Goal: Task Accomplishment & Management: Use online tool/utility

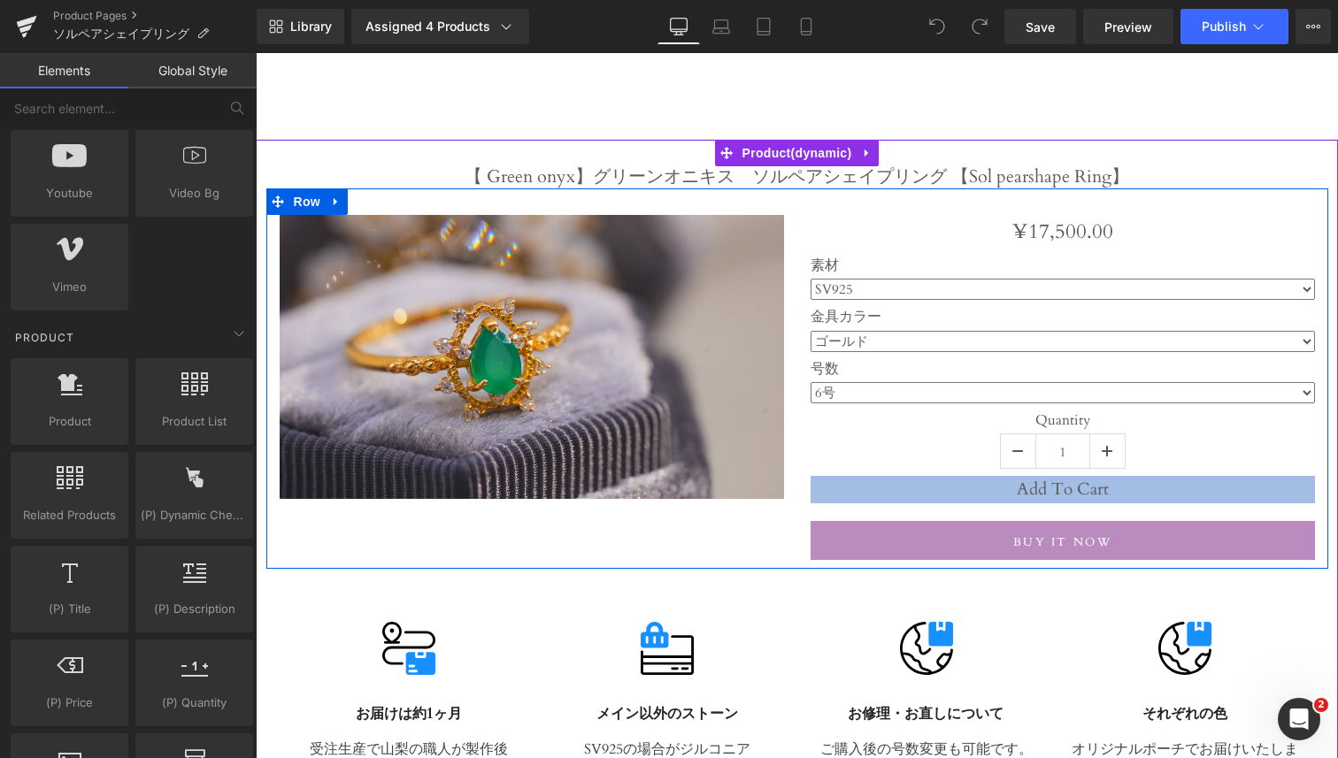
click at [427, 544] on div "Sale Off (P) Image ¥0 ¥17,500.00 (P) Price 素材 SV925 金具カラー ゴールド シルバー 1" at bounding box center [797, 379] width 1062 height 381
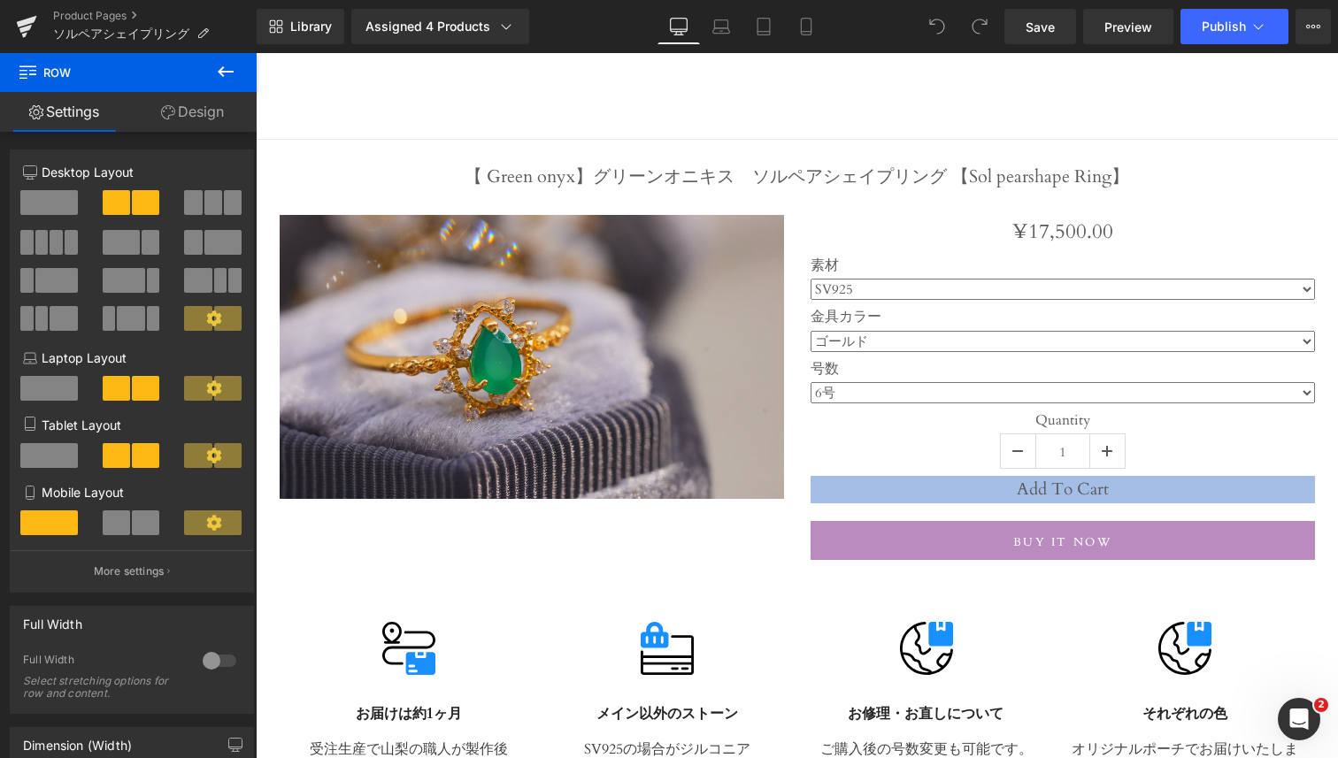
click at [235, 63] on icon at bounding box center [225, 71] width 21 height 21
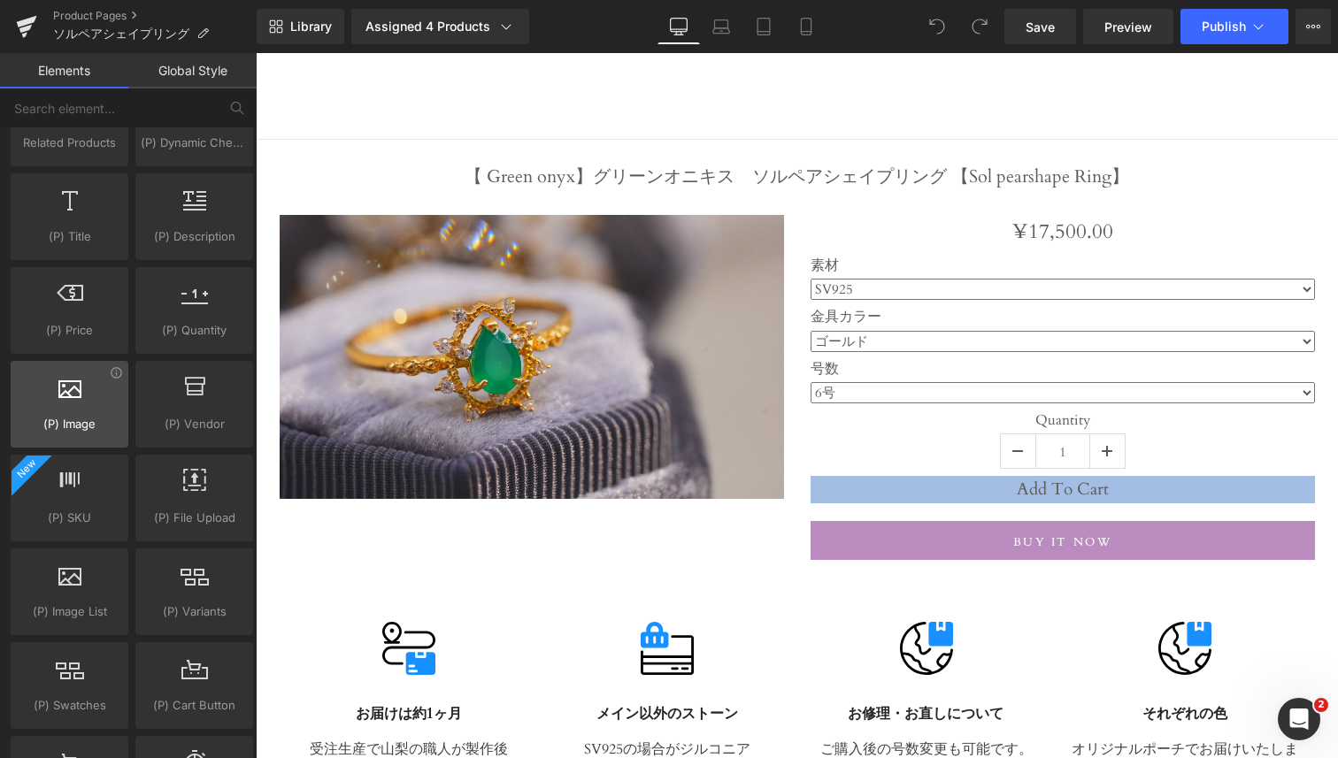
scroll to position [1707, 0]
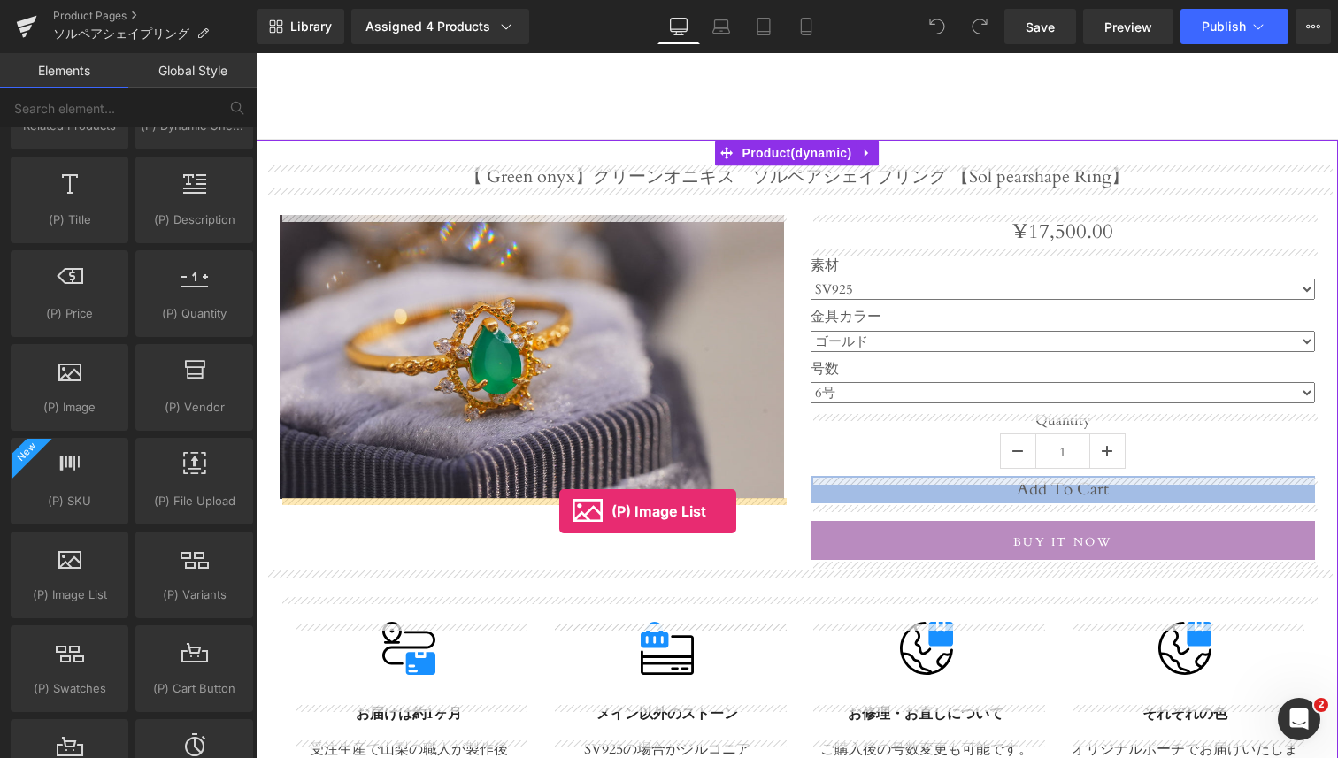
drag, startPoint x: 317, startPoint y: 636, endPoint x: 559, endPoint y: 512, distance: 272.7
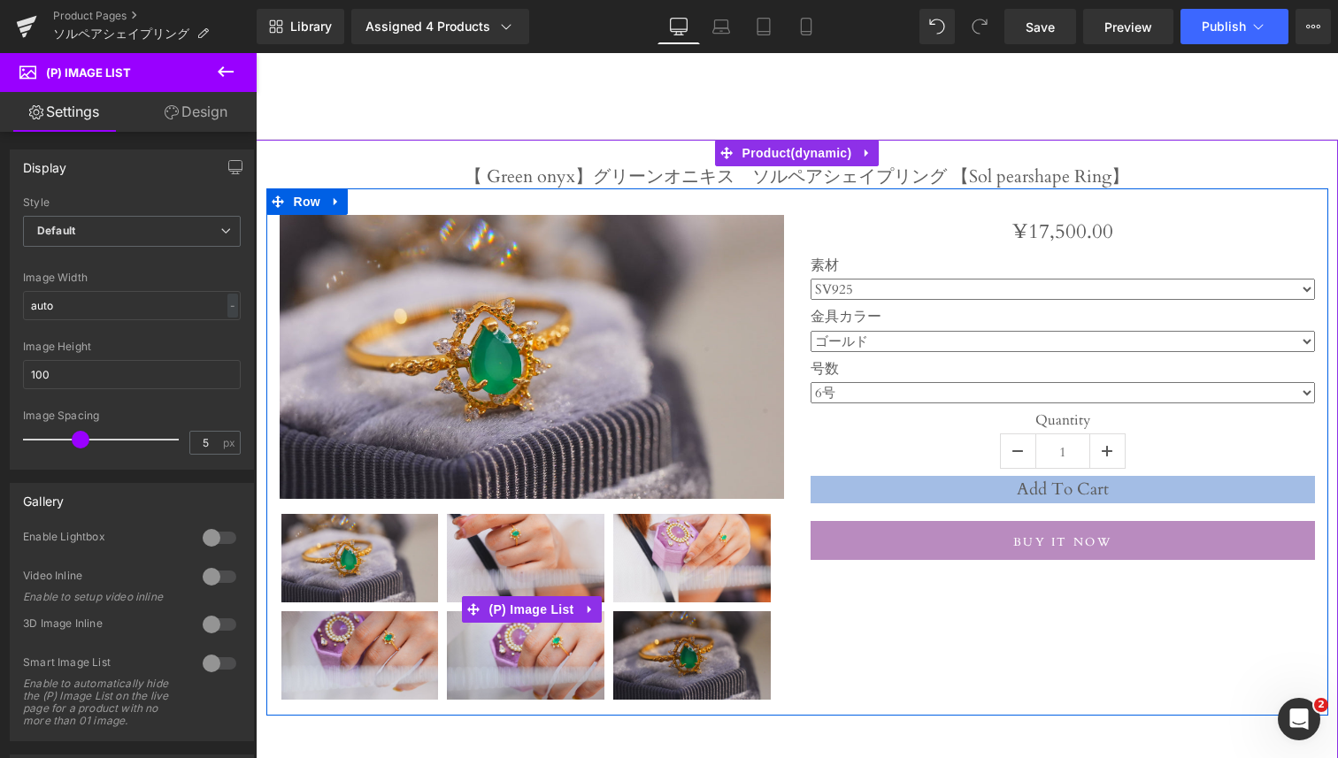
click at [398, 588] on img at bounding box center [360, 558] width 158 height 89
click at [539, 612] on span "(P) Image List" at bounding box center [532, 609] width 94 height 27
click at [535, 602] on span "(P) Image List" at bounding box center [532, 609] width 94 height 27
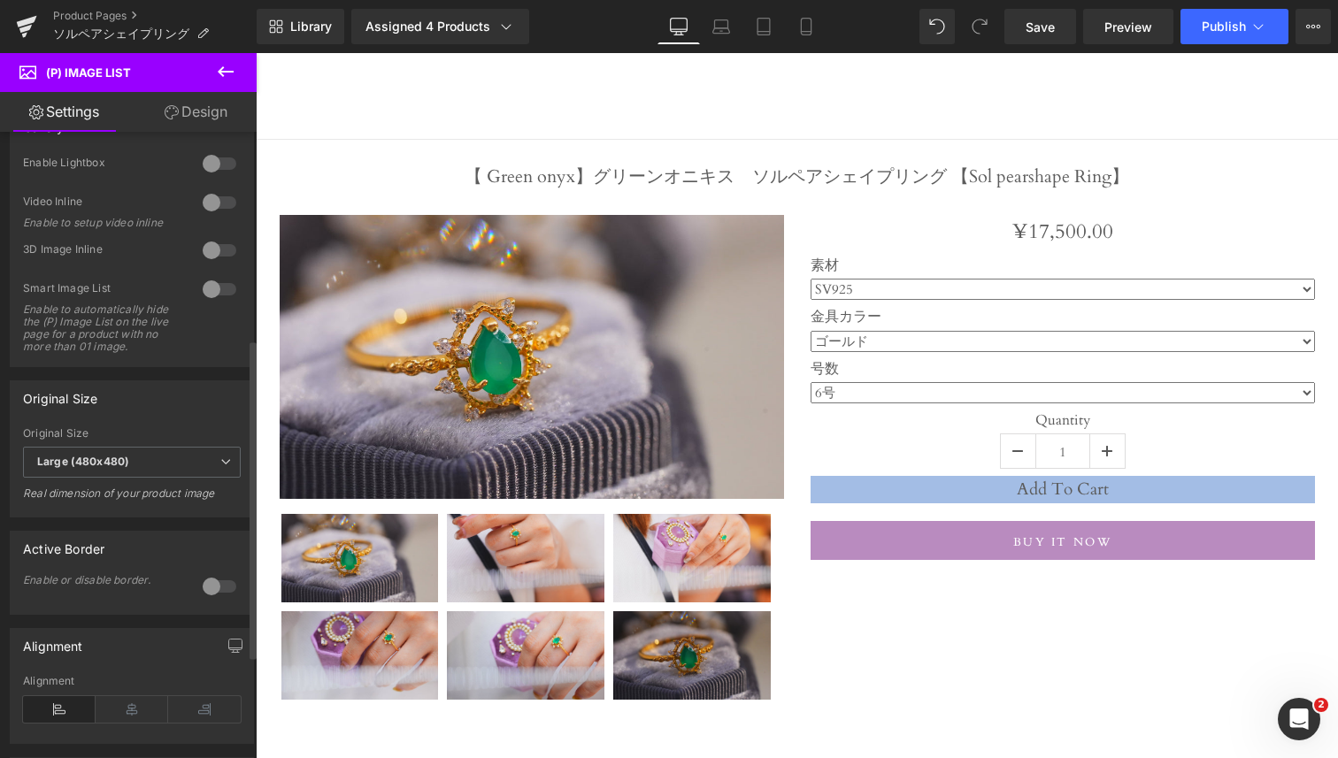
scroll to position [196, 0]
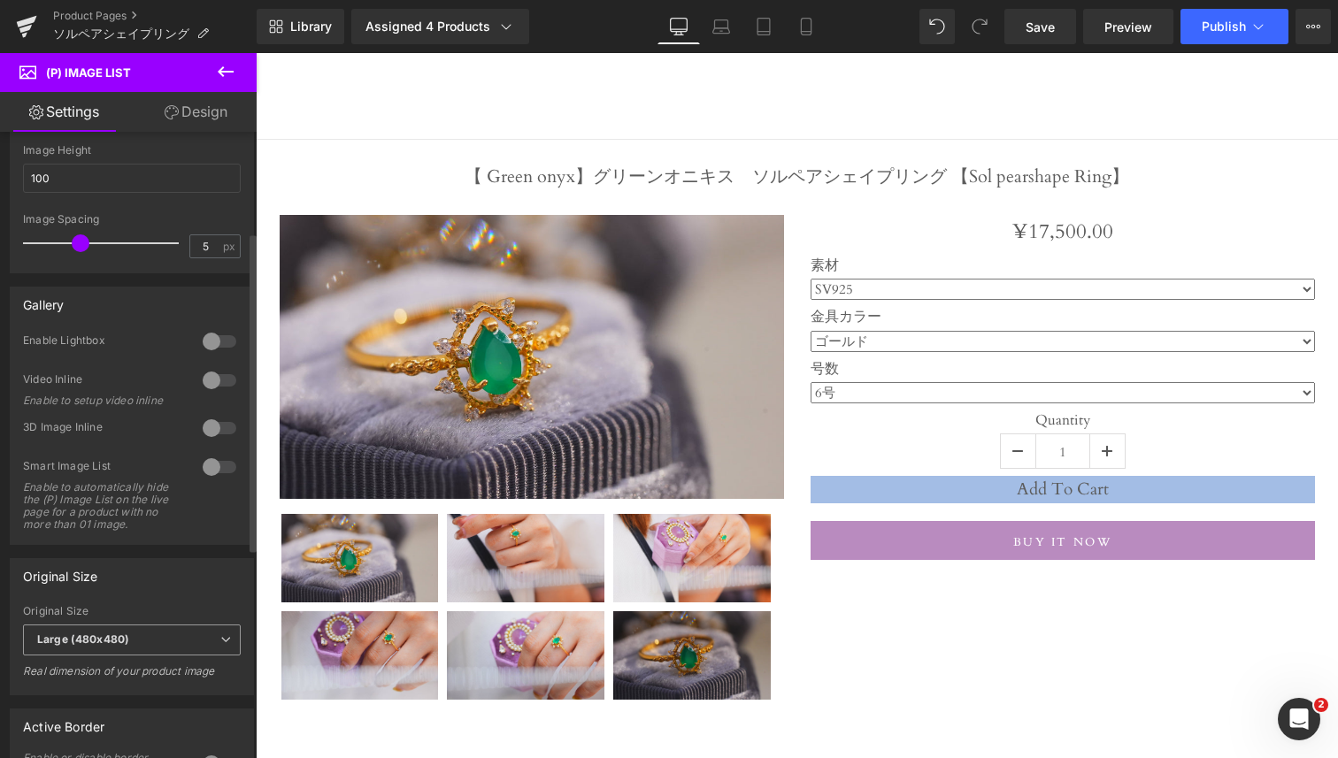
click at [155, 643] on span "Large (480x480)" at bounding box center [132, 640] width 218 height 31
click at [140, 562] on div "Original Size Small (100x100) Medium (240x240) Large (480x480) Large (600x600) …" at bounding box center [132, 620] width 265 height 150
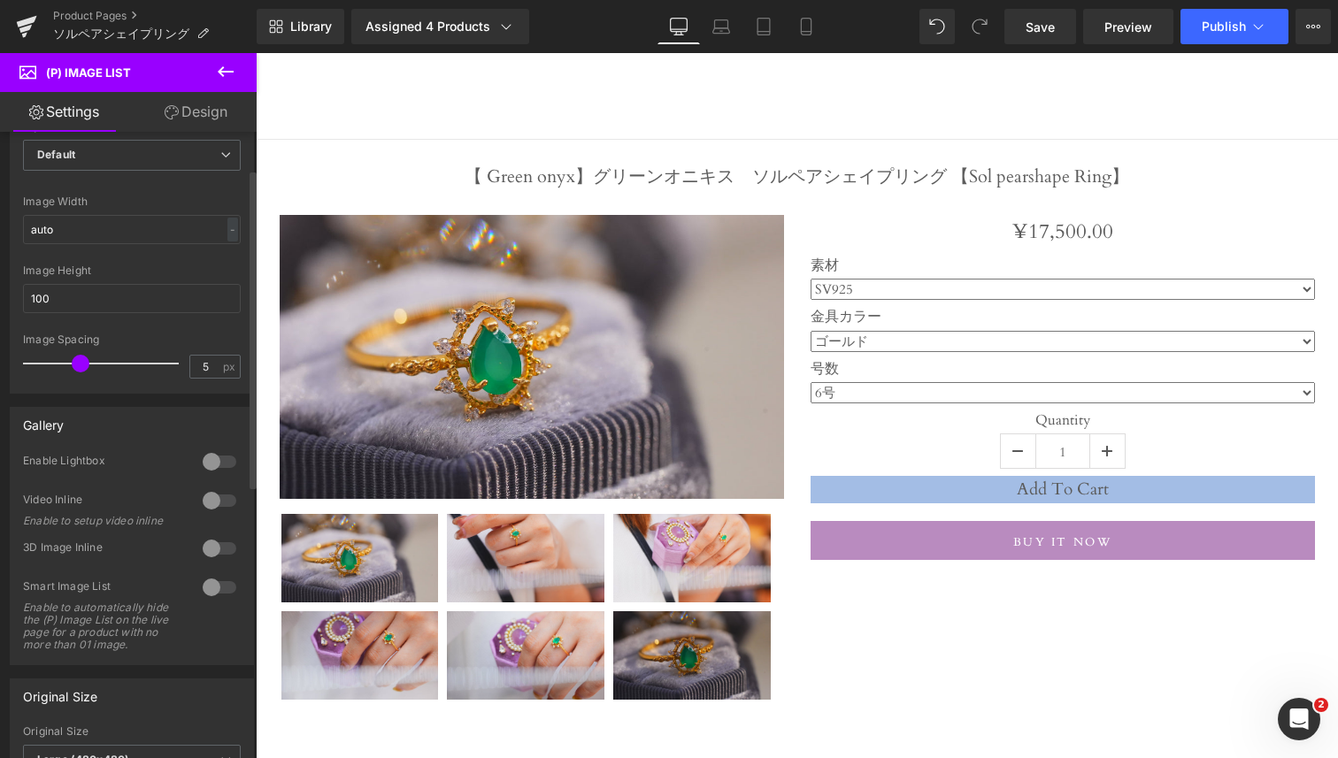
scroll to position [0, 0]
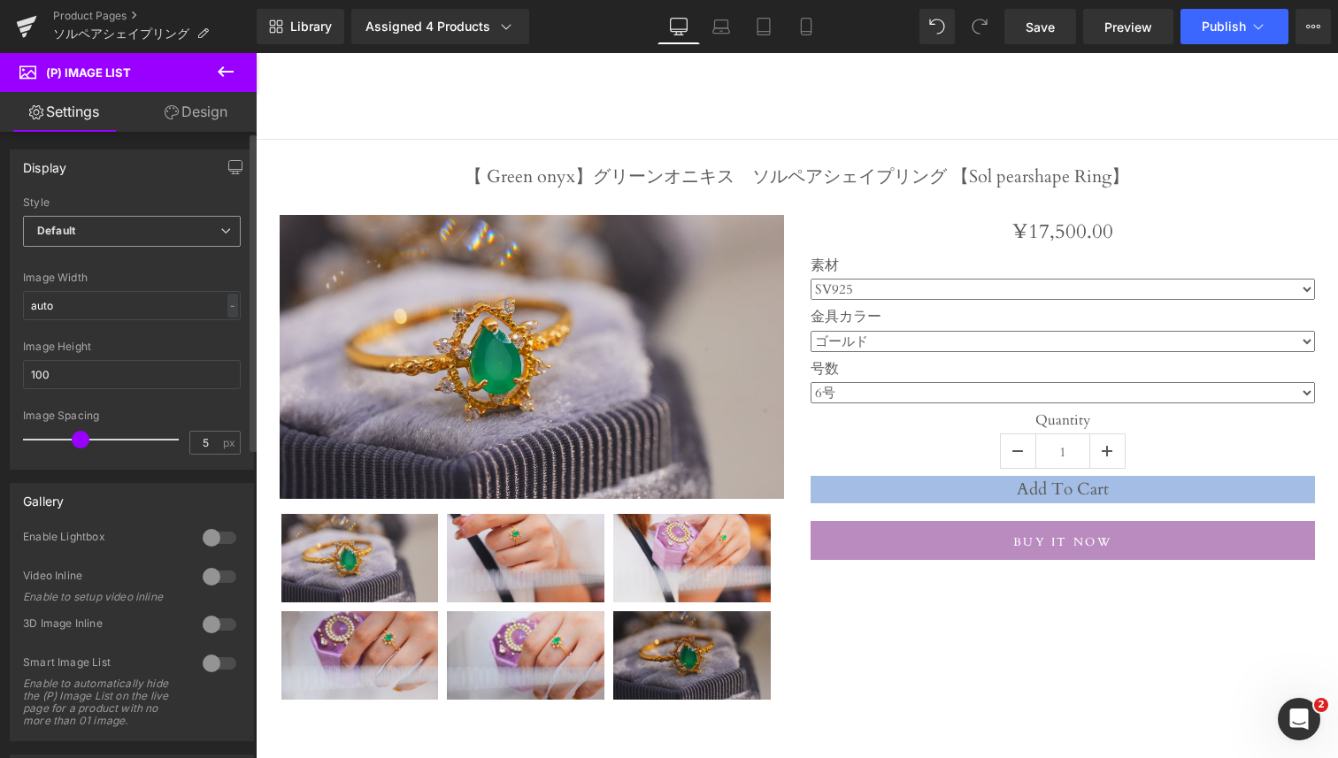
click at [180, 232] on span "Default" at bounding box center [132, 231] width 218 height 31
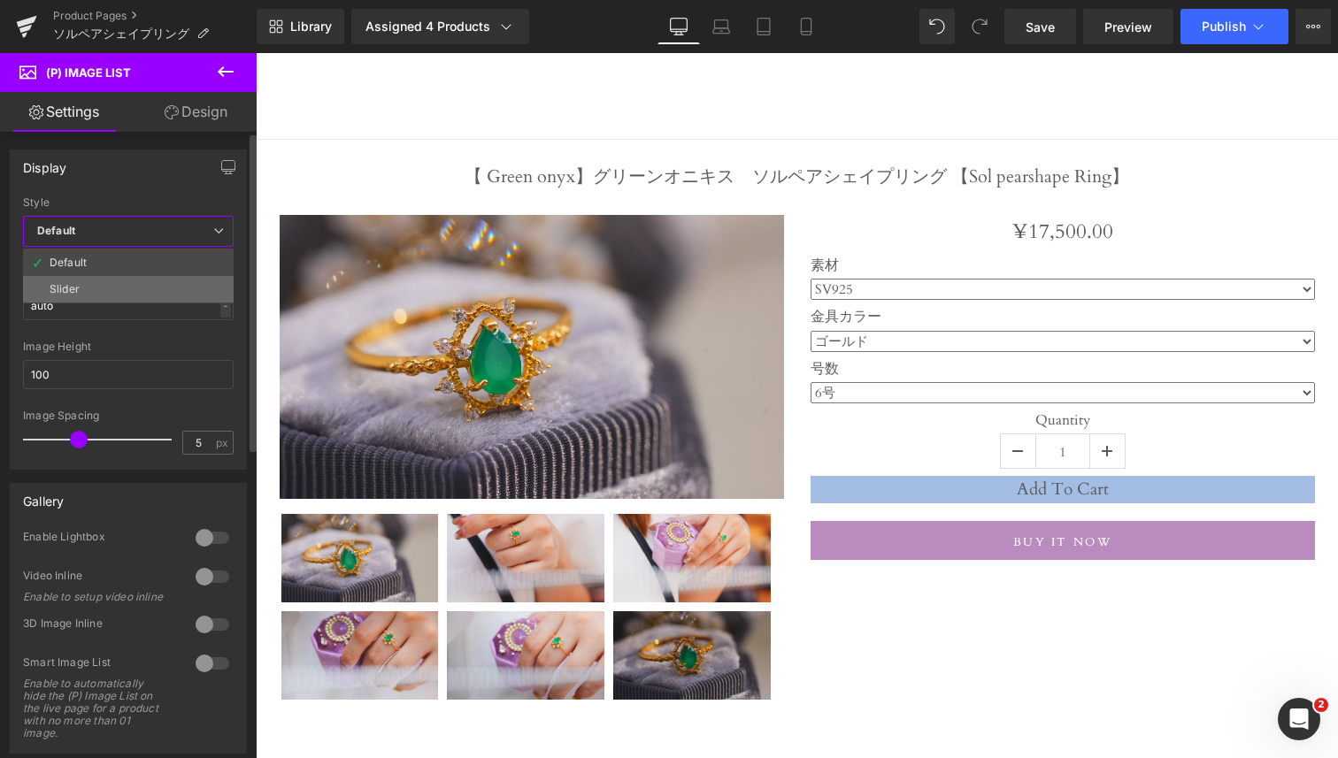
click at [154, 281] on li "Slider" at bounding box center [128, 289] width 211 height 27
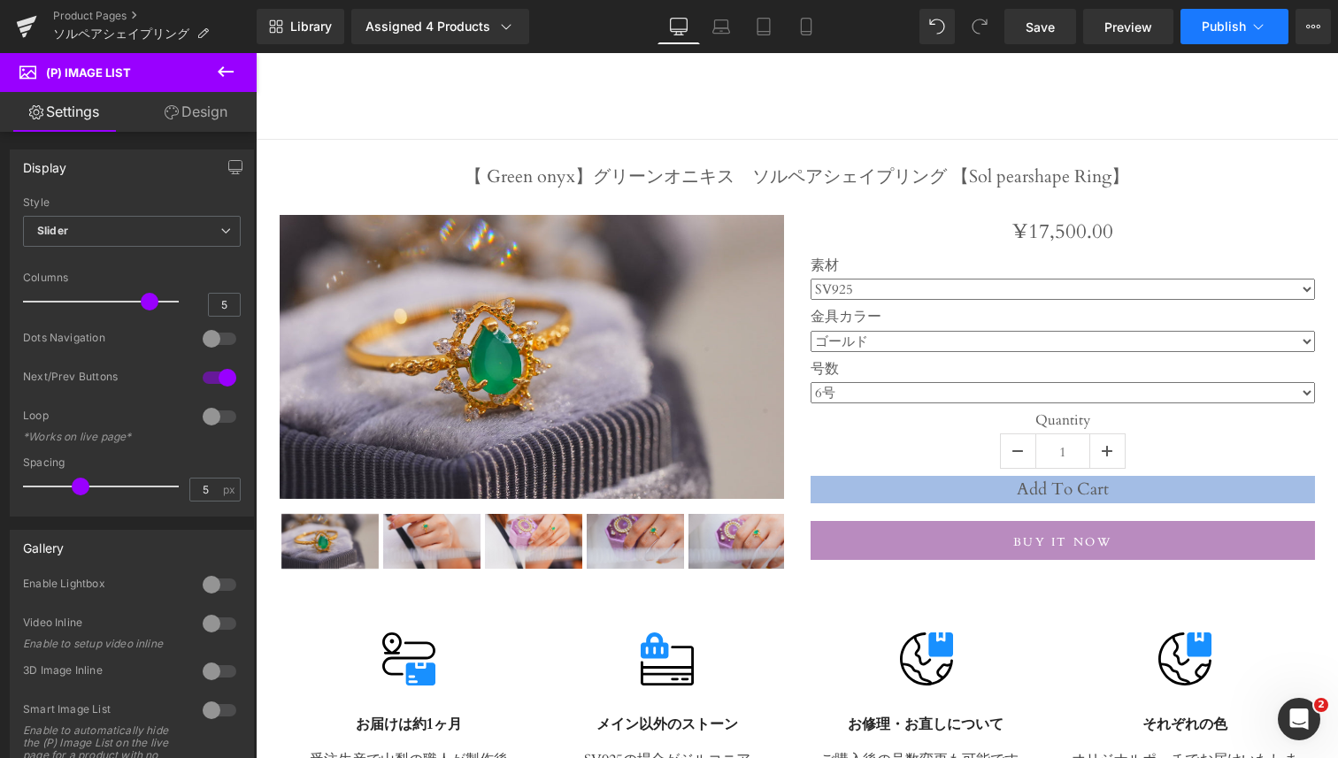
click at [1254, 33] on icon at bounding box center [1259, 27] width 18 height 18
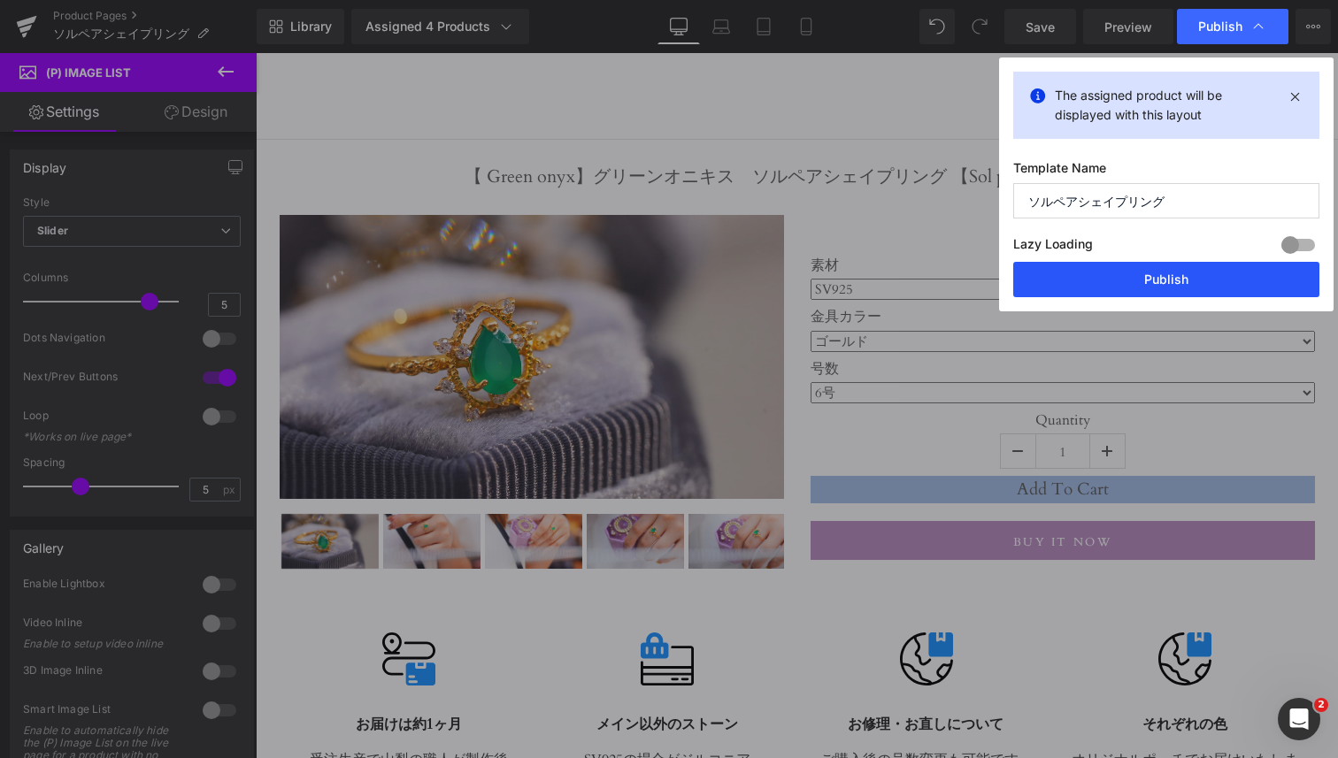
click at [1152, 279] on button "Publish" at bounding box center [1166, 279] width 306 height 35
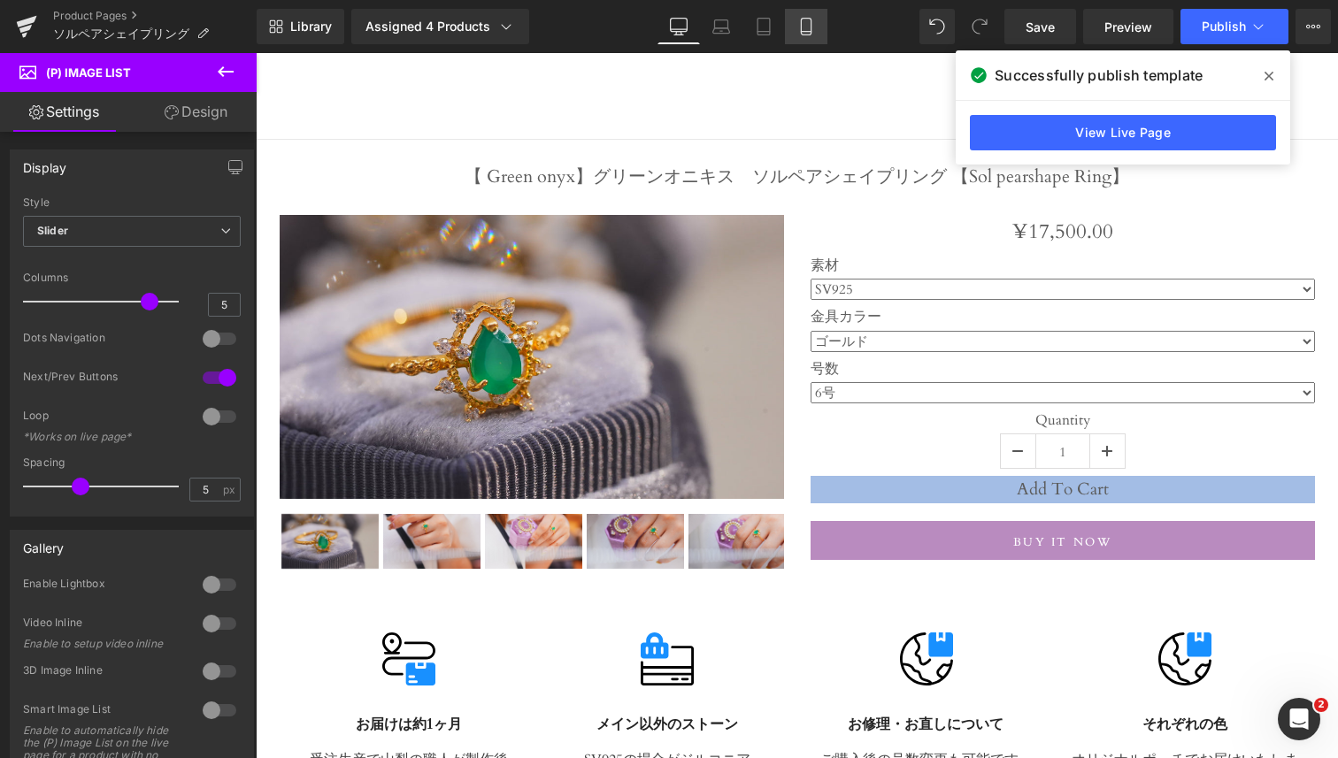
click at [821, 13] on link "Mobile" at bounding box center [806, 26] width 42 height 35
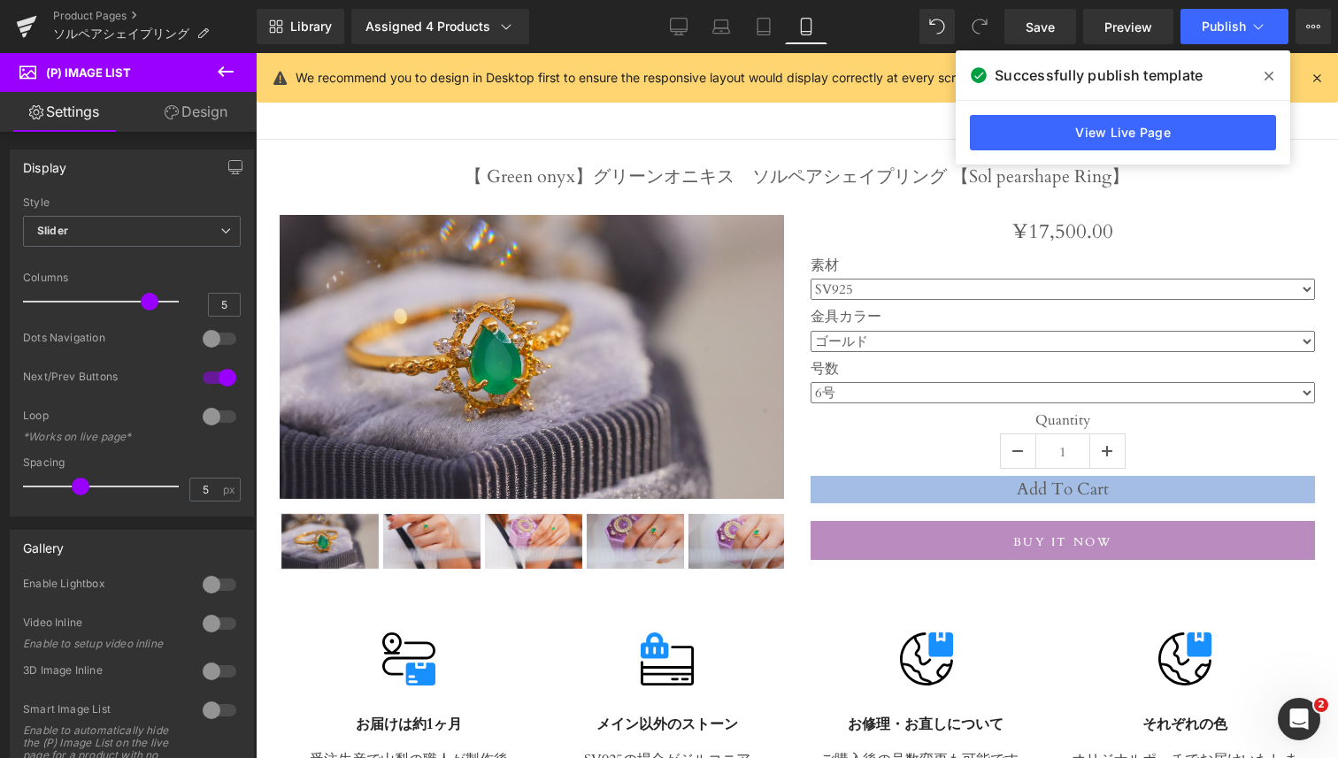
scroll to position [136, 0]
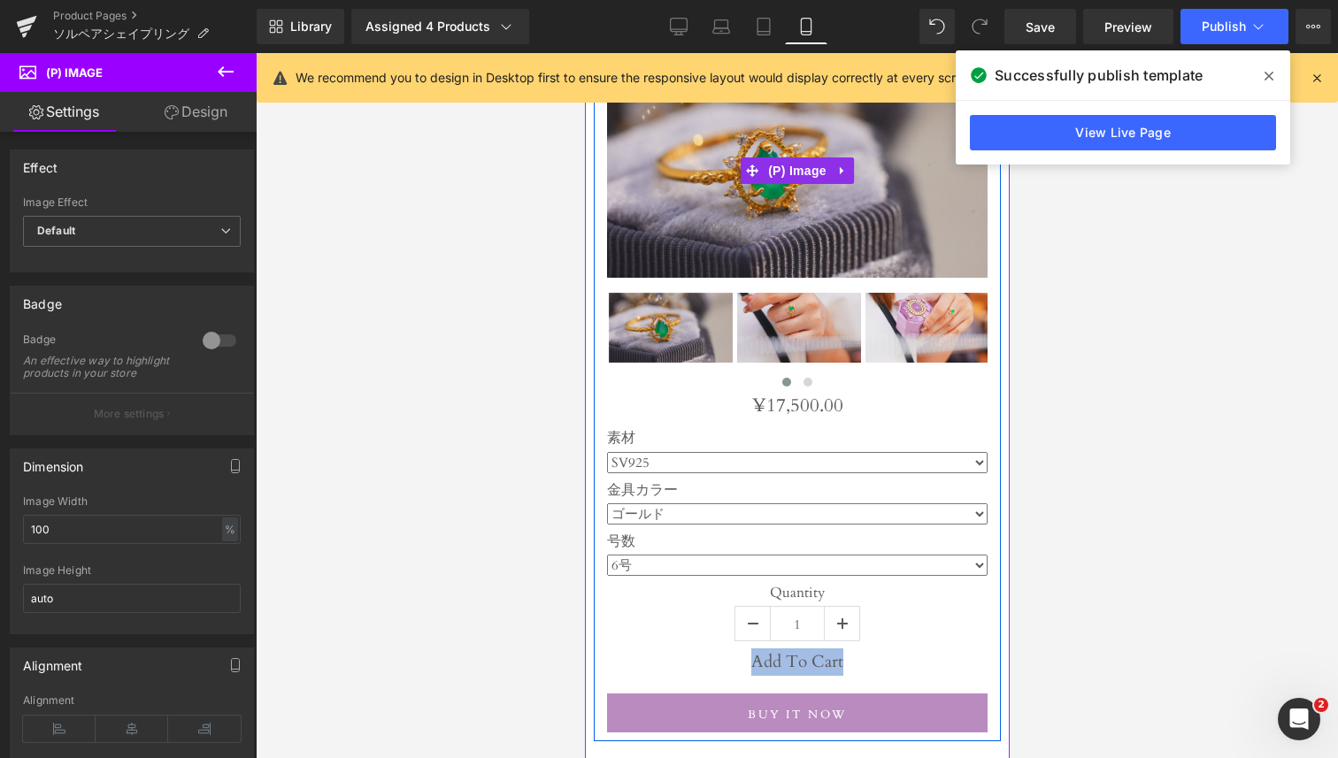
click at [755, 246] on img at bounding box center [796, 171] width 381 height 214
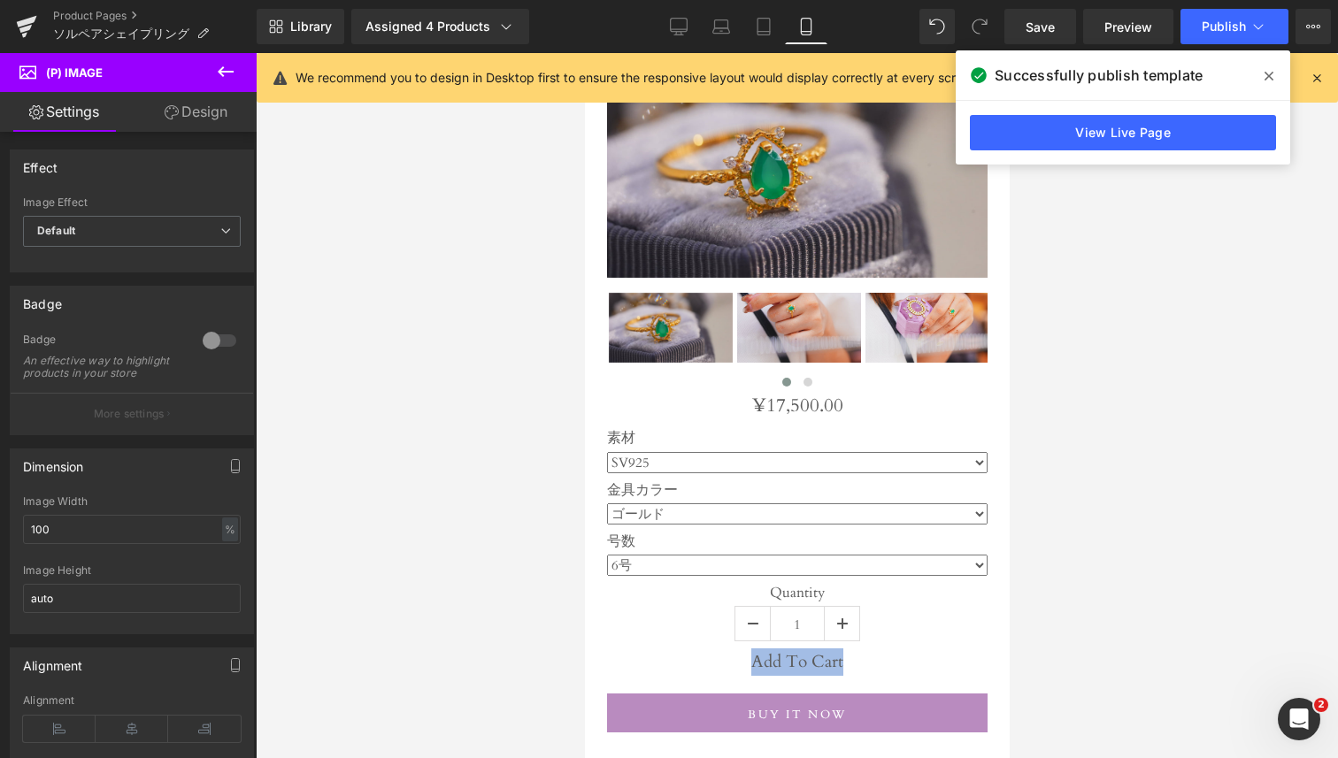
click at [453, 3] on div "Library Assigned 4 Products Product Preview 【 Green onyx】グリーンオニキス　ソルペアシェイプリング 【…" at bounding box center [797, 26] width 1081 height 53
click at [461, 20] on div "Assigned 4 Products" at bounding box center [441, 27] width 150 height 18
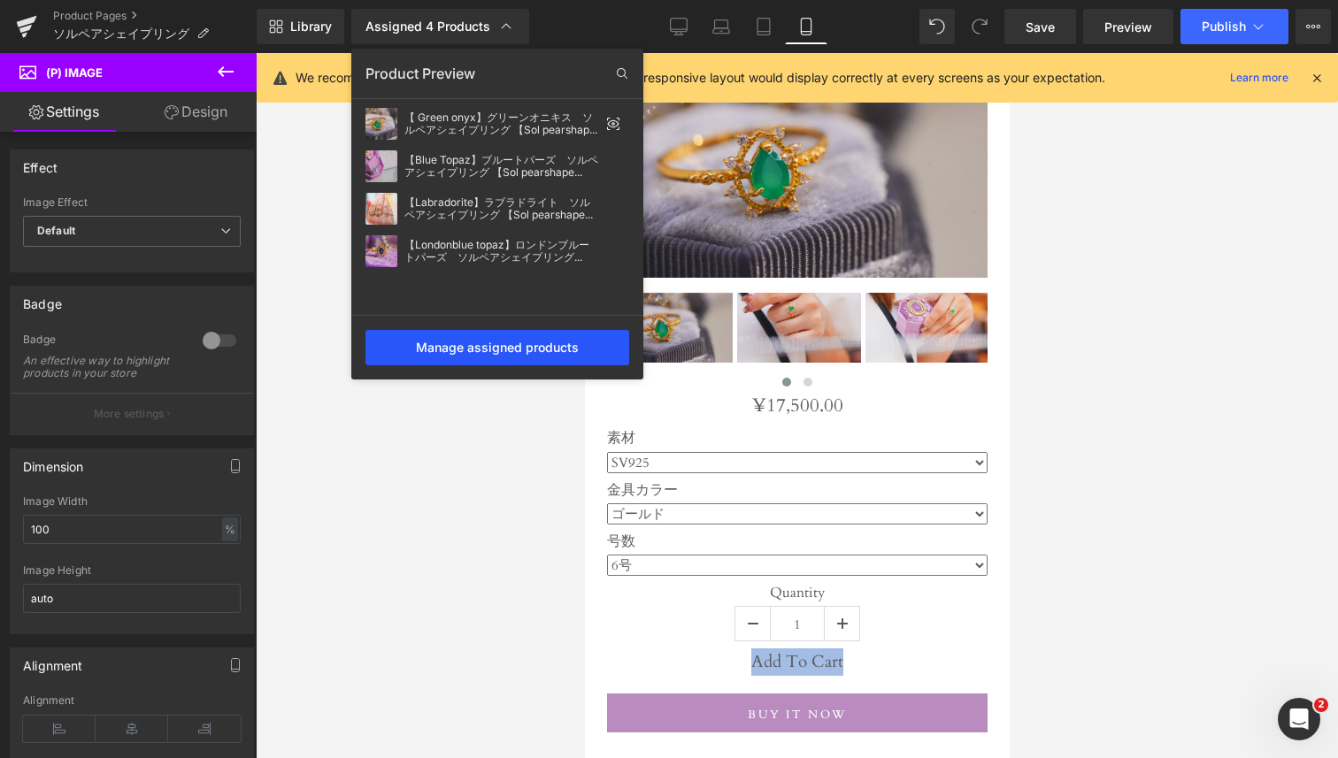
click at [479, 358] on div "Manage assigned products" at bounding box center [498, 347] width 264 height 35
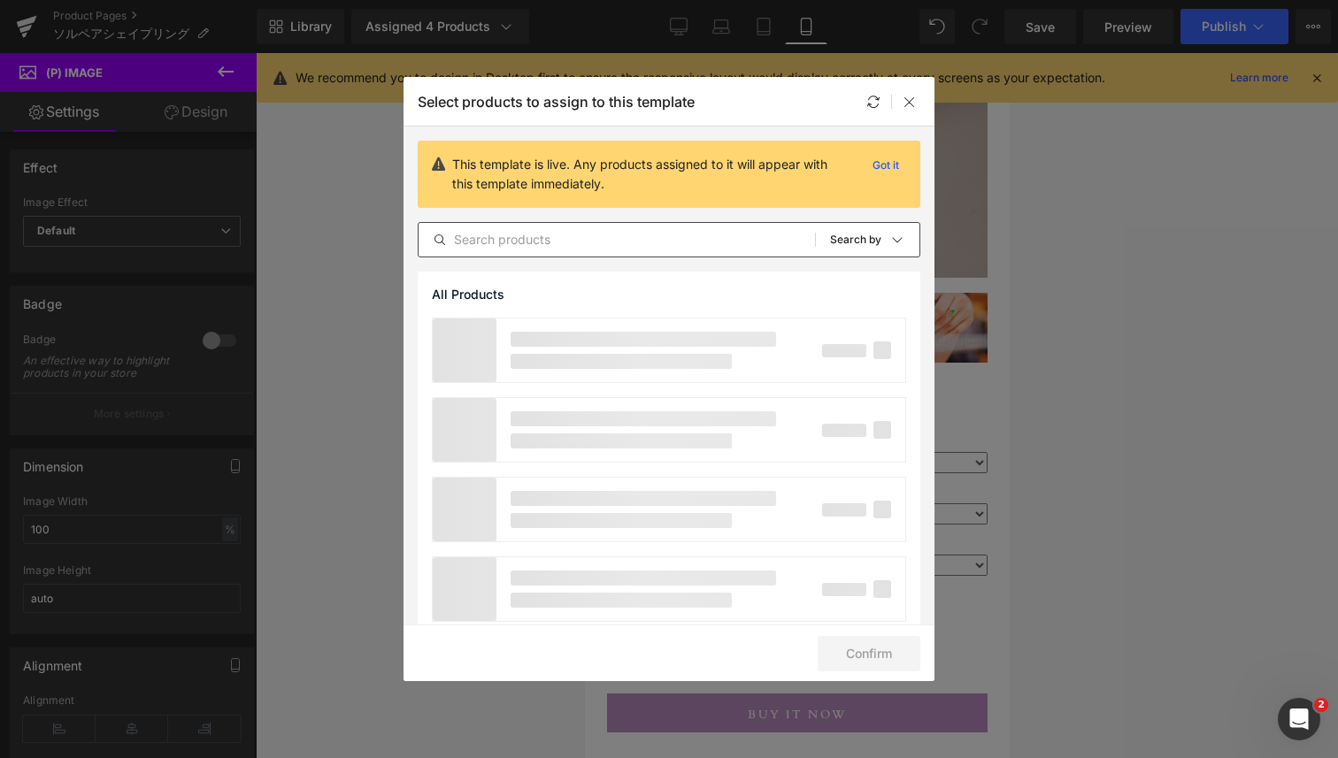
click at [620, 253] on div "All Products Shopify Collections Product Templates Shopify Collections Sort: Se…" at bounding box center [669, 239] width 503 height 35
click at [529, 244] on input "text" at bounding box center [617, 239] width 396 height 21
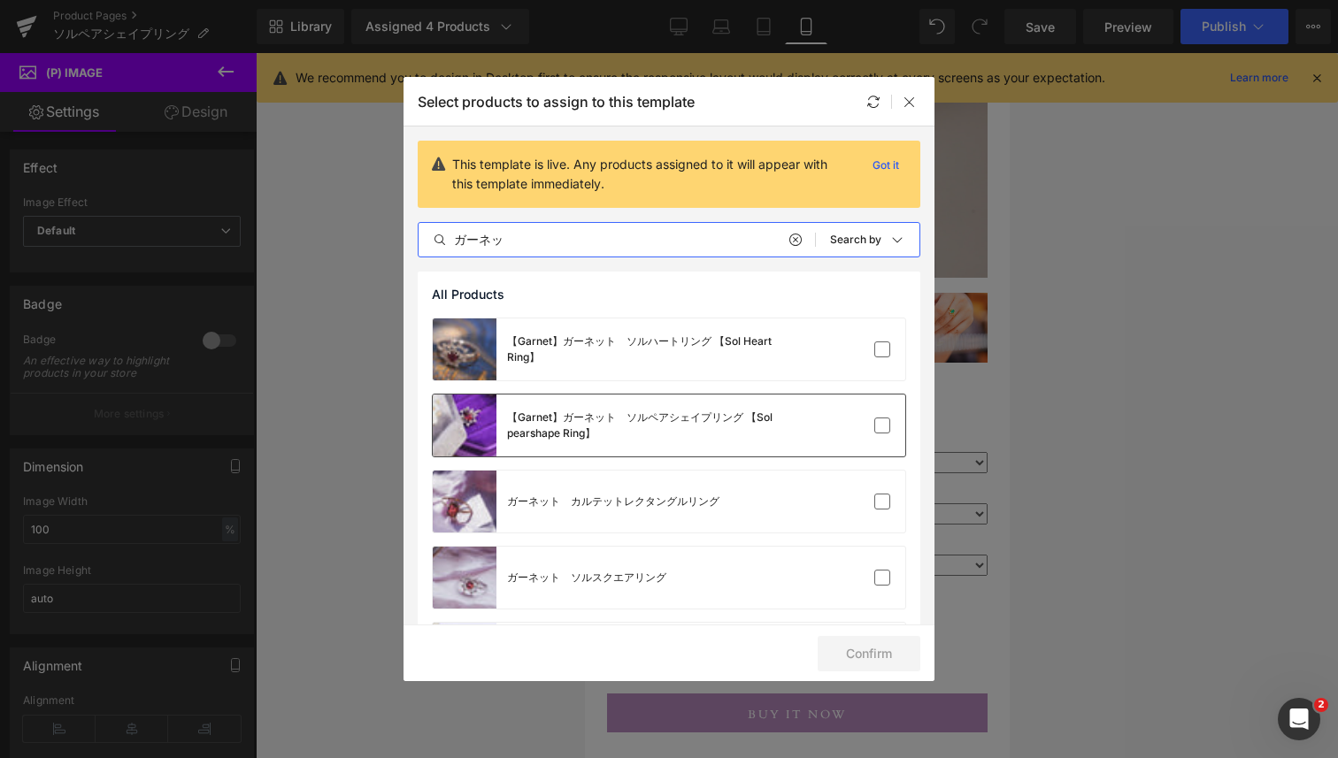
type input "ガーネッ"
click at [619, 438] on div "【Garnet】ガーネット　ソルペアシェイプリング 【Sol pearshape Ring】" at bounding box center [640, 426] width 266 height 32
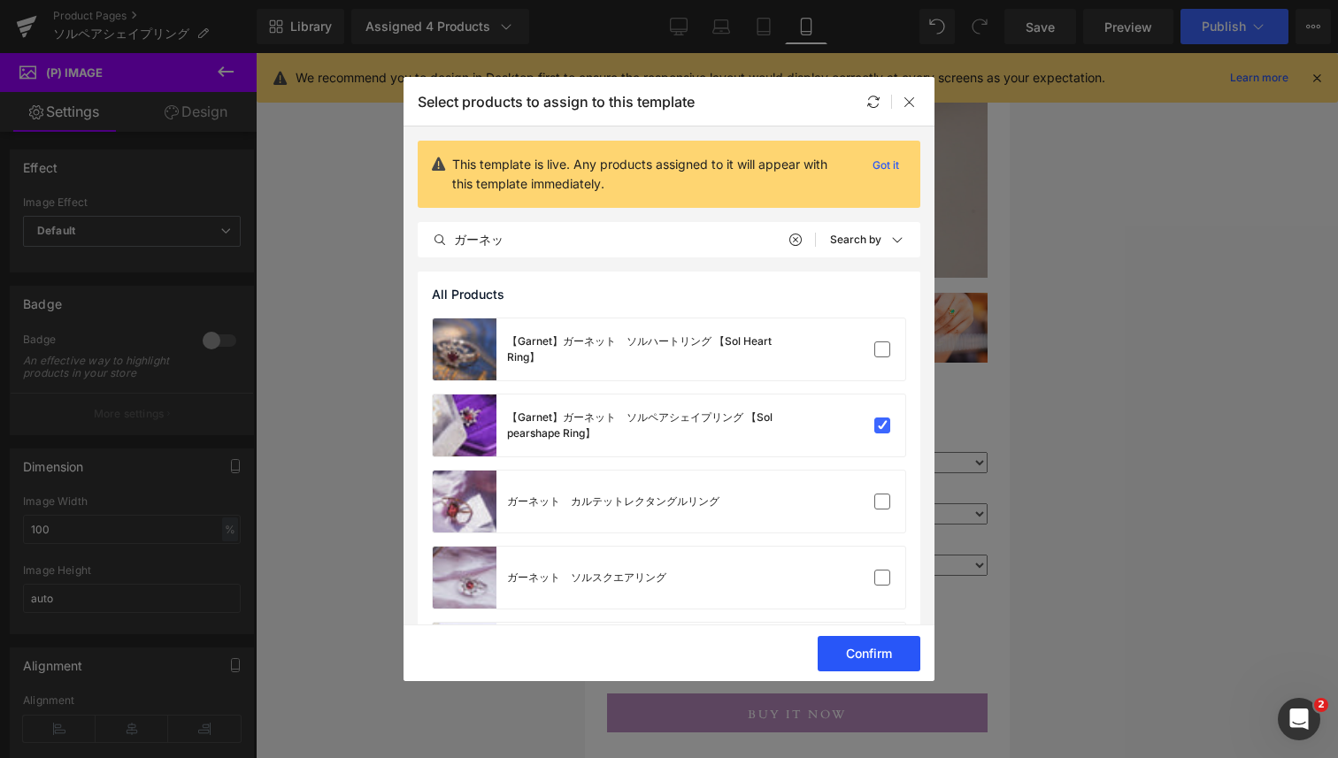
click at [848, 656] on button "Confirm" at bounding box center [869, 653] width 103 height 35
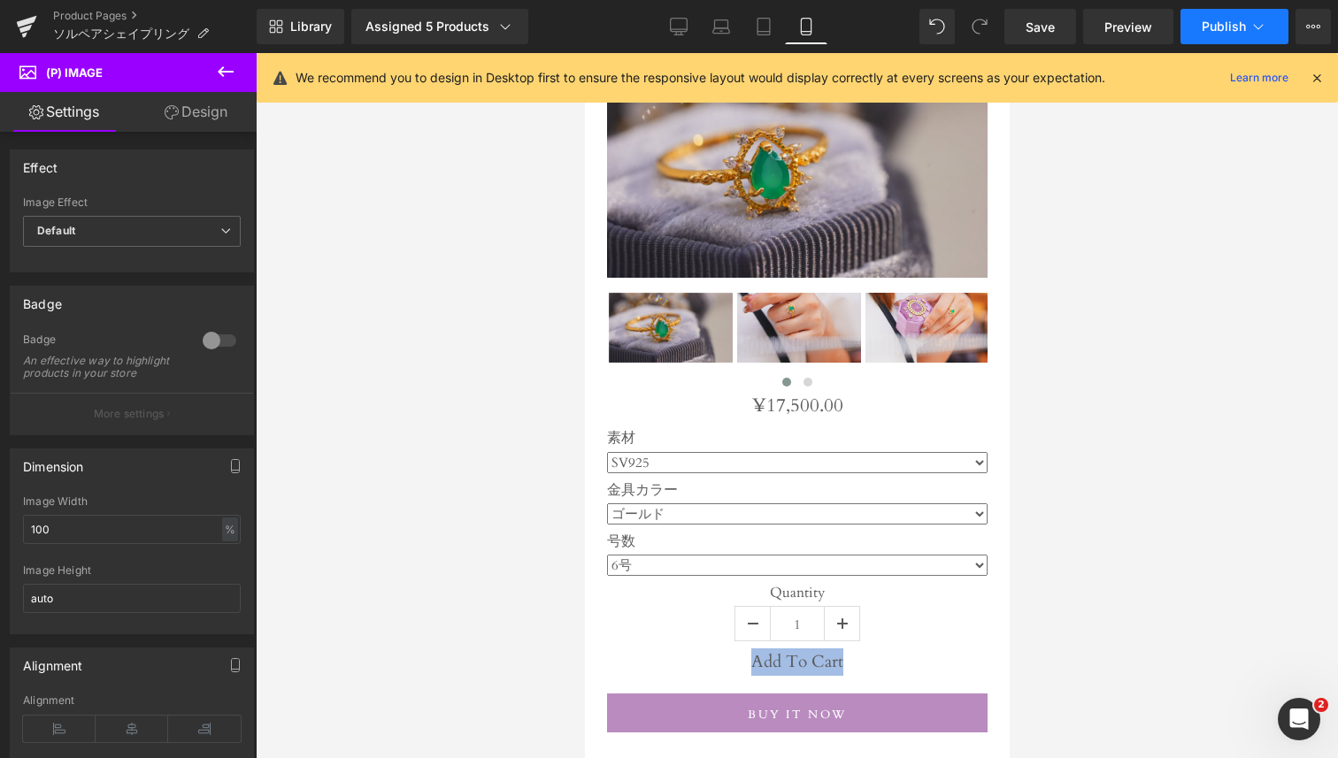
click at [1199, 27] on button "Publish" at bounding box center [1235, 26] width 108 height 35
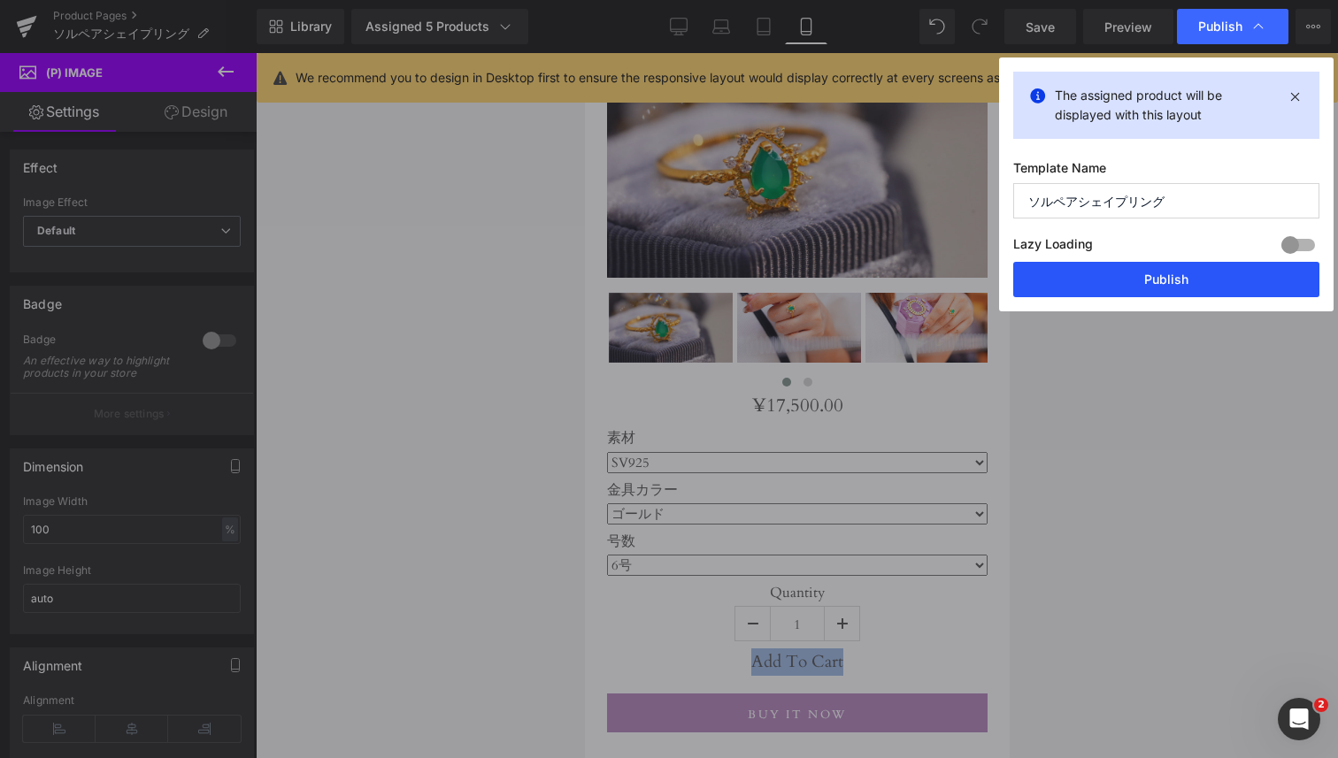
click at [1143, 282] on button "Publish" at bounding box center [1166, 279] width 306 height 35
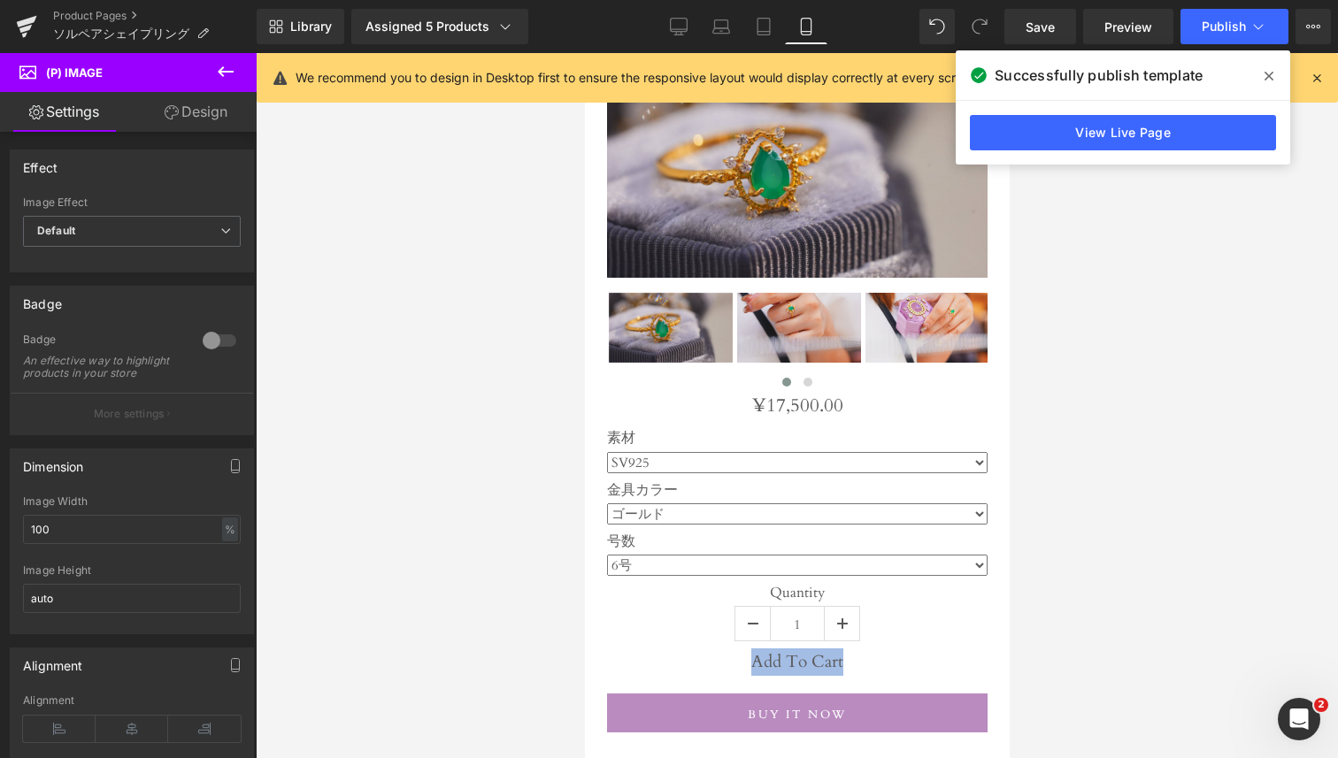
click at [219, 75] on icon at bounding box center [225, 71] width 21 height 21
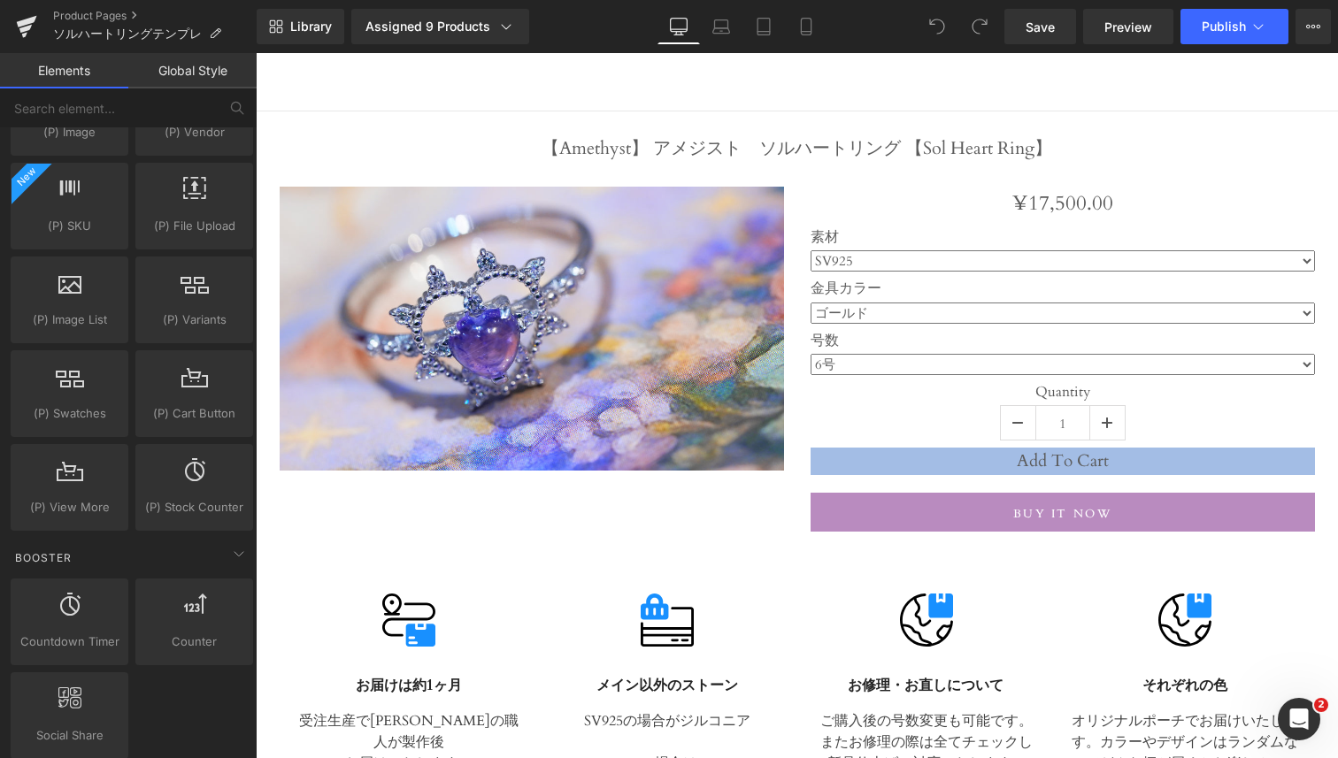
scroll to position [1983, 0]
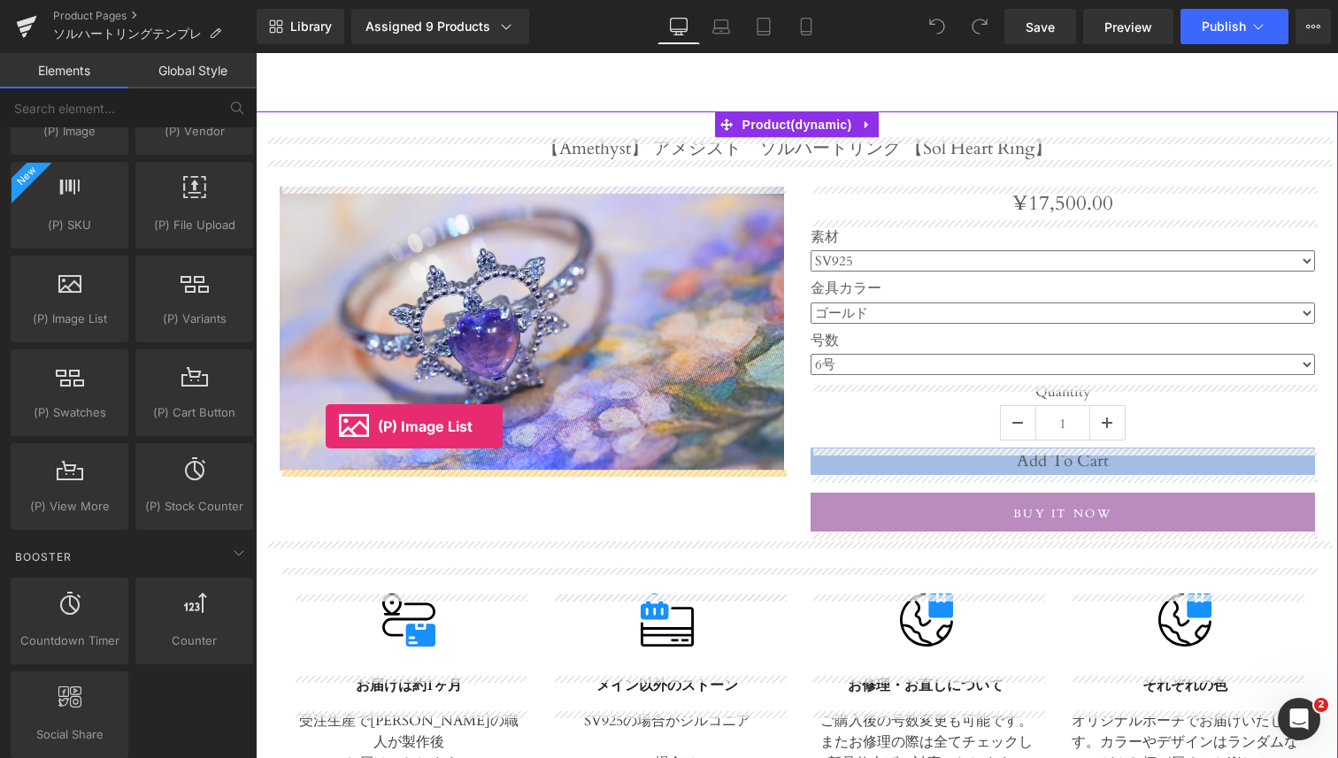
drag, startPoint x: 328, startPoint y: 371, endPoint x: 323, endPoint y: 426, distance: 55.1
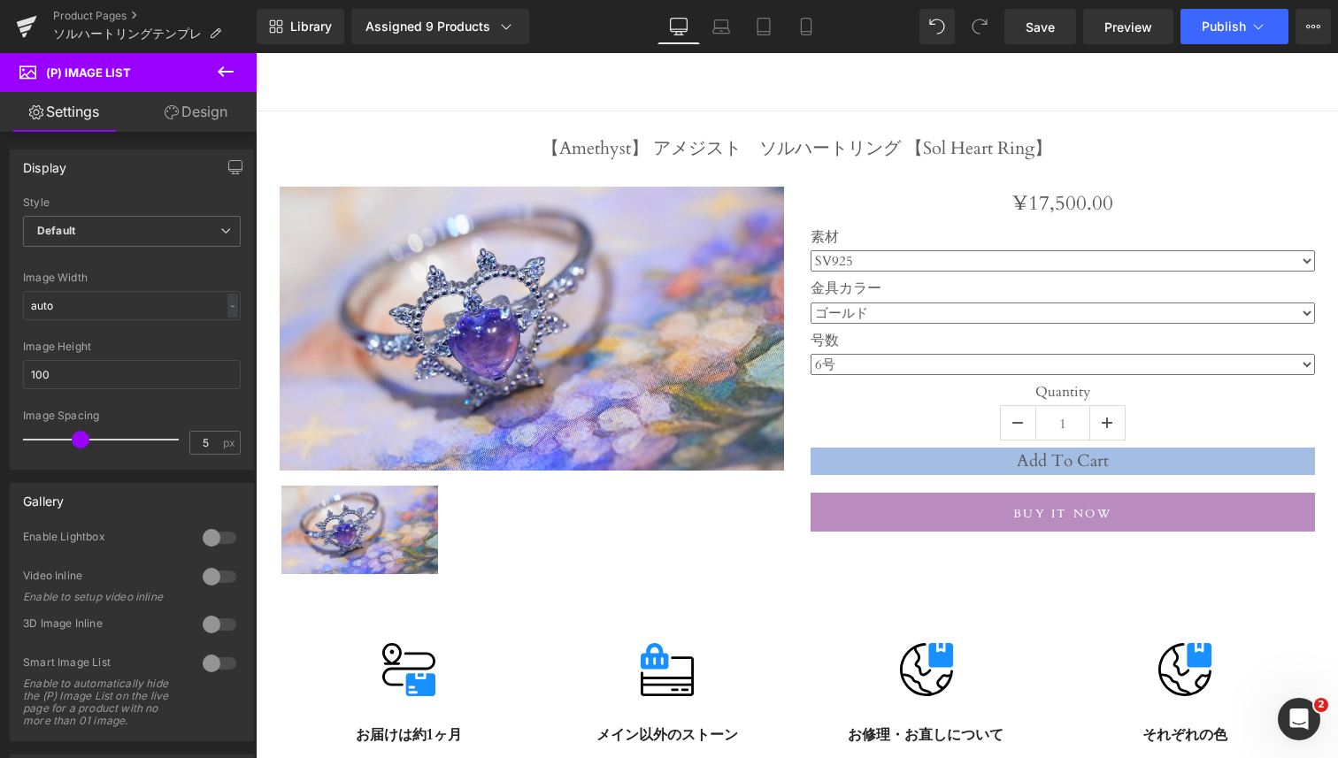
click at [233, 77] on icon at bounding box center [225, 71] width 21 height 21
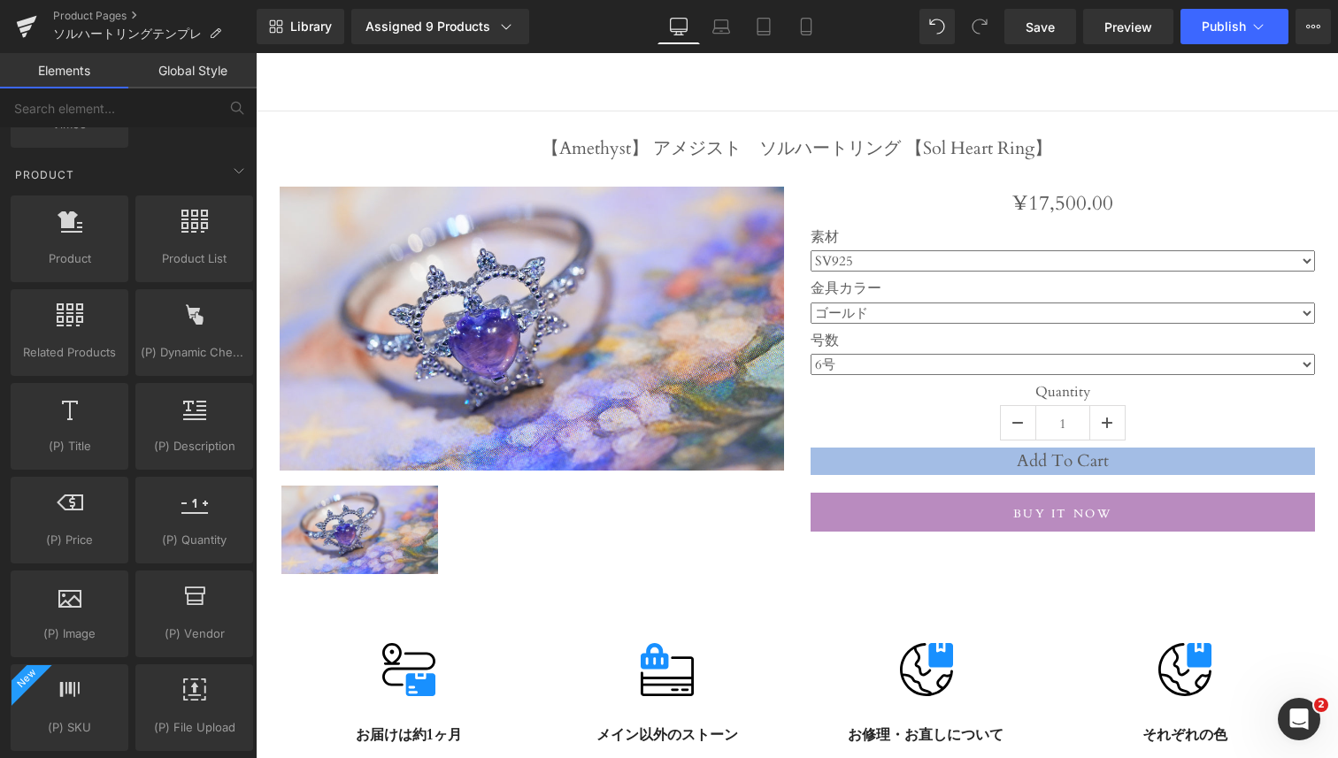
scroll to position [1474, 0]
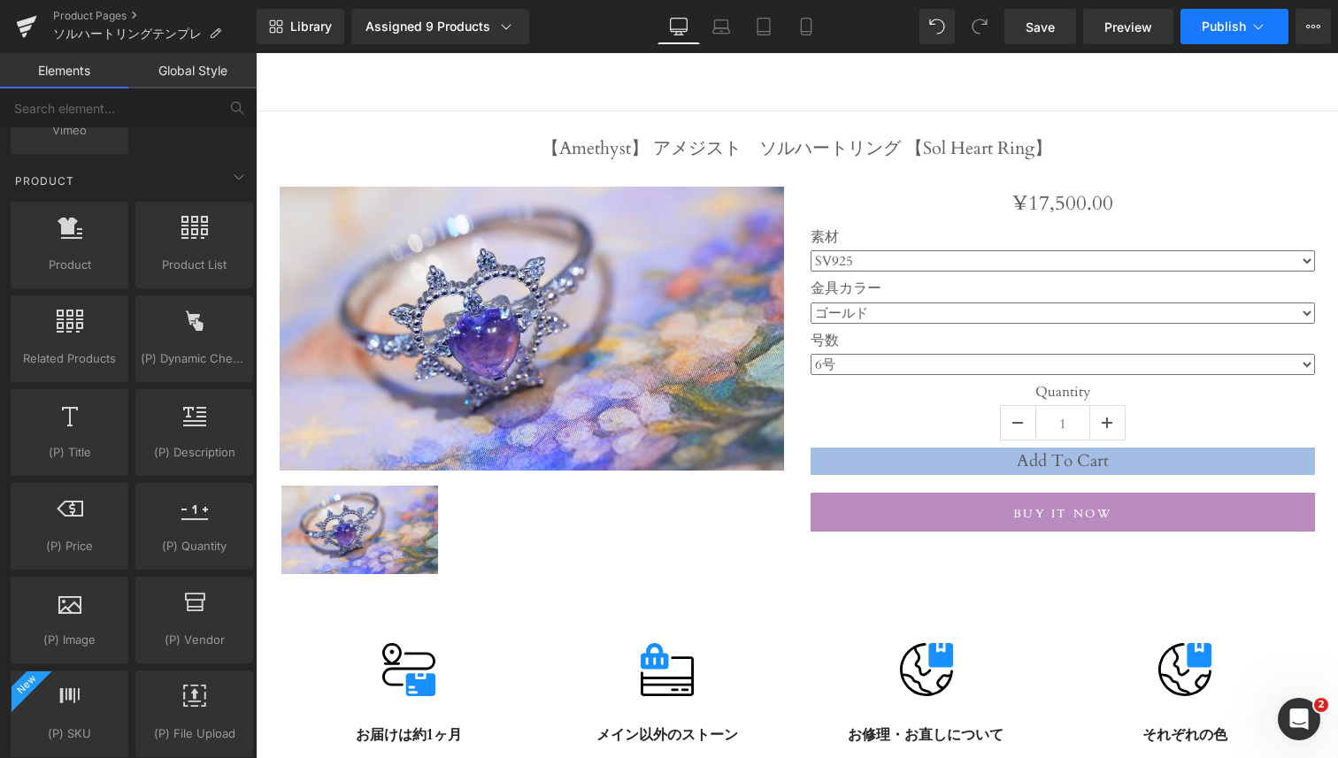
click at [1232, 20] on span "Publish" at bounding box center [1224, 26] width 44 height 14
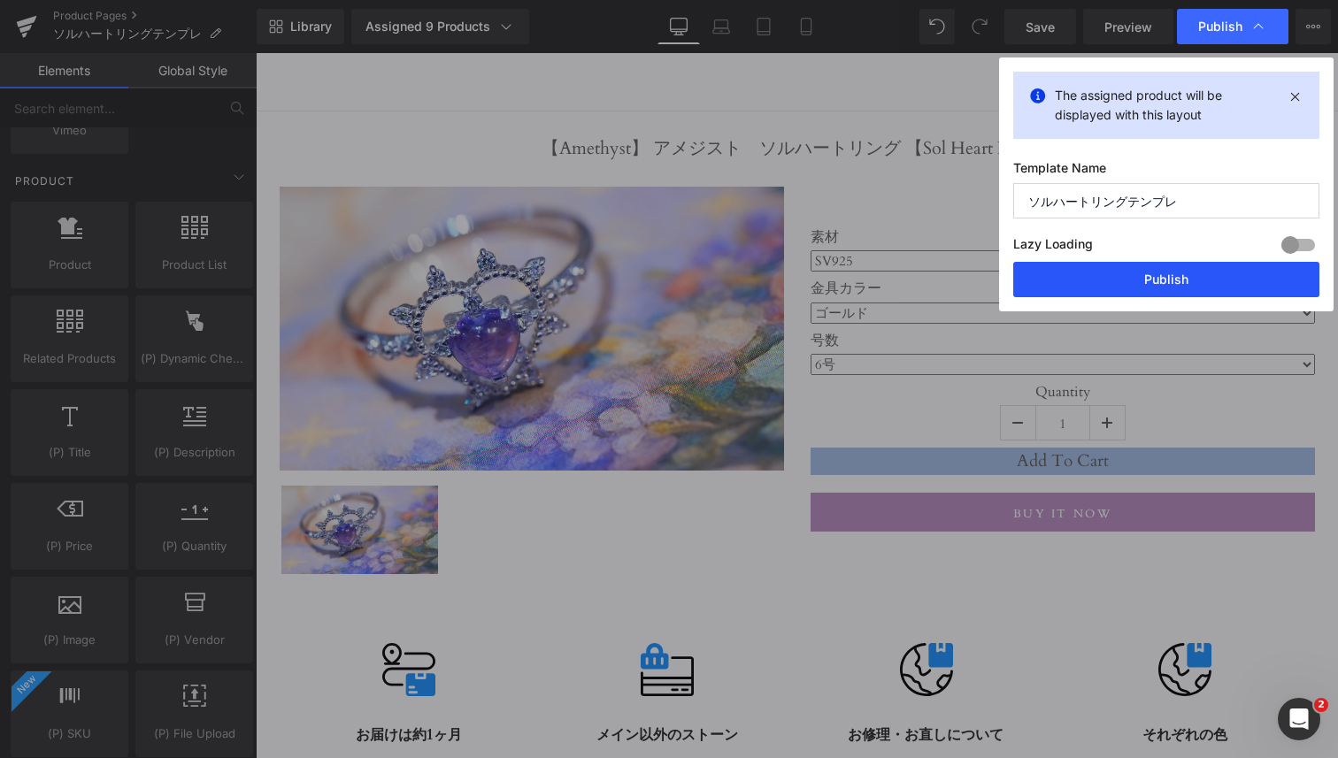
click at [1156, 279] on button "Publish" at bounding box center [1166, 279] width 306 height 35
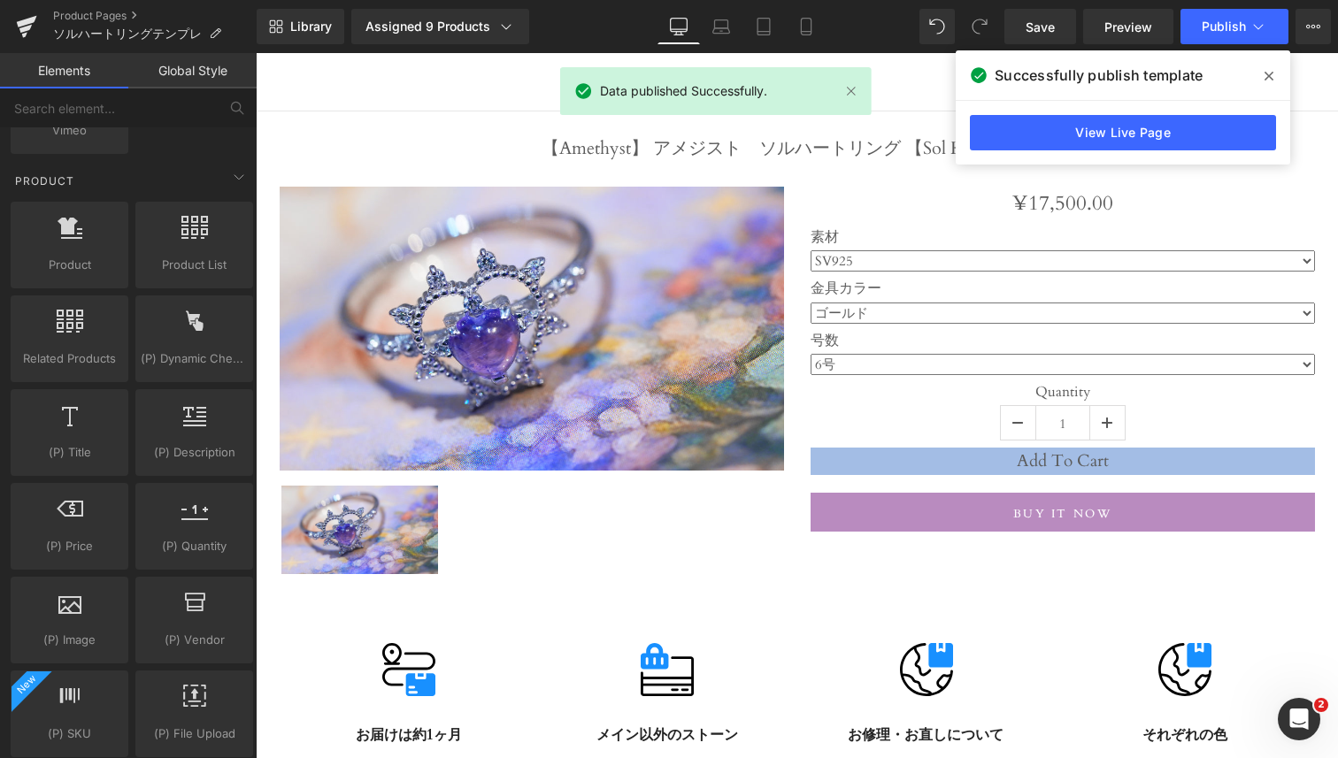
click at [532, 101] on div "Home Home Search Search Catalog Catalog Blog Blog よくあるご質問 よくあるご質問 特定商取引について 特定商…" at bounding box center [797, 68] width 1082 height 87
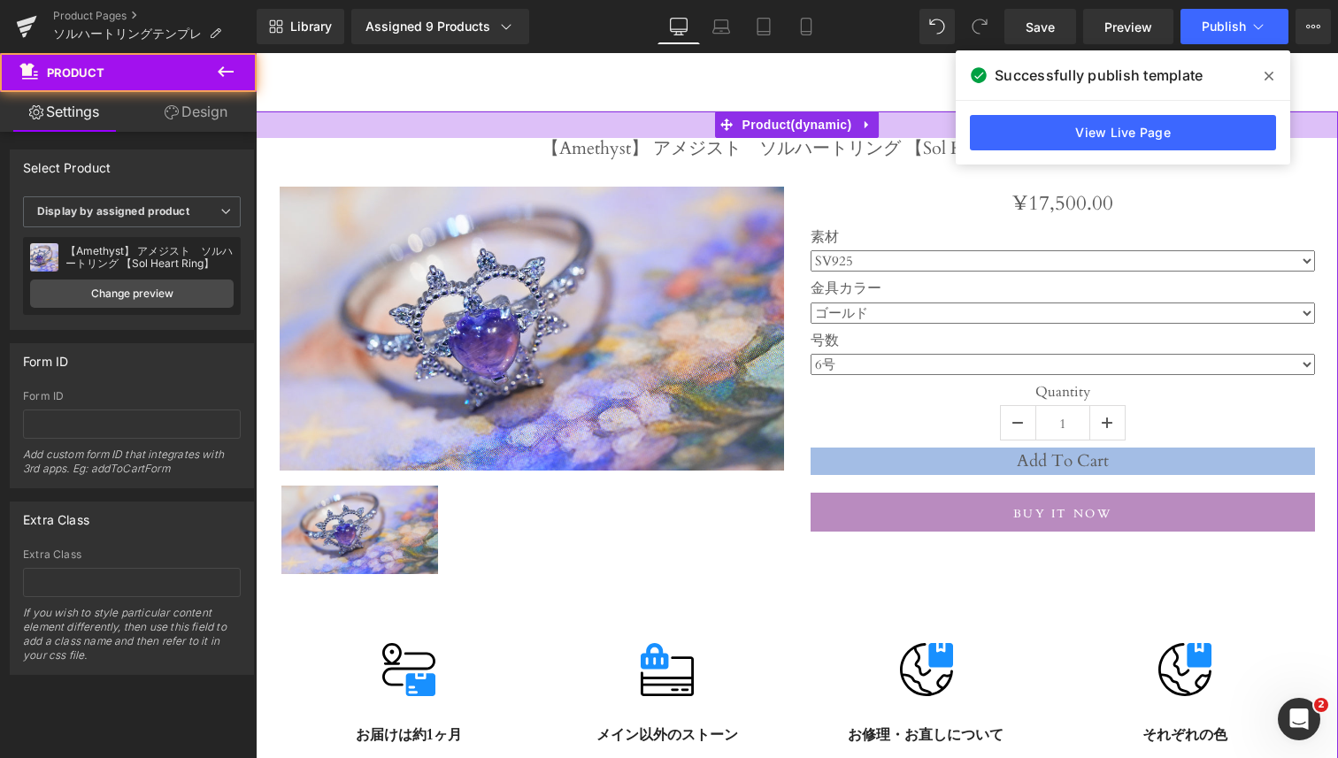
click at [459, 119] on div at bounding box center [797, 125] width 1082 height 27
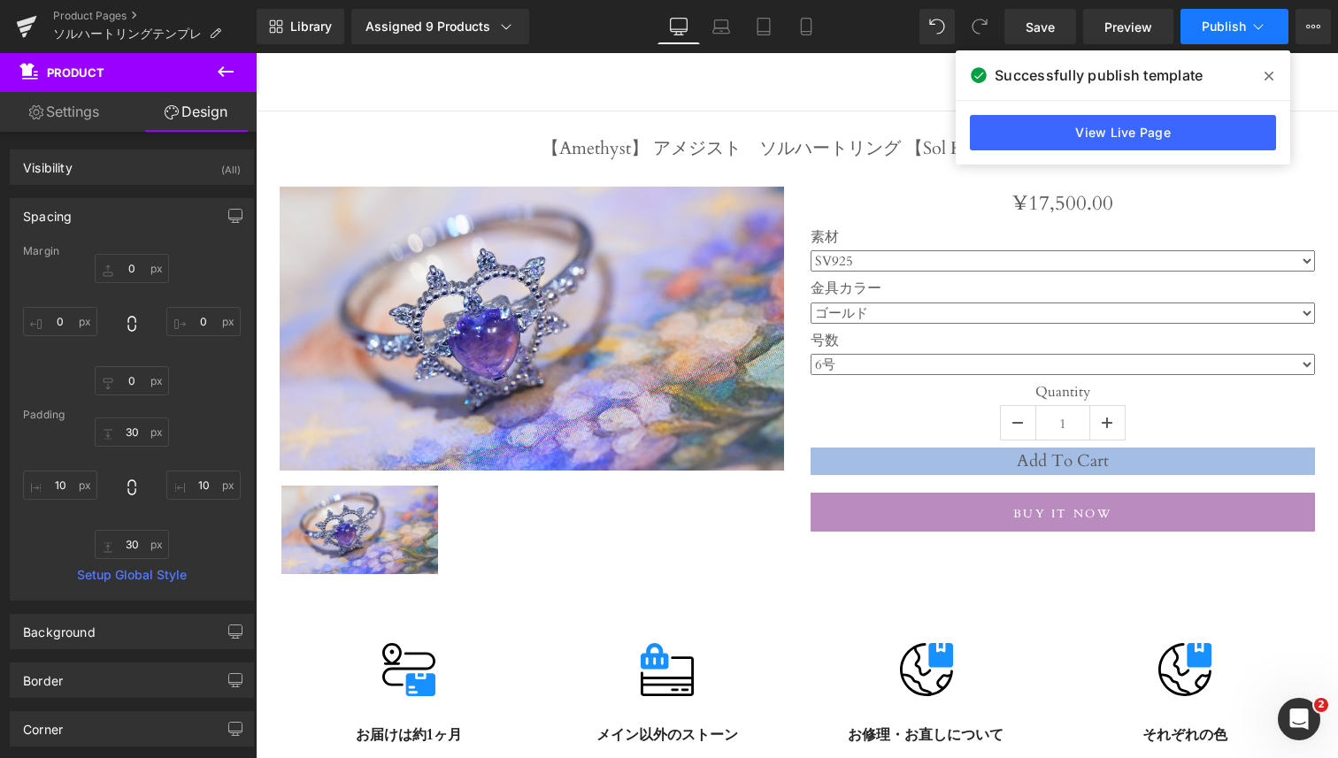
drag, startPoint x: 1226, startPoint y: 50, endPoint x: 1226, endPoint y: 26, distance: 24.8
click at [1226, 0] on div "(P) Image List You are previewing how the will restyle your page. You can not e…" at bounding box center [669, 0] width 1338 height 0
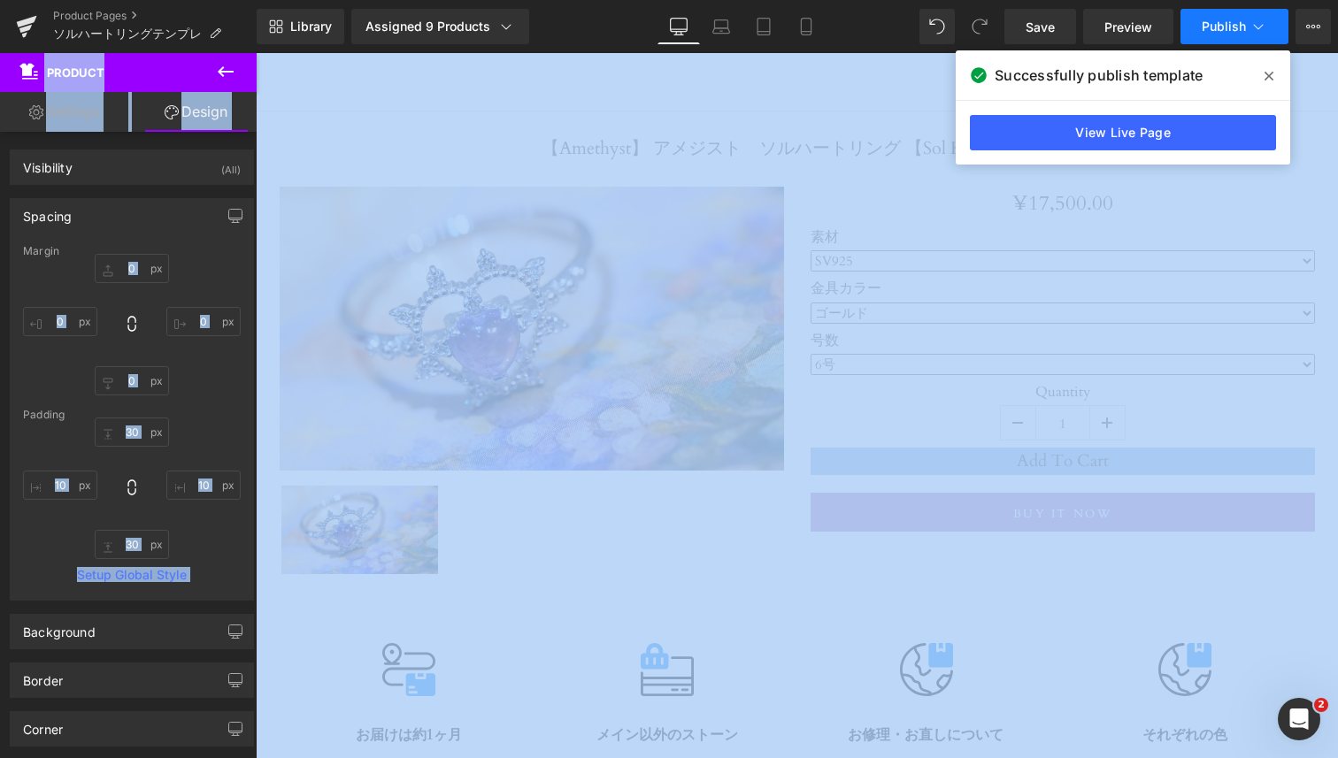
click at [1226, 26] on span "Publish" at bounding box center [1224, 26] width 44 height 14
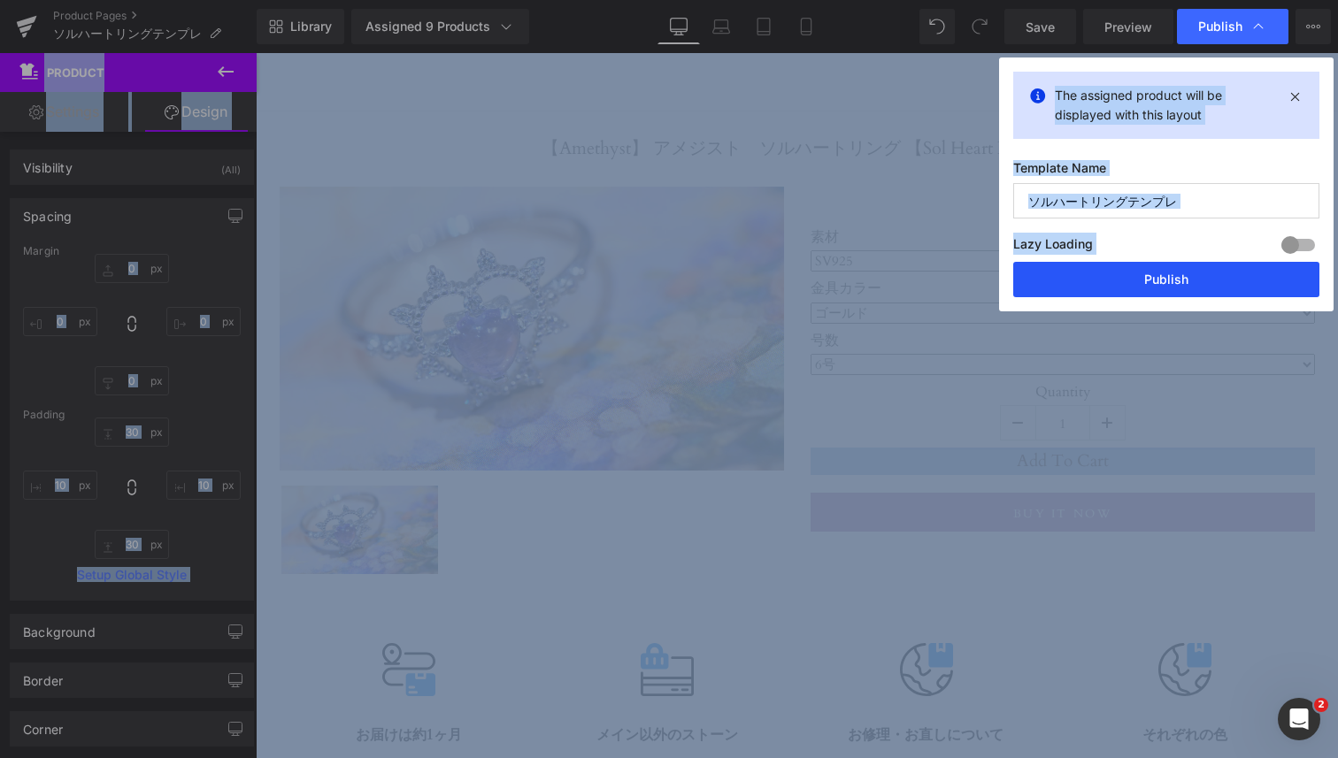
click at [1162, 284] on button "Publish" at bounding box center [1166, 279] width 306 height 35
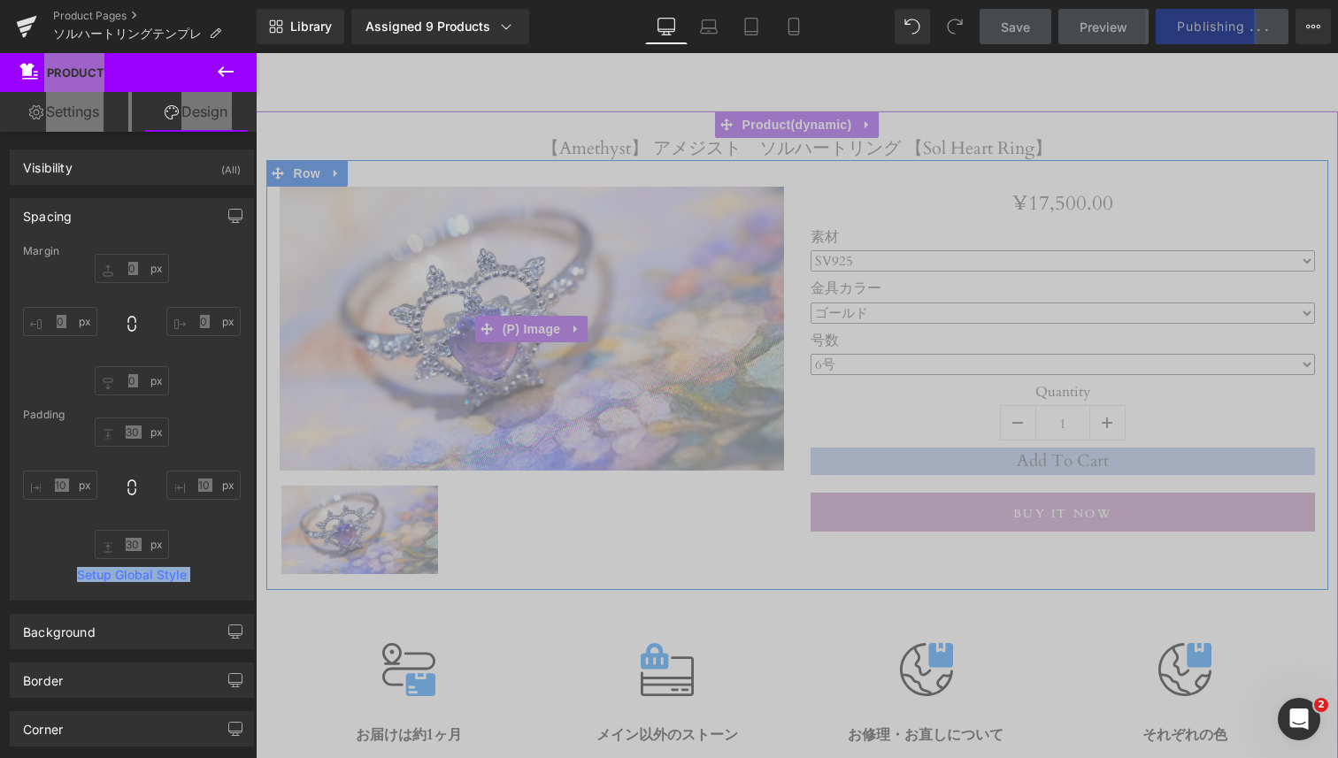
click at [750, 202] on img at bounding box center [532, 329] width 504 height 284
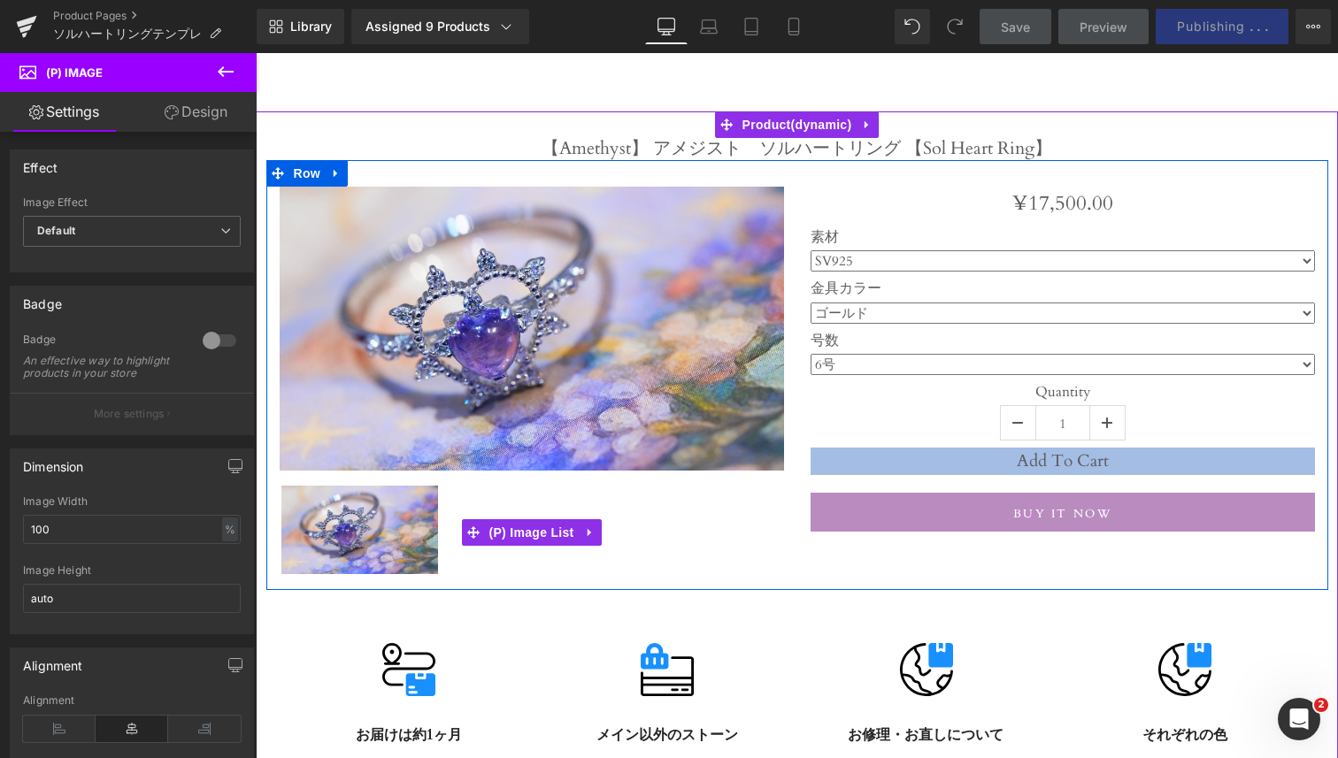
click at [397, 516] on img at bounding box center [360, 530] width 158 height 89
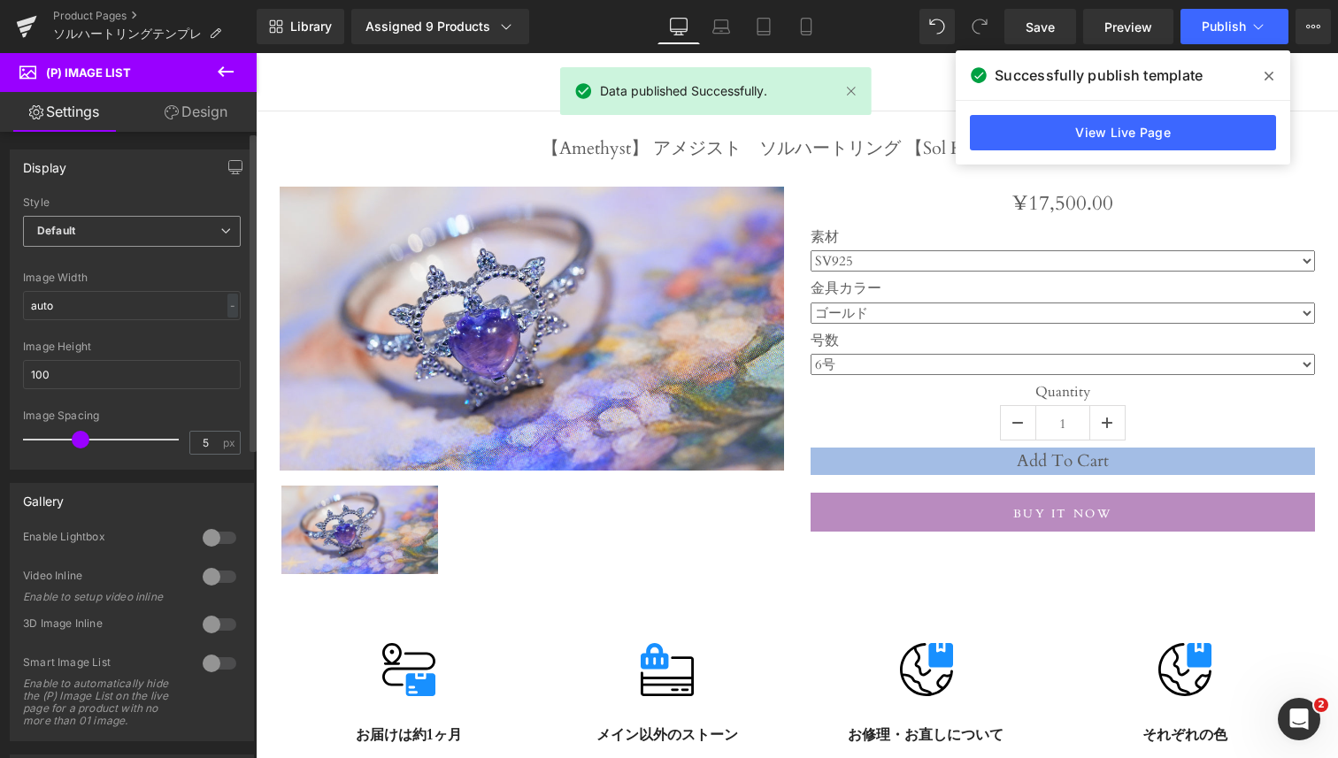
click at [135, 244] on span "Default" at bounding box center [132, 231] width 218 height 31
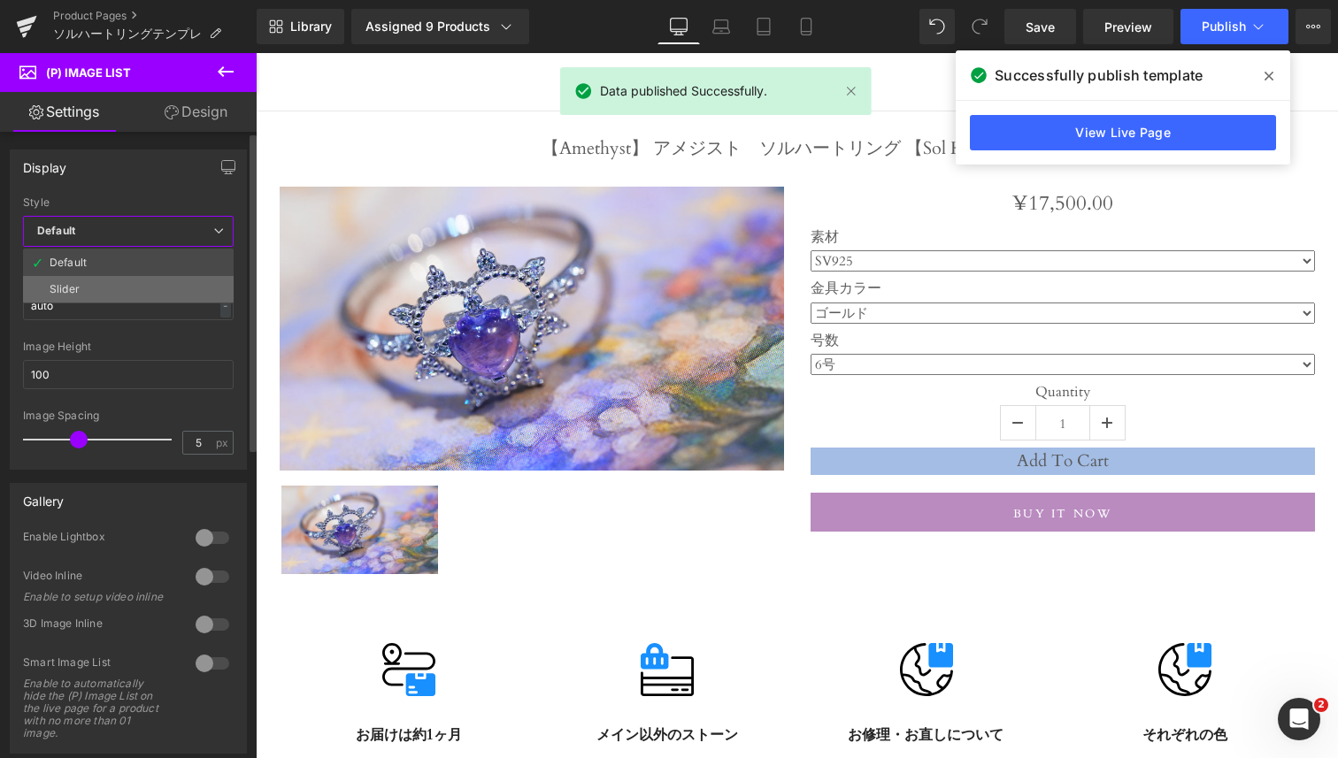
click at [138, 284] on li "Slider" at bounding box center [128, 289] width 211 height 27
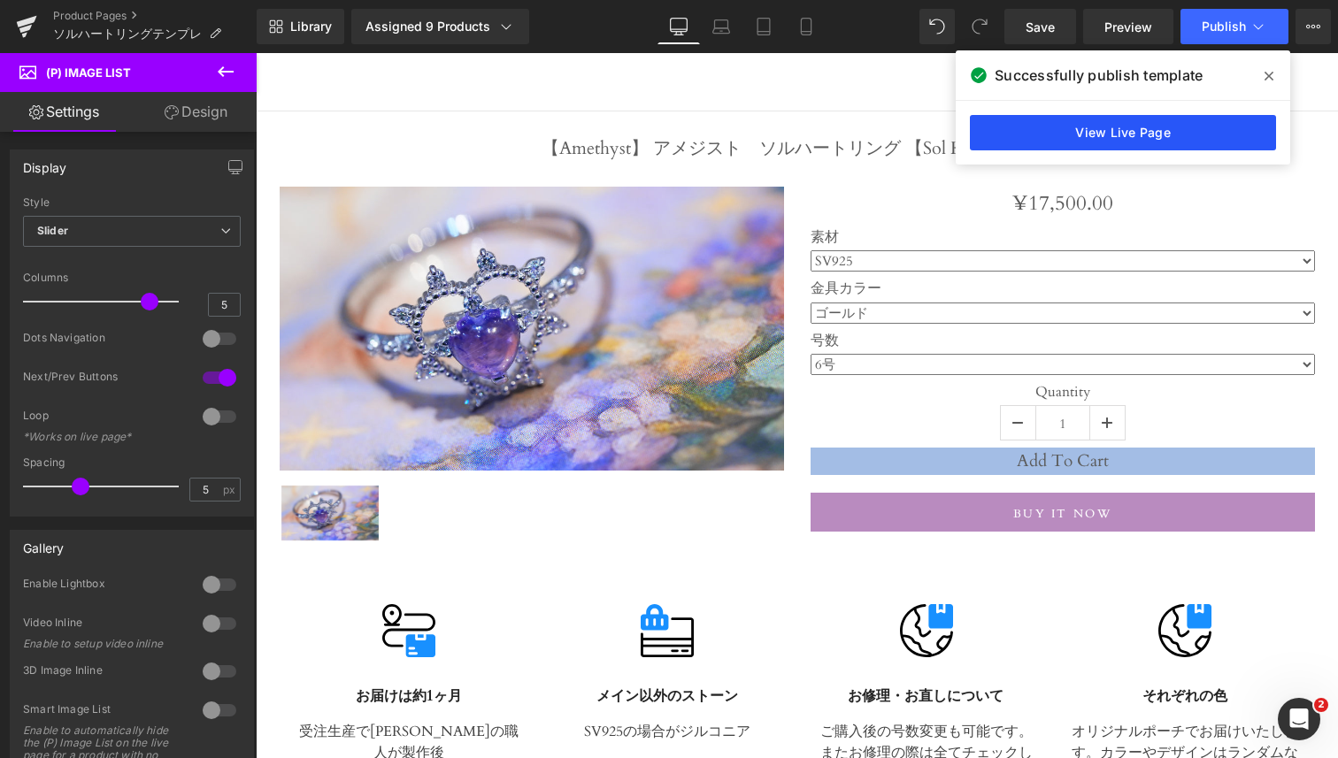
click at [1021, 128] on link "View Live Page" at bounding box center [1123, 132] width 306 height 35
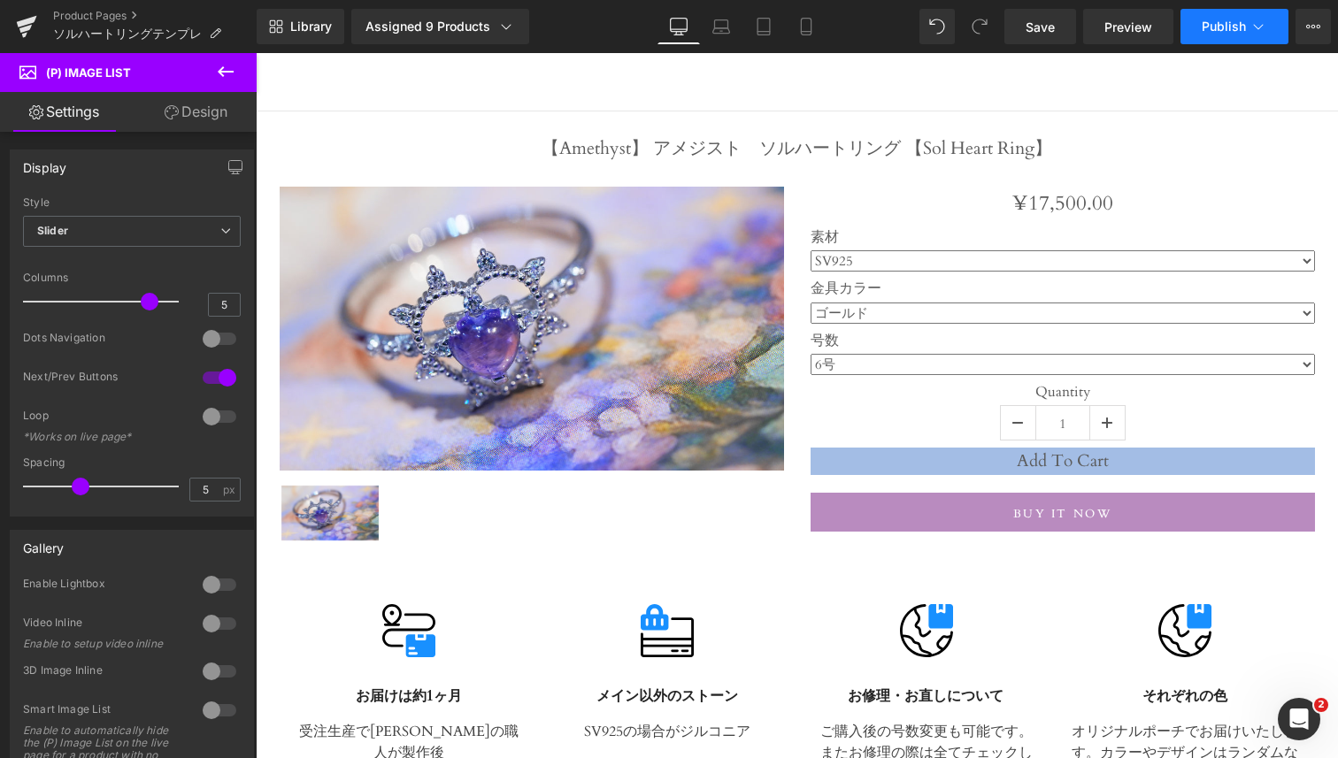
click at [1215, 33] on span "Publish" at bounding box center [1224, 26] width 44 height 14
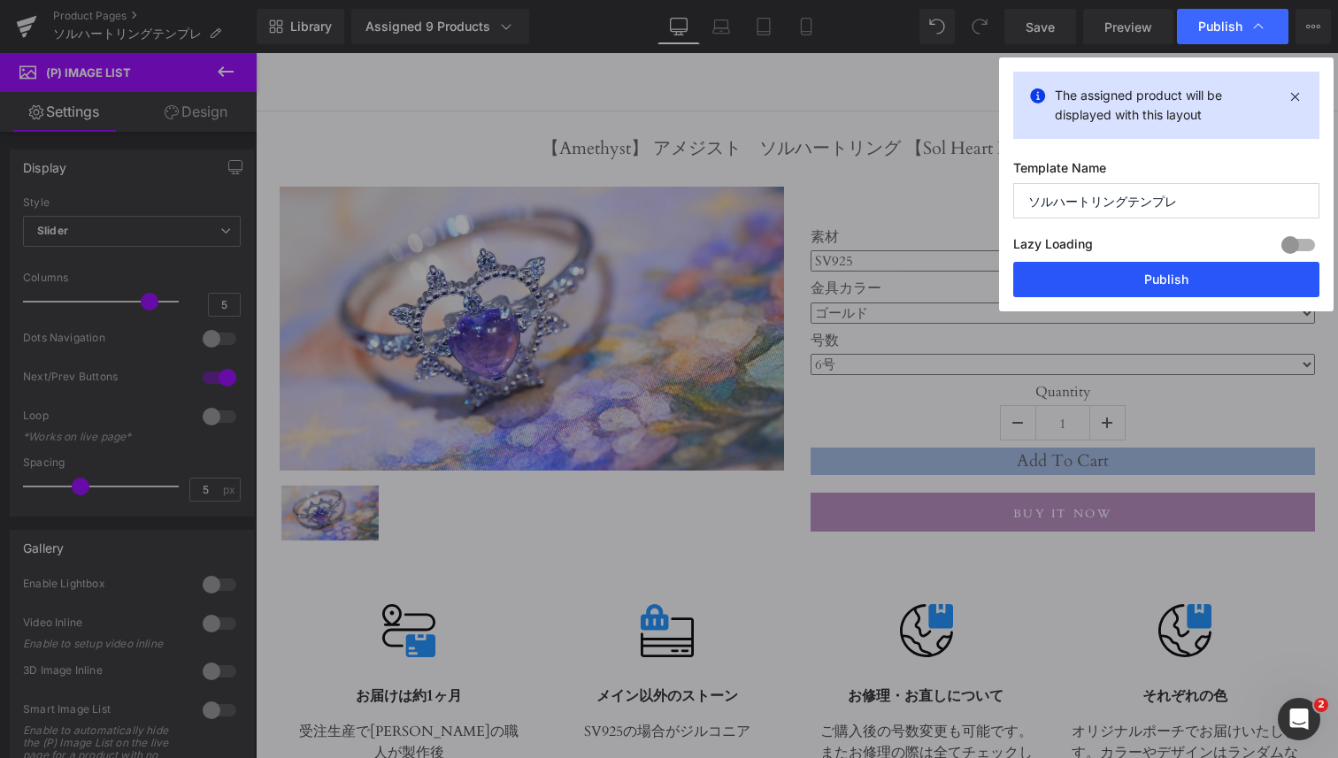
click at [1136, 268] on button "Publish" at bounding box center [1166, 279] width 306 height 35
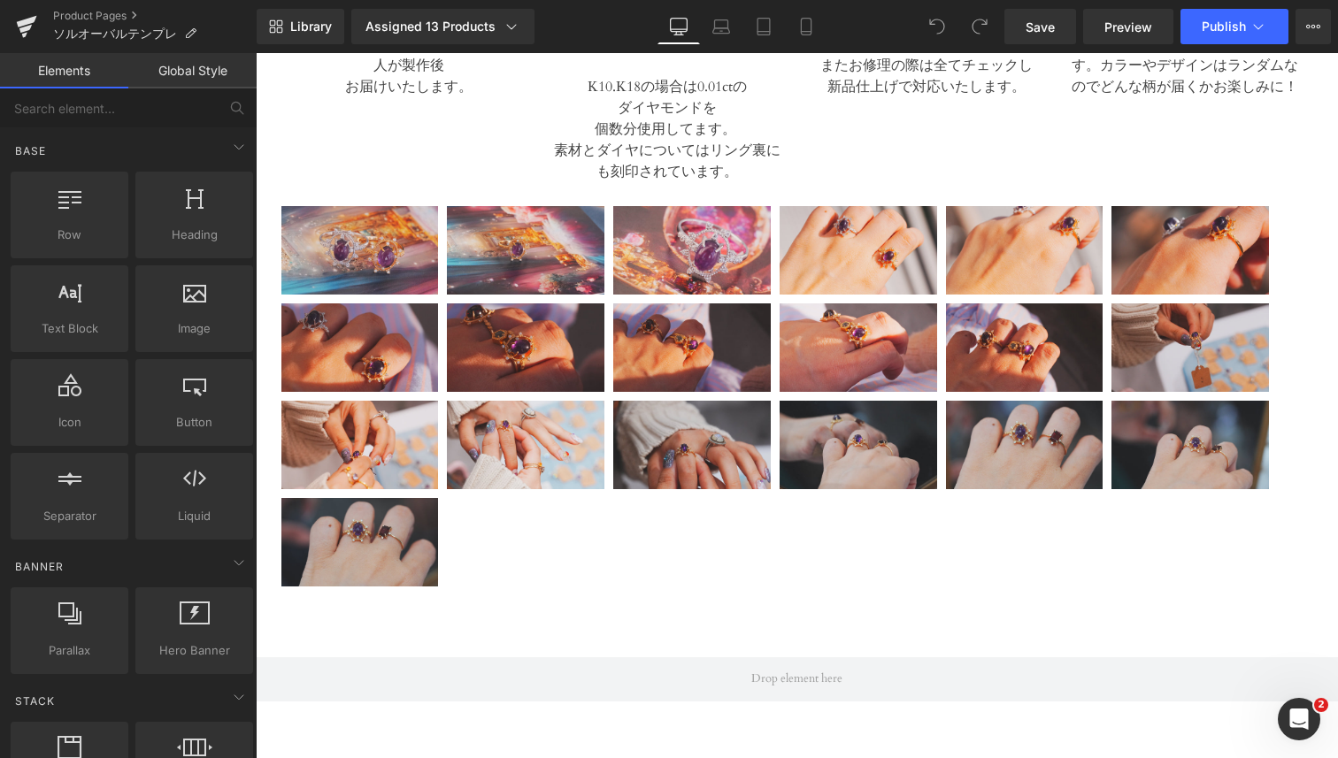
scroll to position [681, 0]
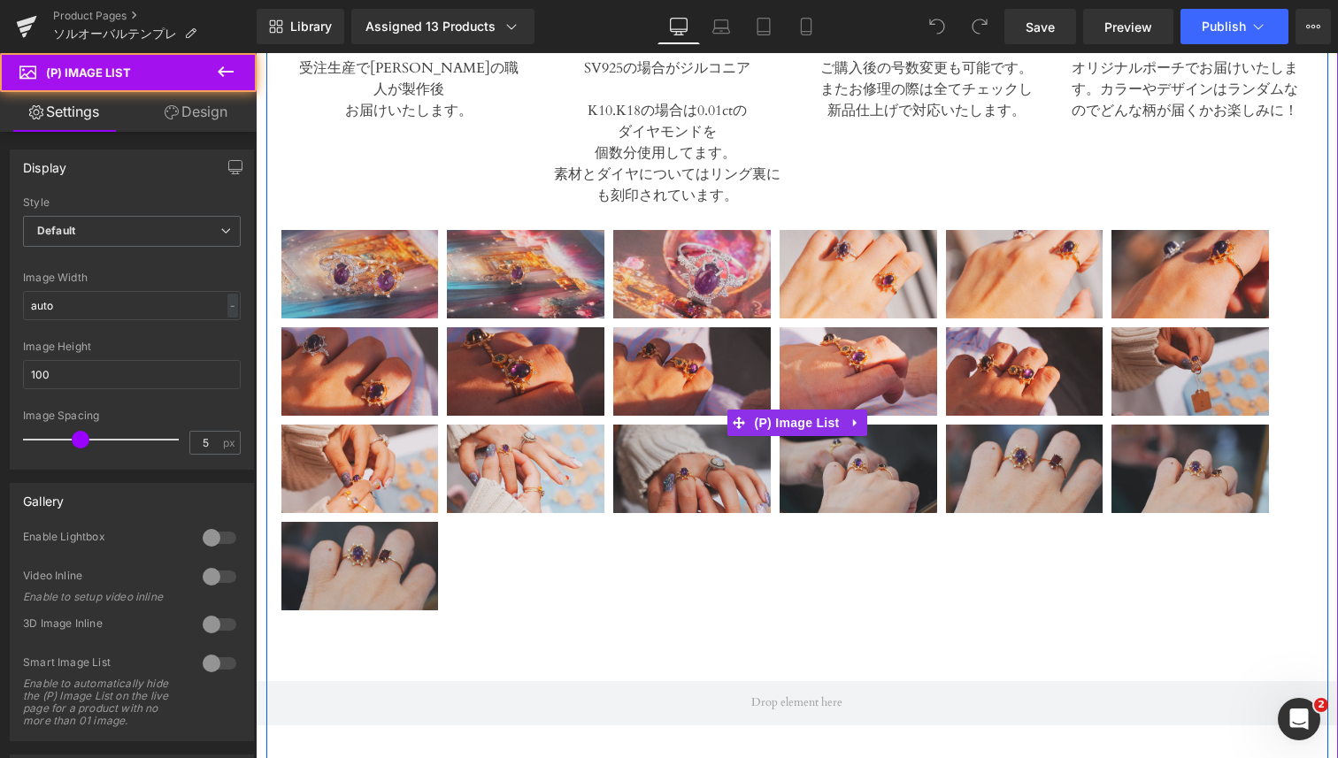
click at [432, 290] on img at bounding box center [360, 274] width 158 height 89
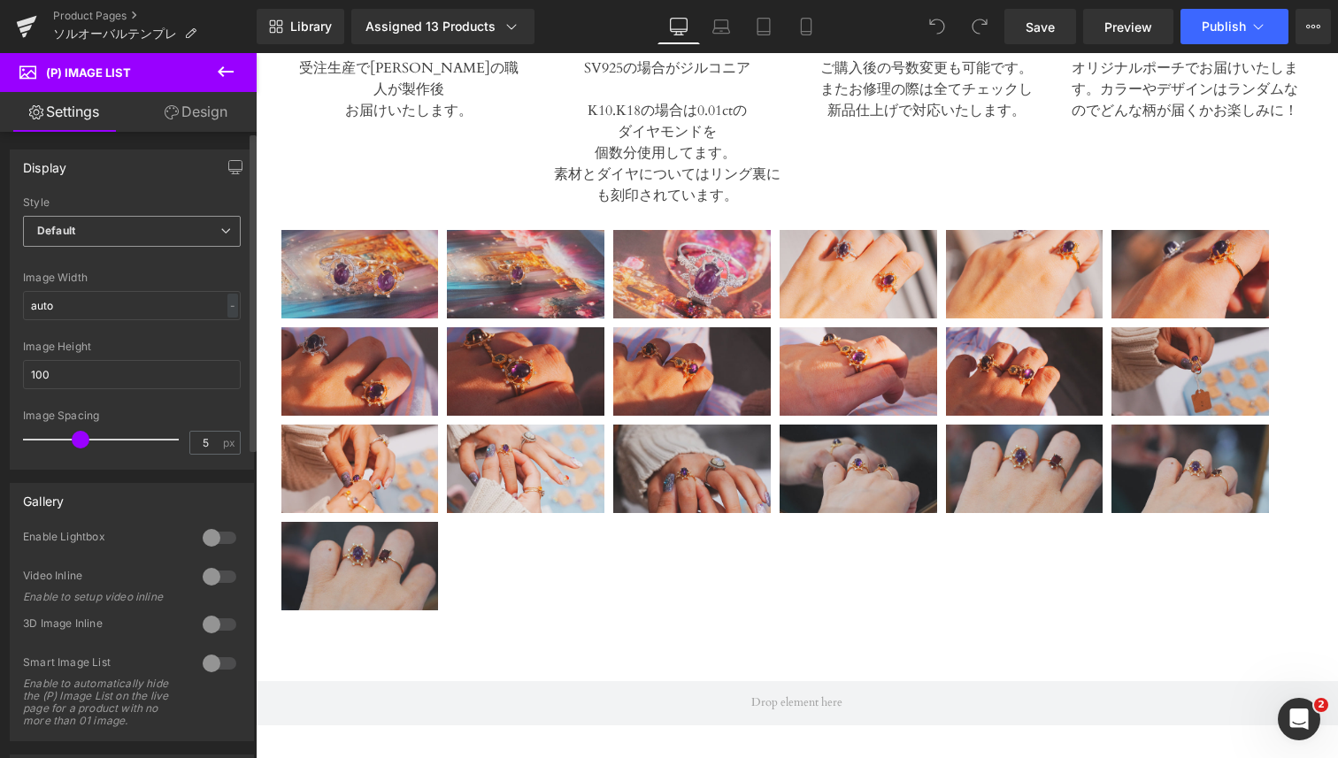
click at [148, 232] on span "Default" at bounding box center [132, 231] width 218 height 31
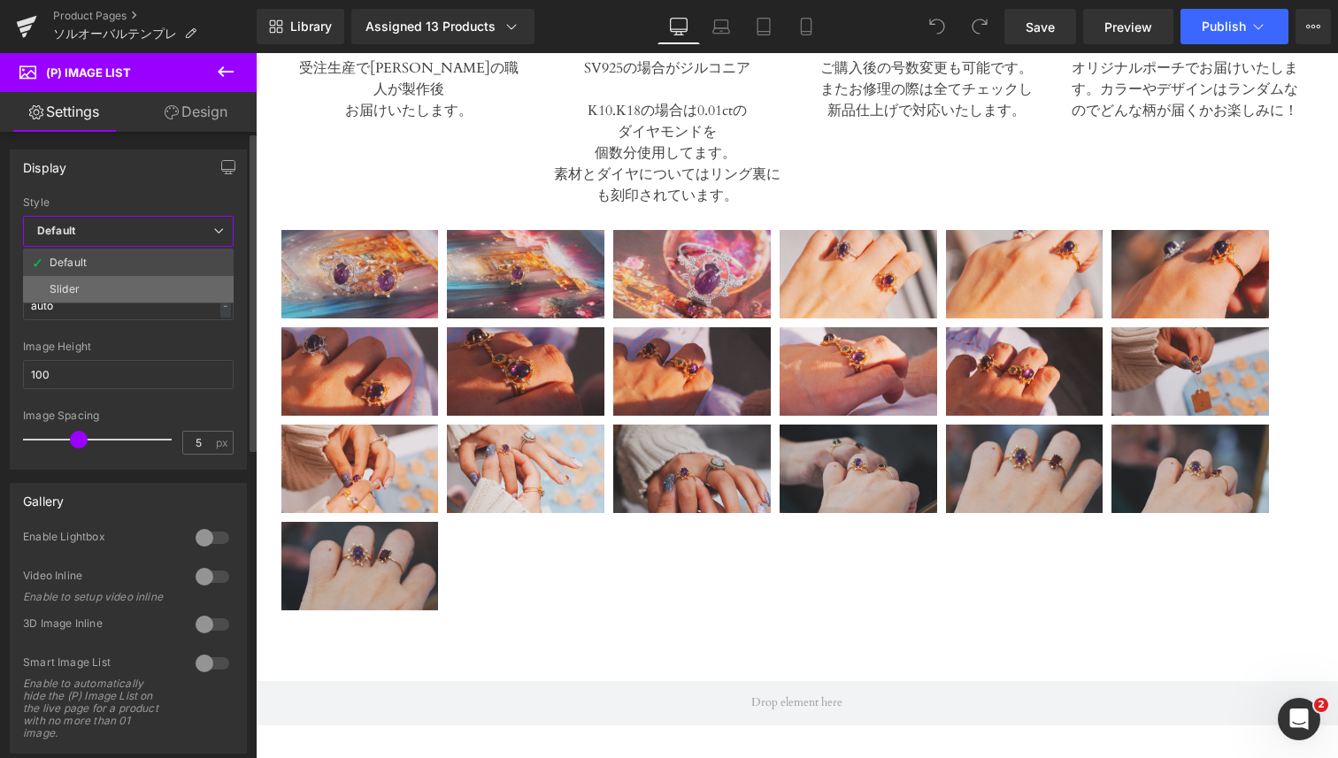
click at [139, 282] on li "Slider" at bounding box center [128, 289] width 211 height 27
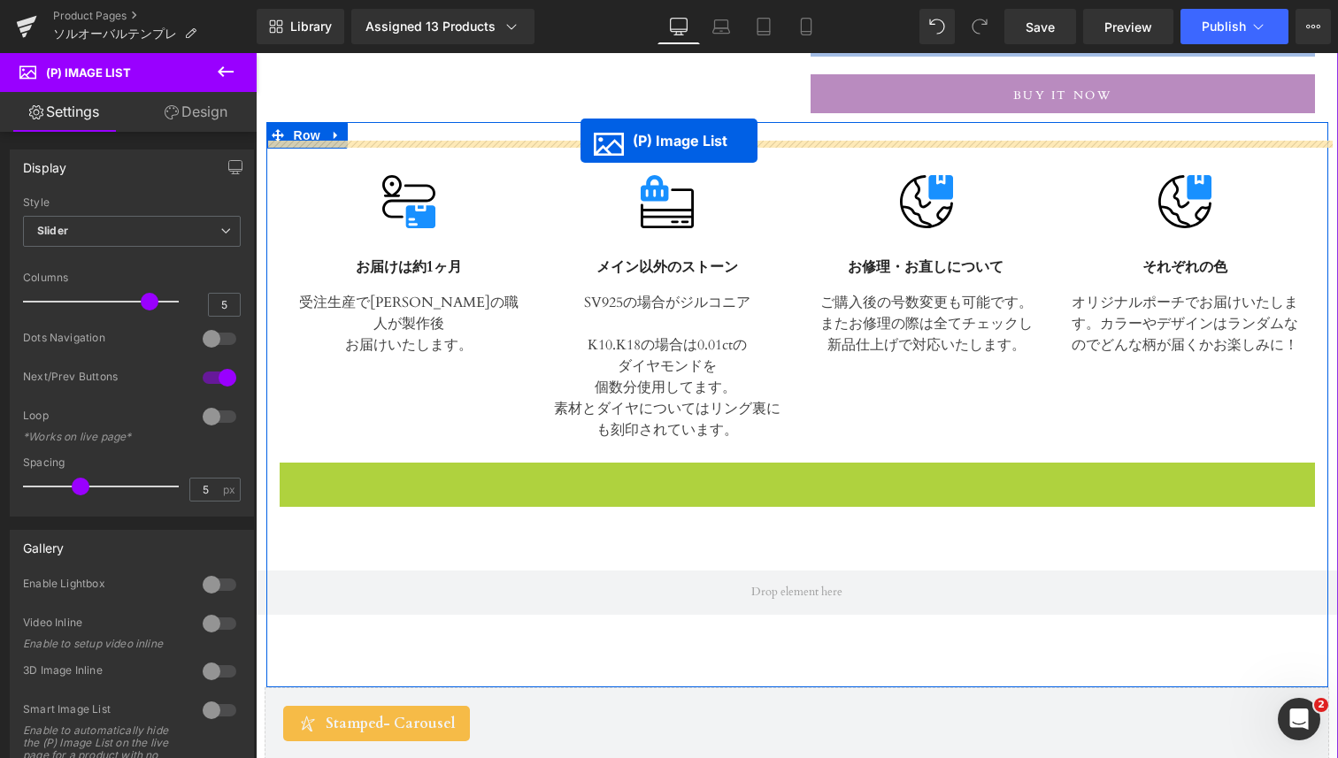
scroll to position [323, 0]
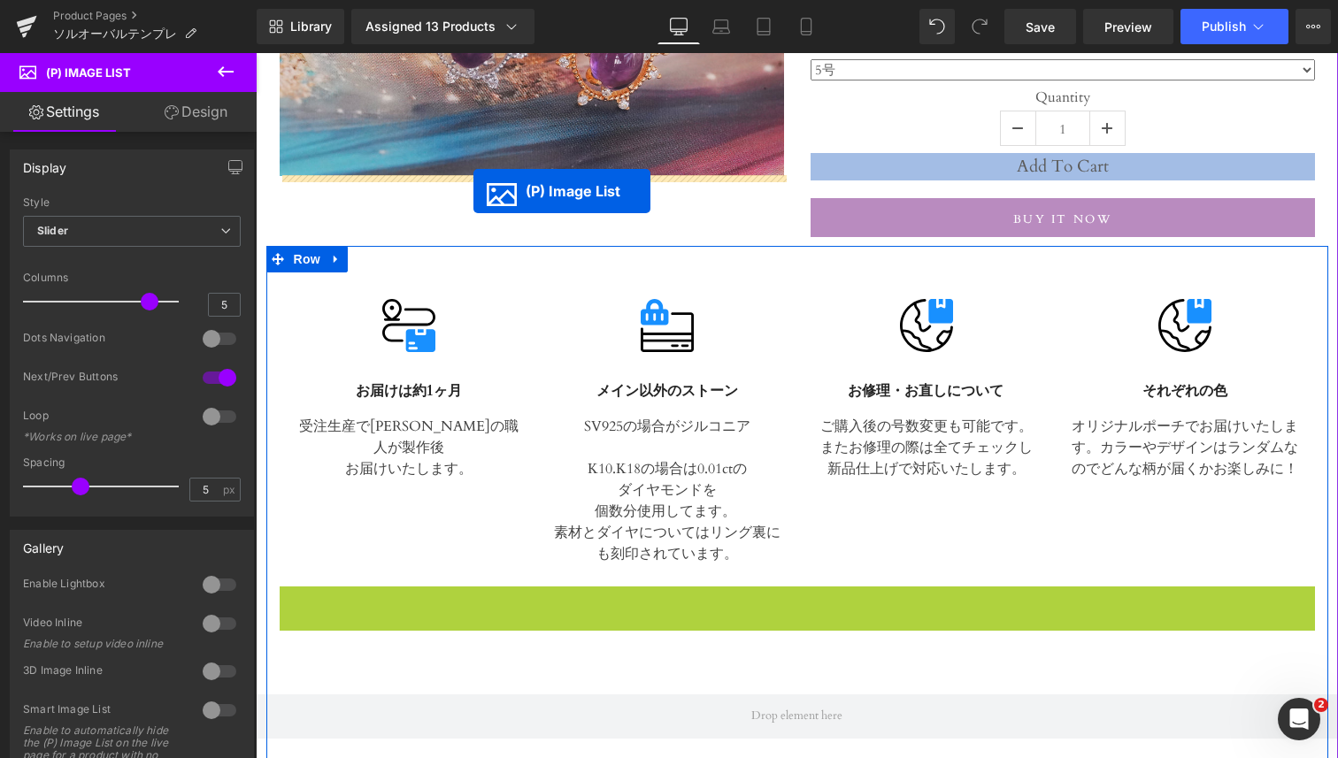
drag, startPoint x: 739, startPoint y: 518, endPoint x: 472, endPoint y: 187, distance: 425.4
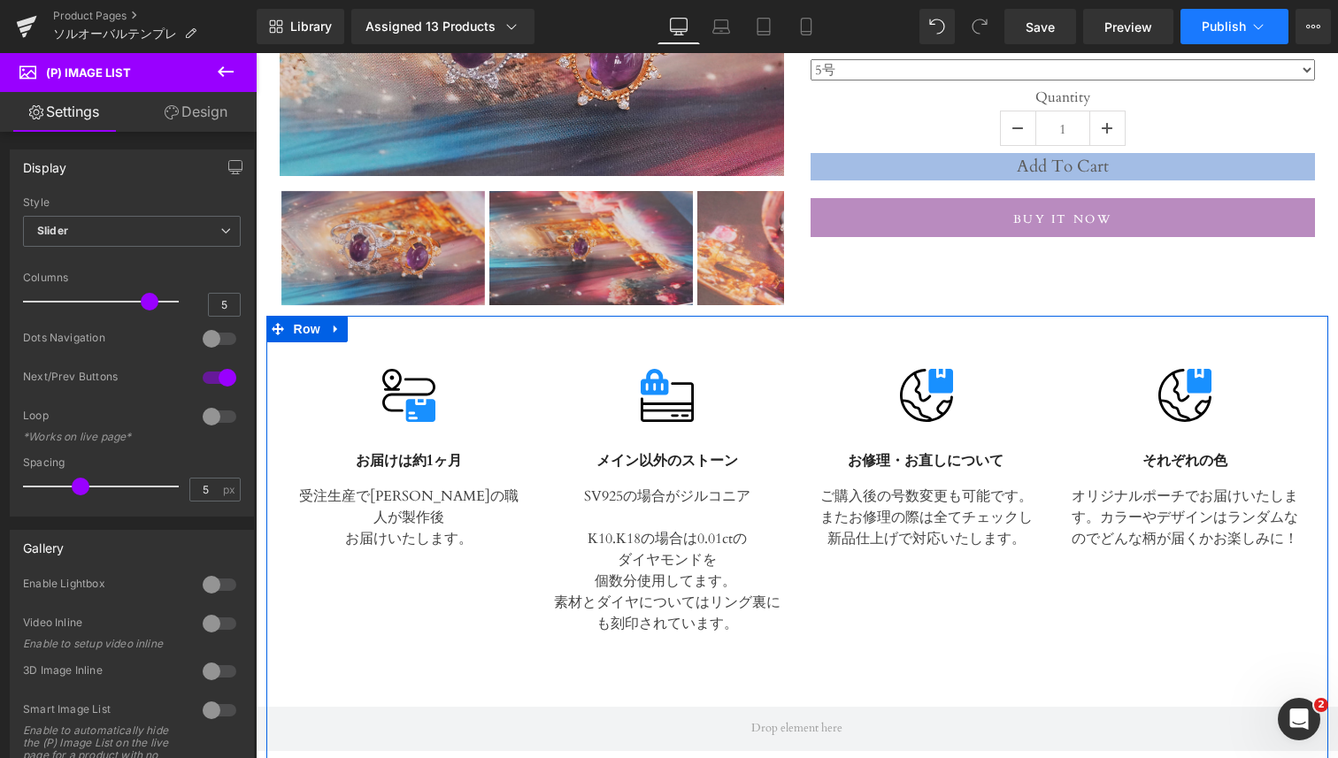
click at [1231, 23] on span "Publish" at bounding box center [1224, 26] width 44 height 14
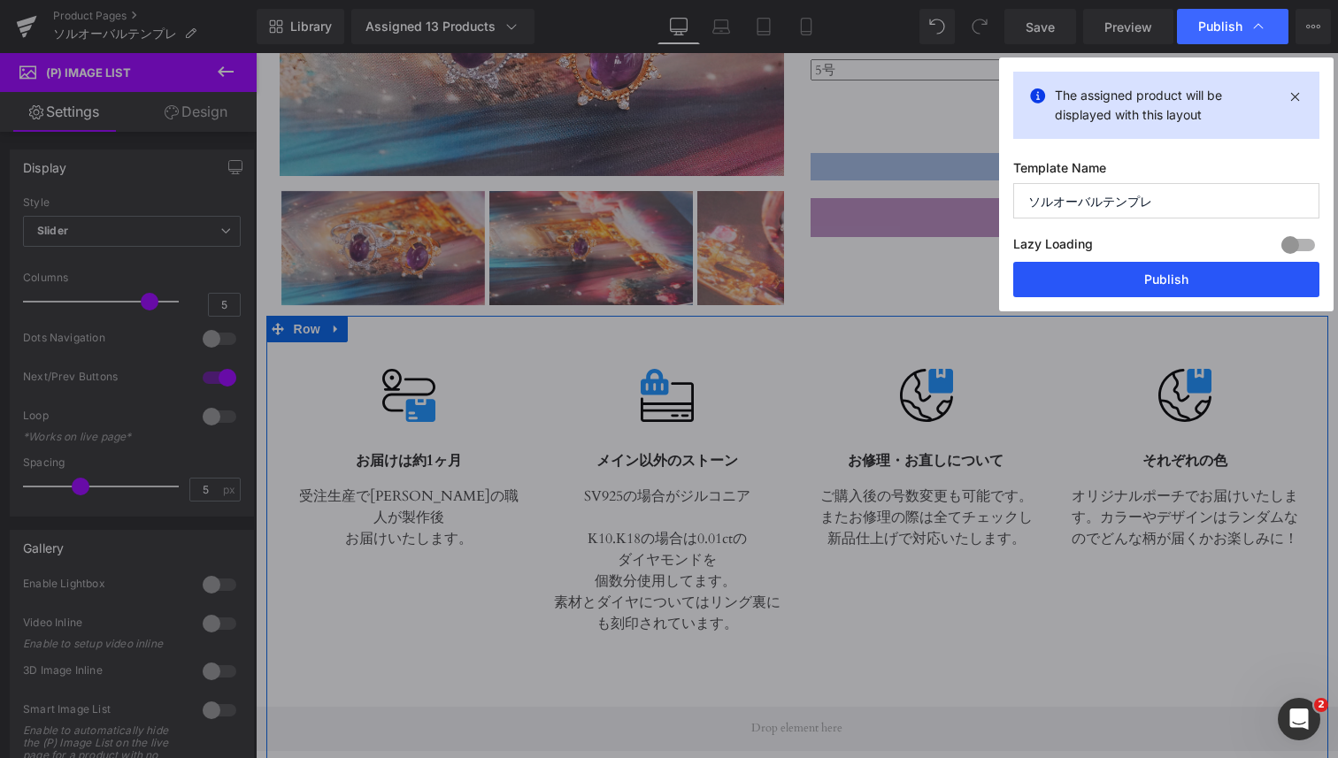
click at [1135, 268] on button "Publish" at bounding box center [1166, 279] width 306 height 35
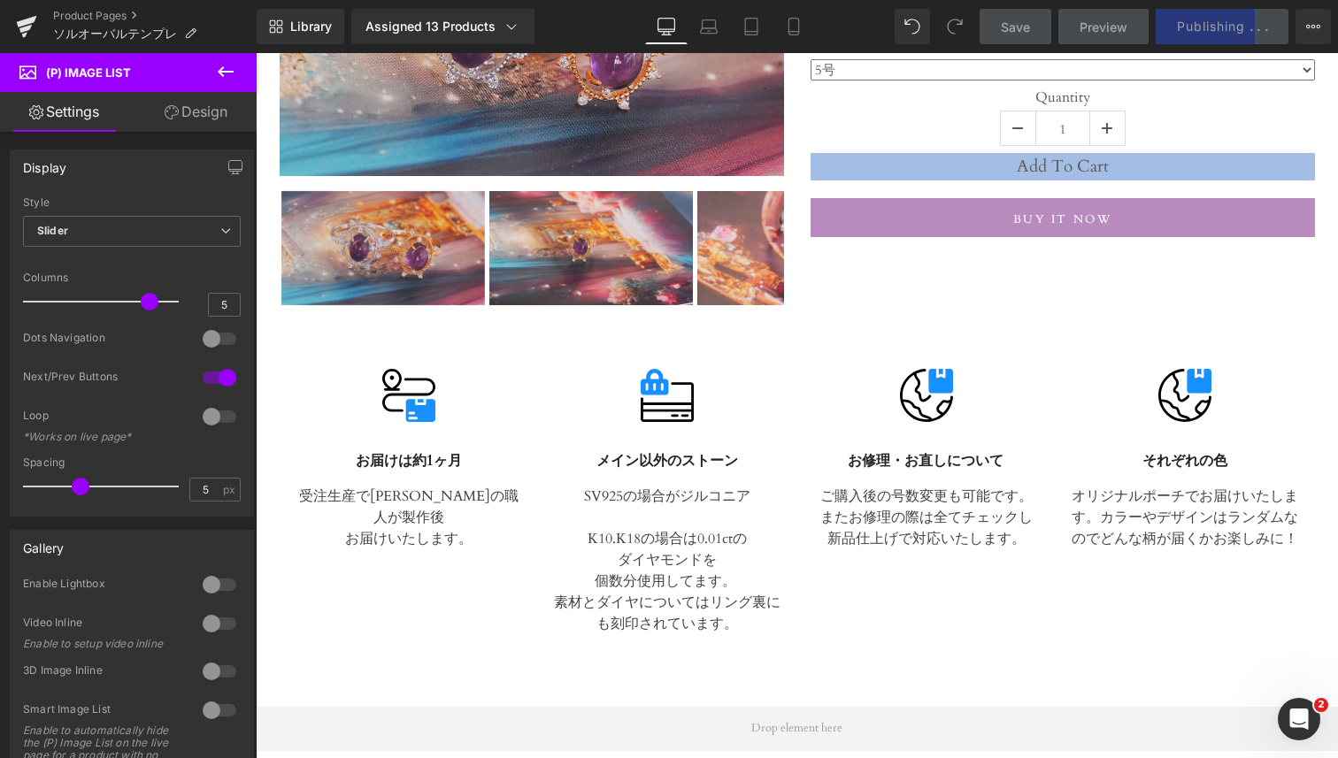
click at [189, 112] on link "Design" at bounding box center [196, 112] width 128 height 40
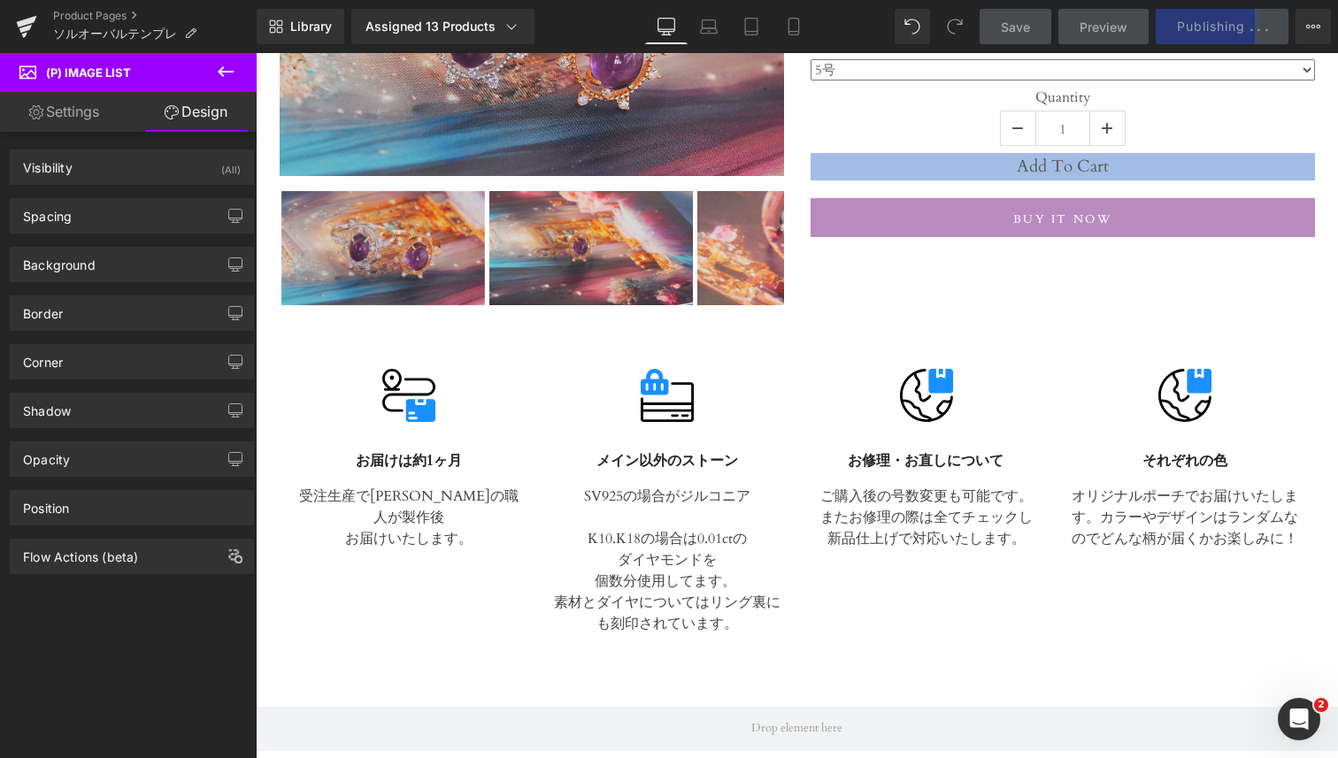
click at [92, 111] on link "Settings" at bounding box center [64, 112] width 128 height 40
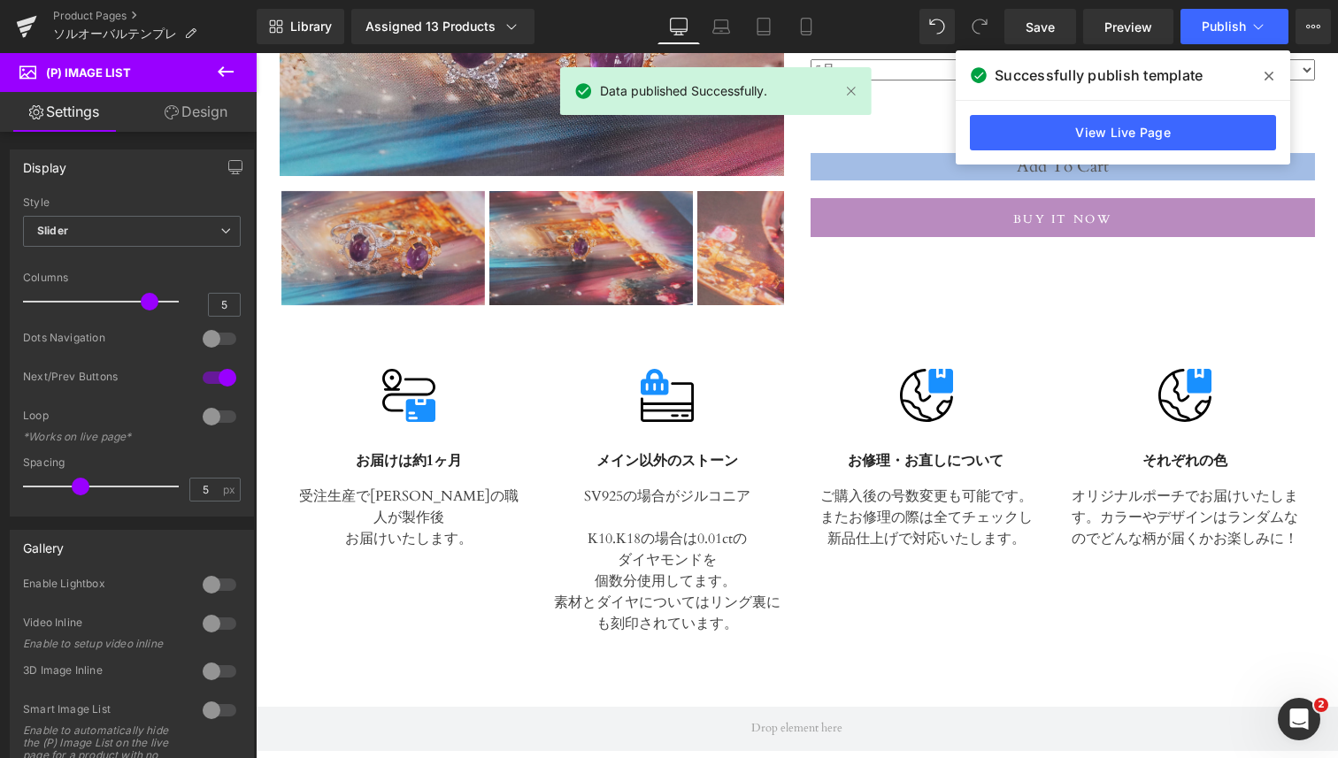
click at [218, 70] on icon at bounding box center [225, 71] width 21 height 21
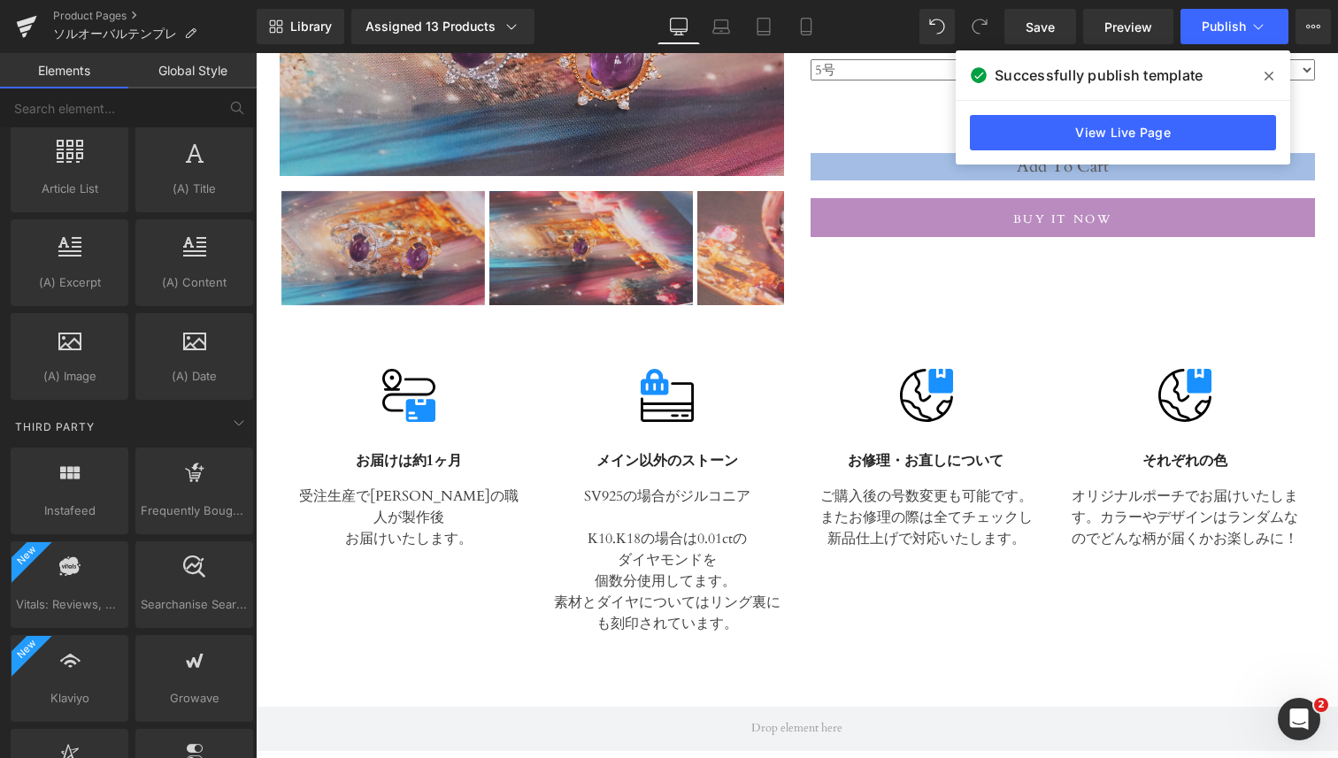
scroll to position [3649, 0]
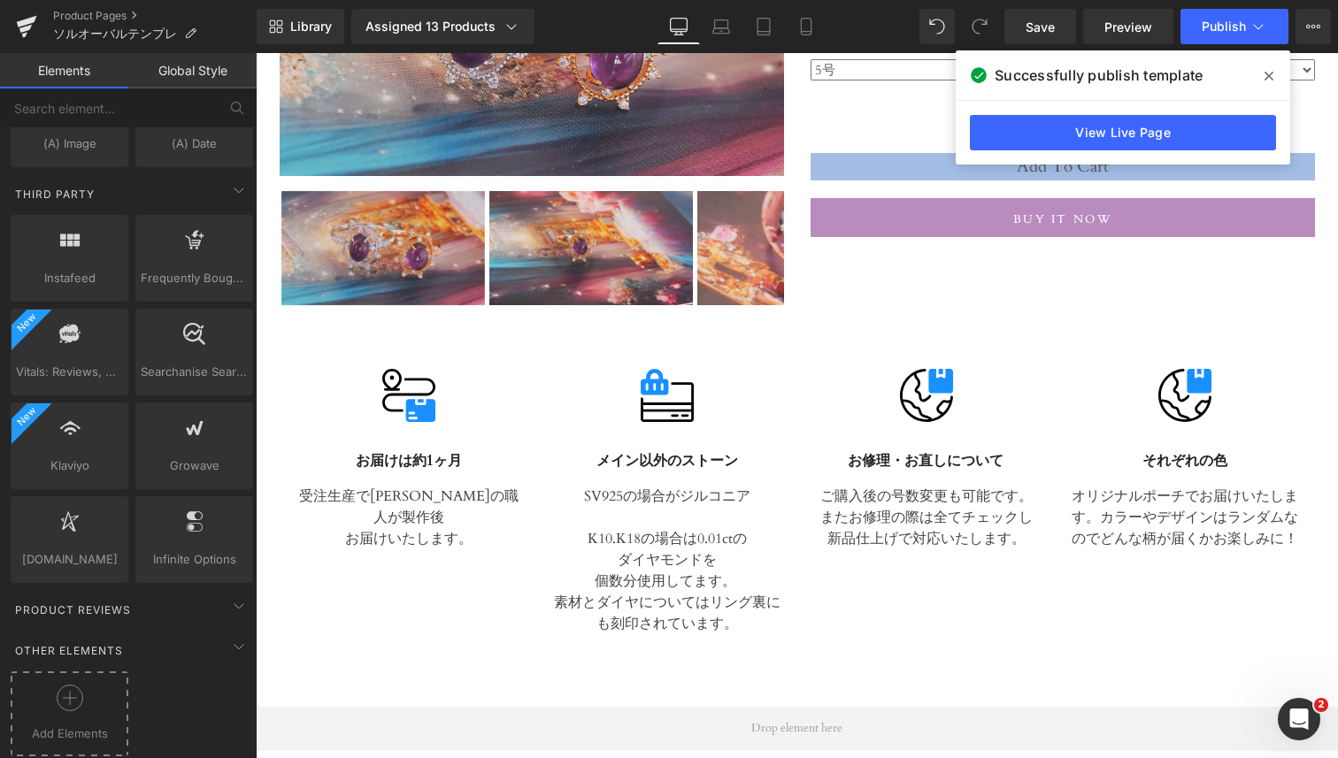
click at [67, 703] on div at bounding box center [69, 705] width 109 height 40
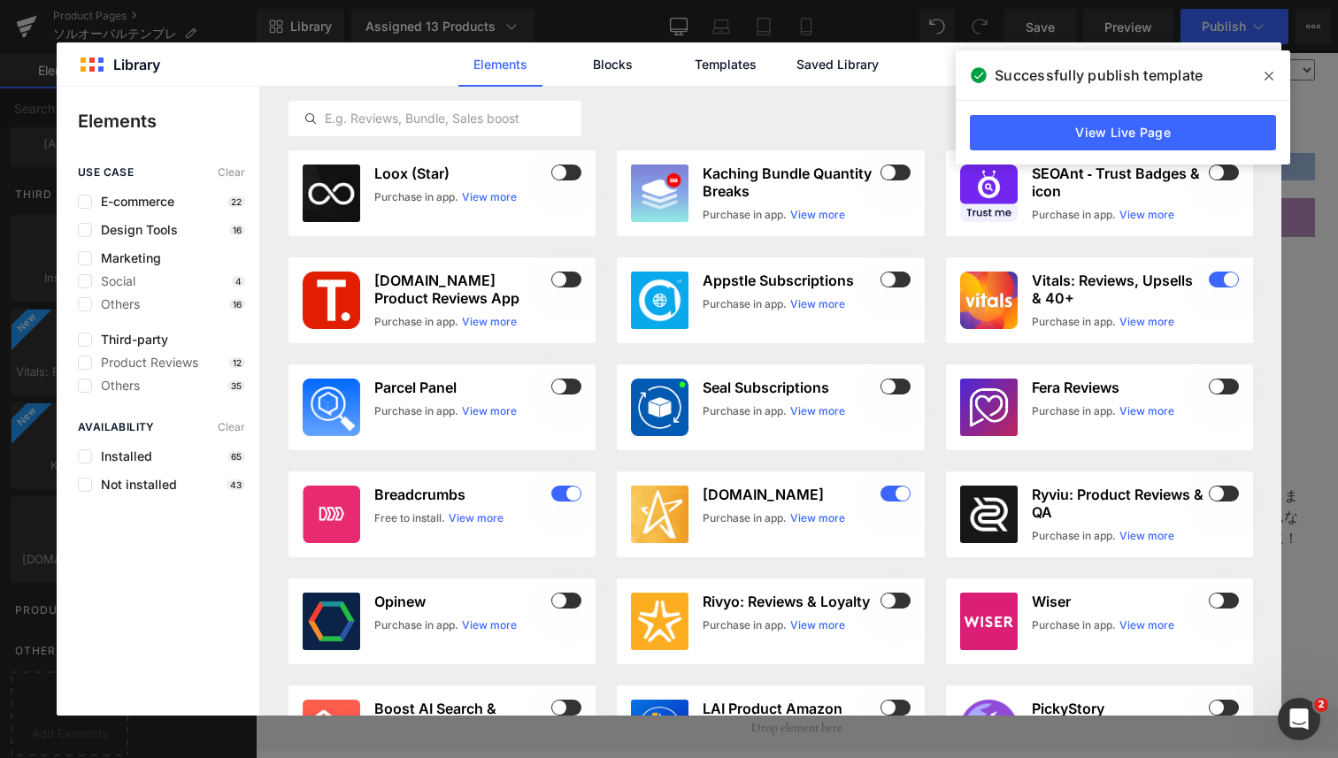
click at [1267, 73] on icon at bounding box center [1269, 76] width 9 height 14
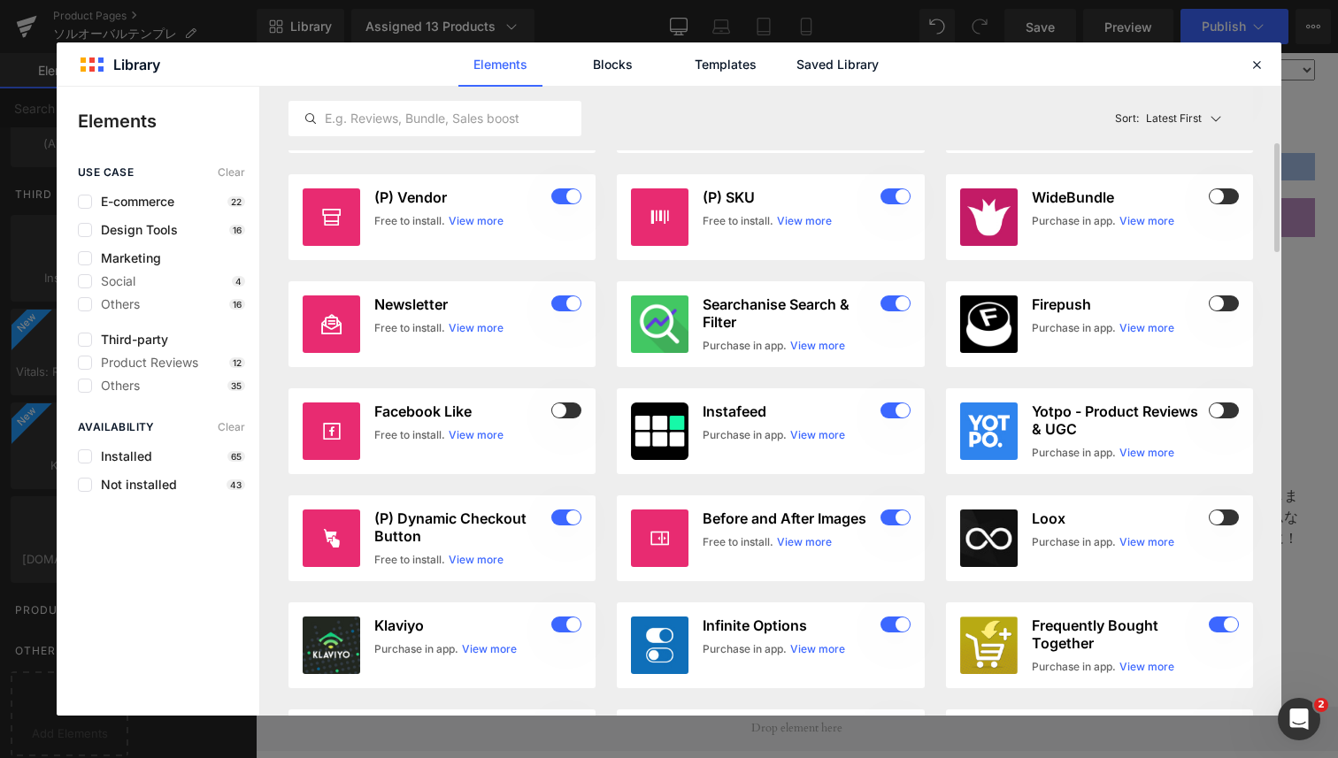
scroll to position [769, 0]
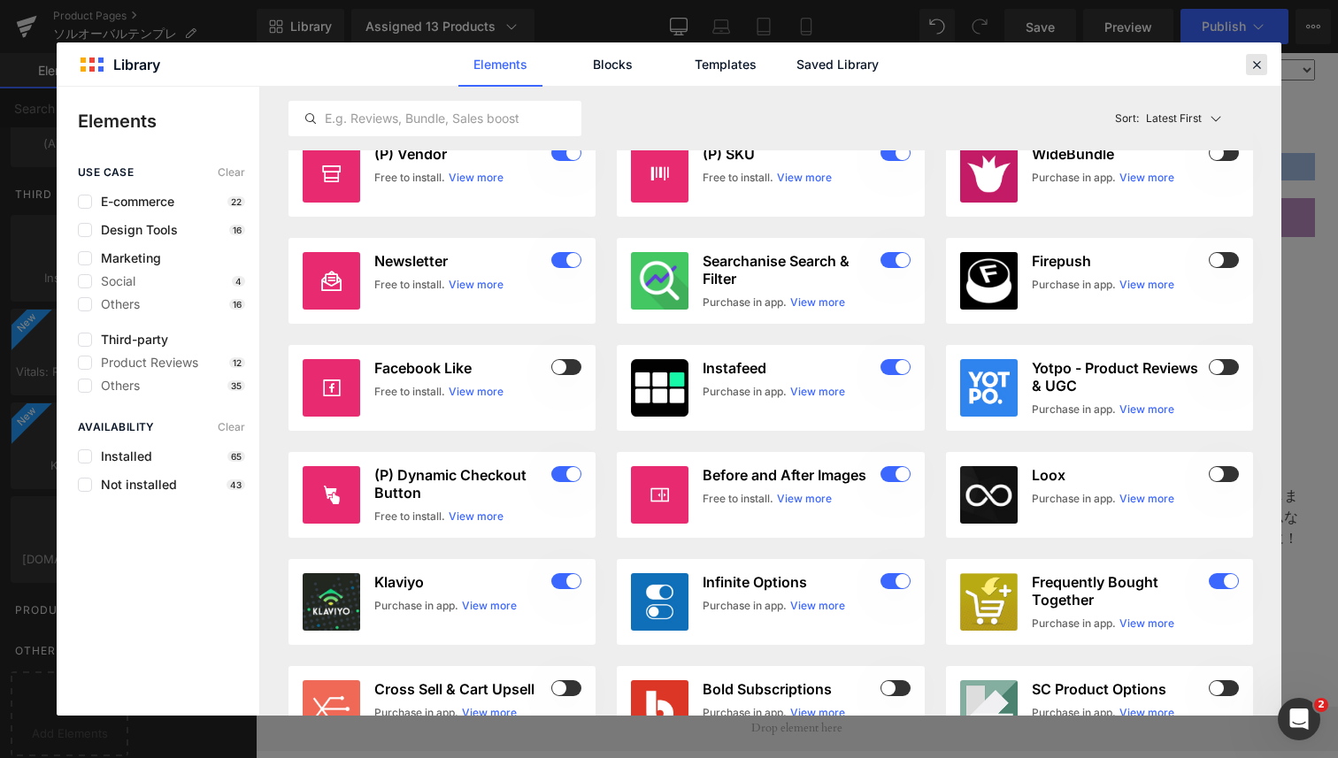
click at [1255, 59] on icon at bounding box center [1257, 65] width 16 height 16
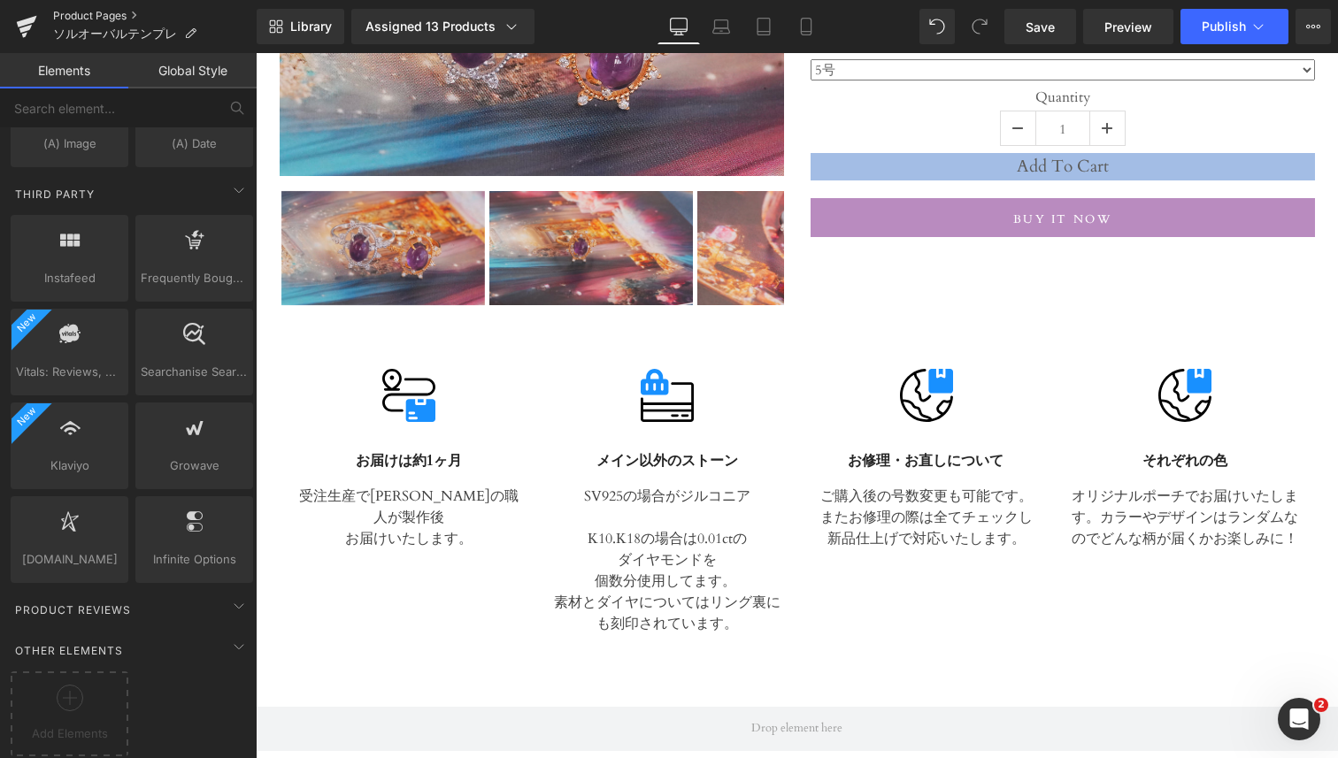
click at [97, 13] on link "Product Pages" at bounding box center [155, 16] width 204 height 14
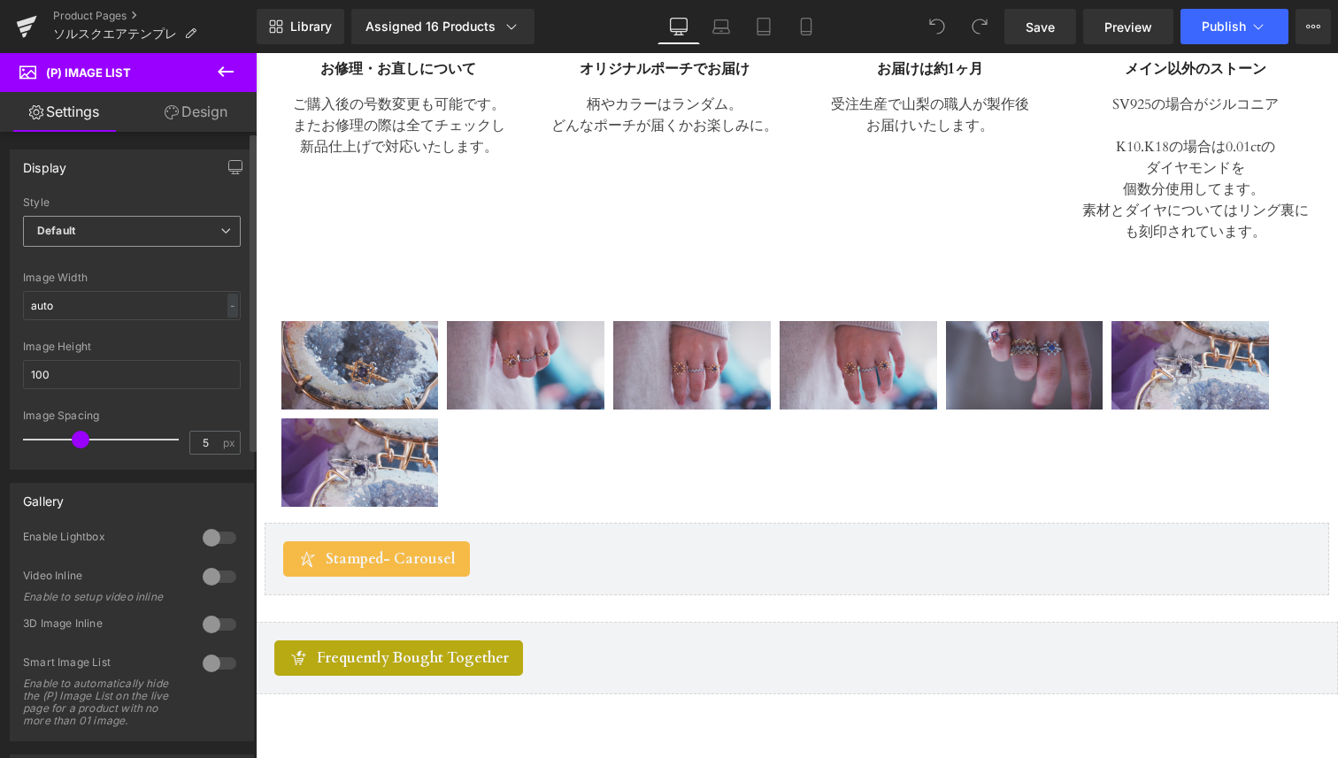
click at [133, 222] on span "Default" at bounding box center [132, 231] width 218 height 31
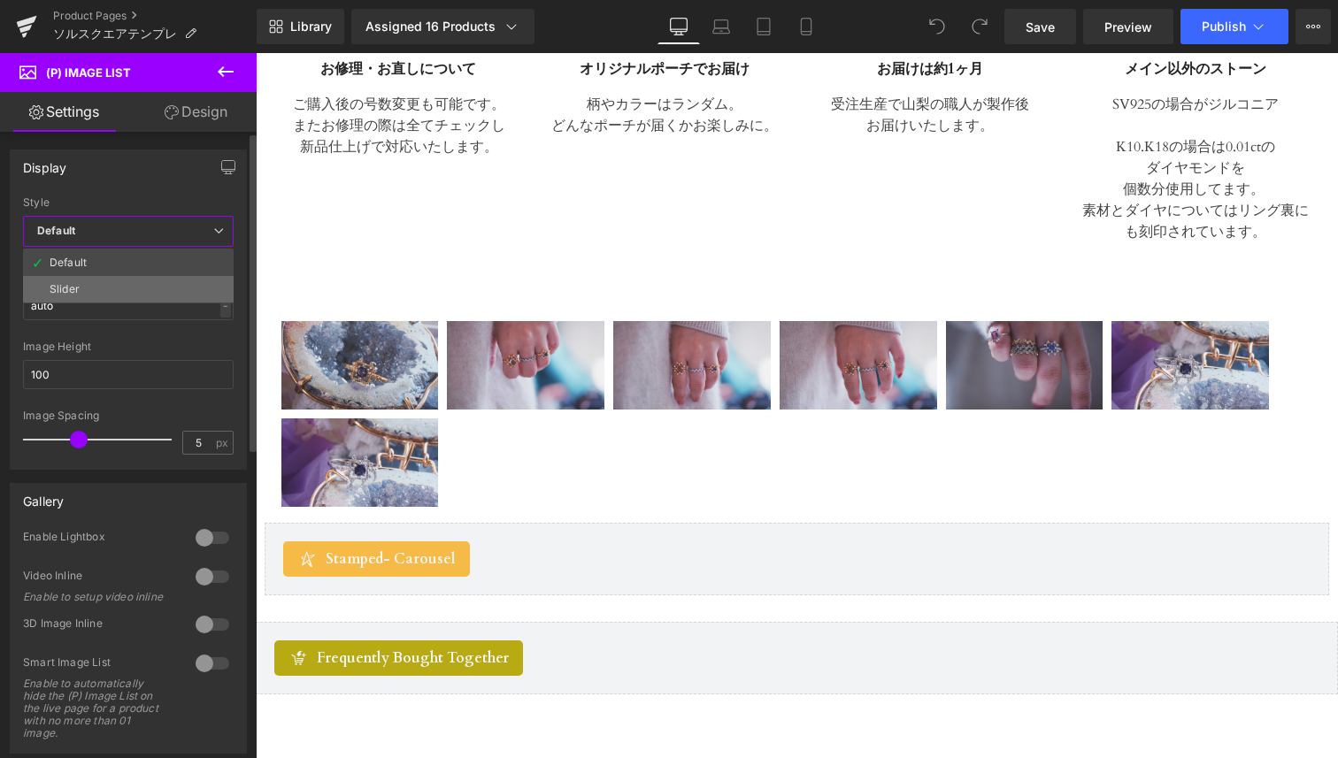
click at [135, 285] on li "Slider" at bounding box center [128, 289] width 211 height 27
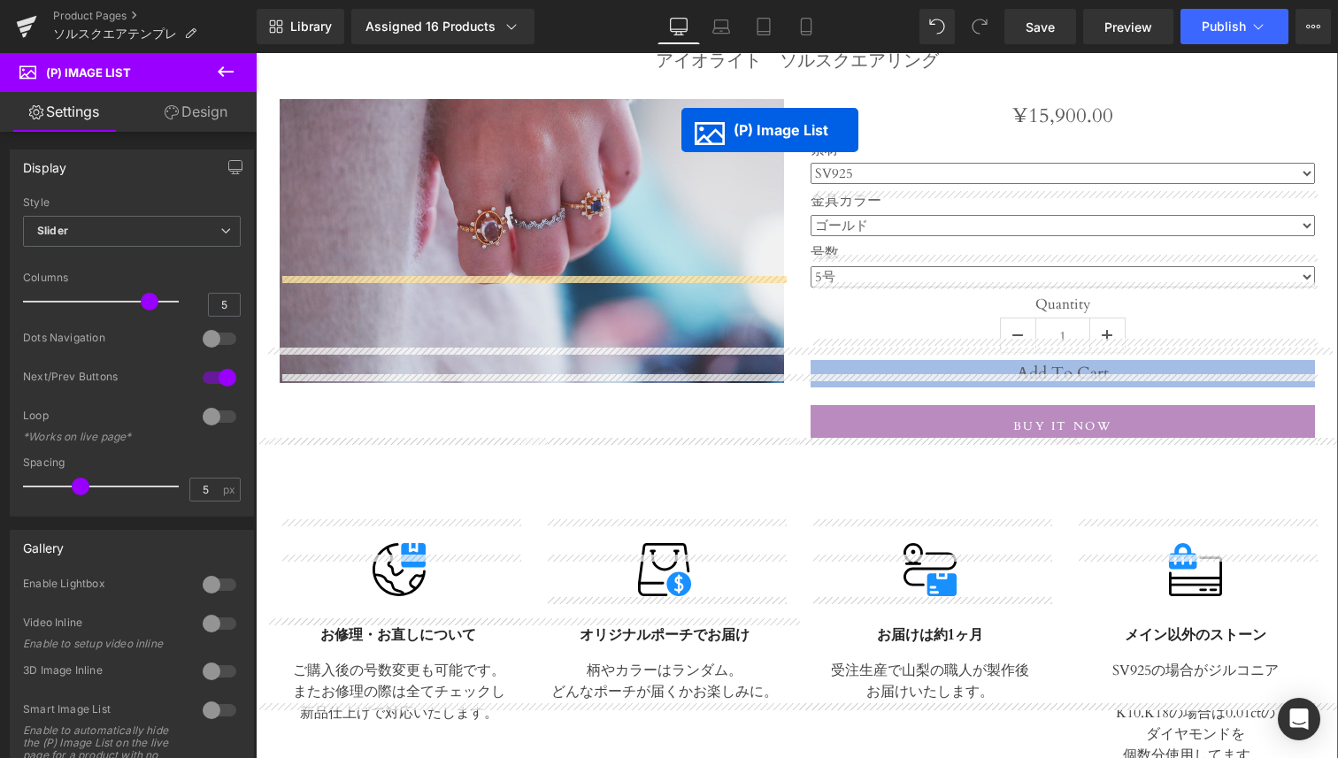
scroll to position [63, 0]
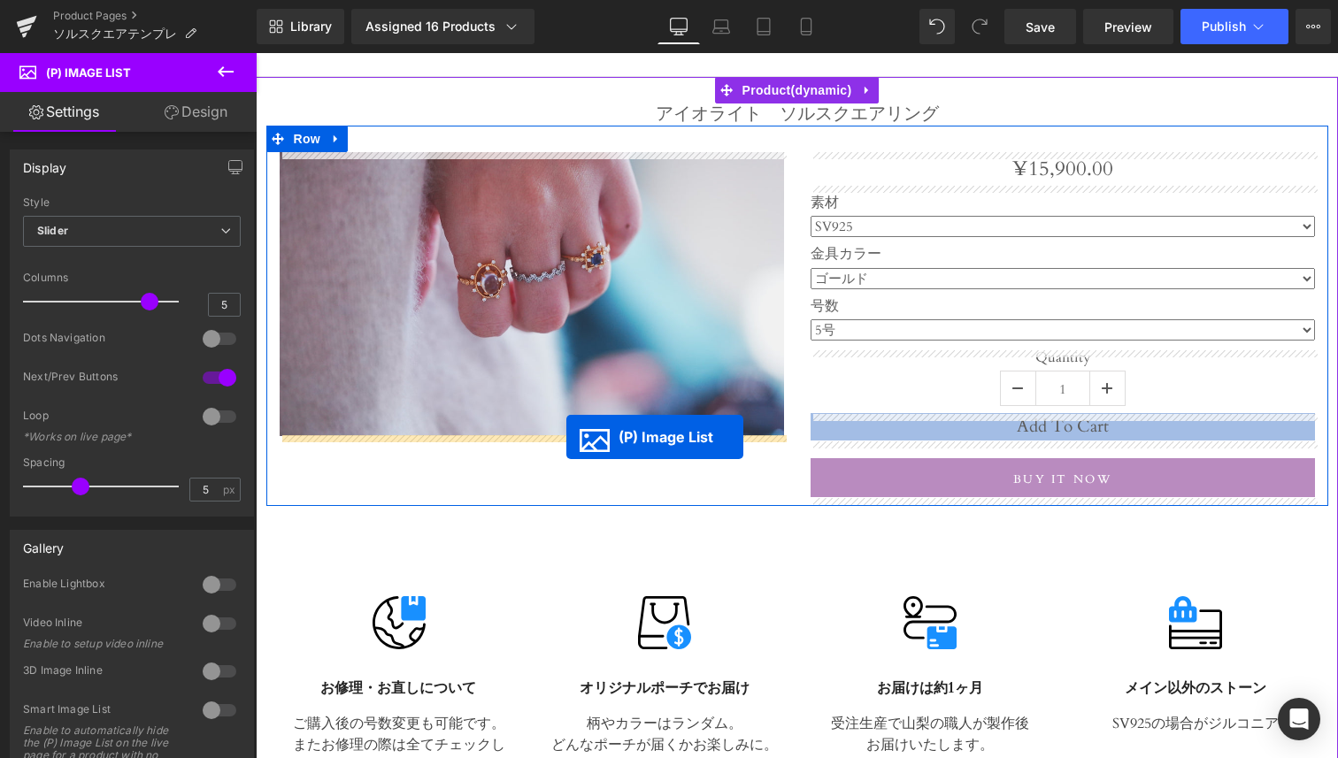
drag, startPoint x: 736, startPoint y: 380, endPoint x: 566, endPoint y: 438, distance: 179.7
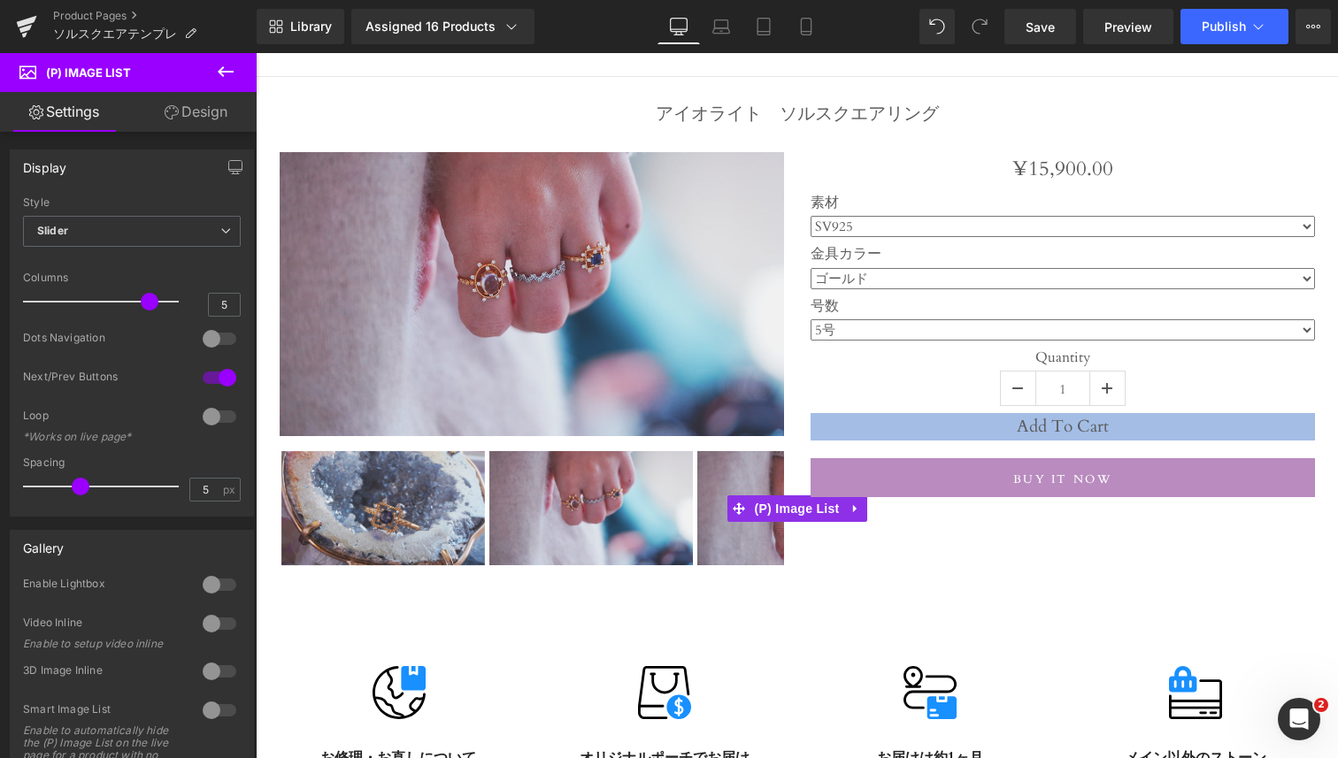
scroll to position [0, 0]
click at [1243, 32] on span "Publish" at bounding box center [1224, 26] width 44 height 14
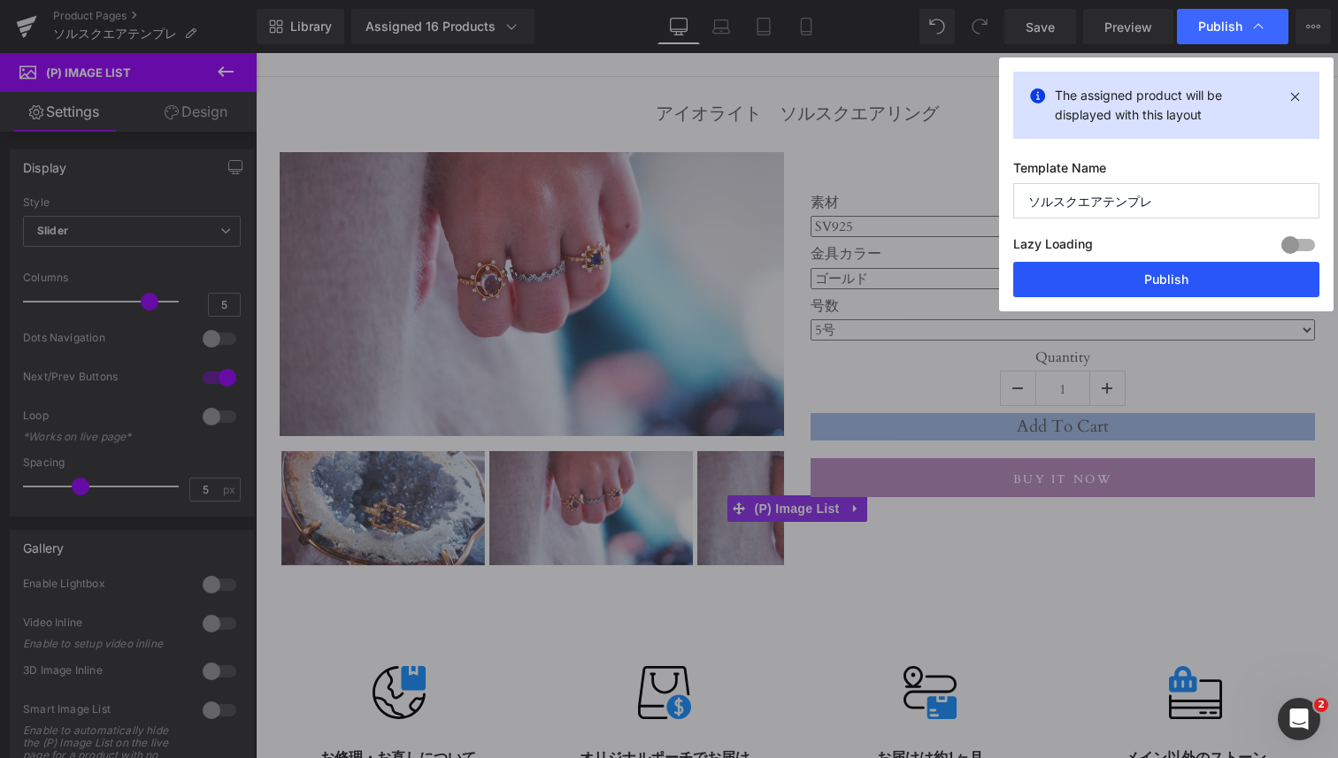
click at [1154, 270] on button "Publish" at bounding box center [1166, 279] width 306 height 35
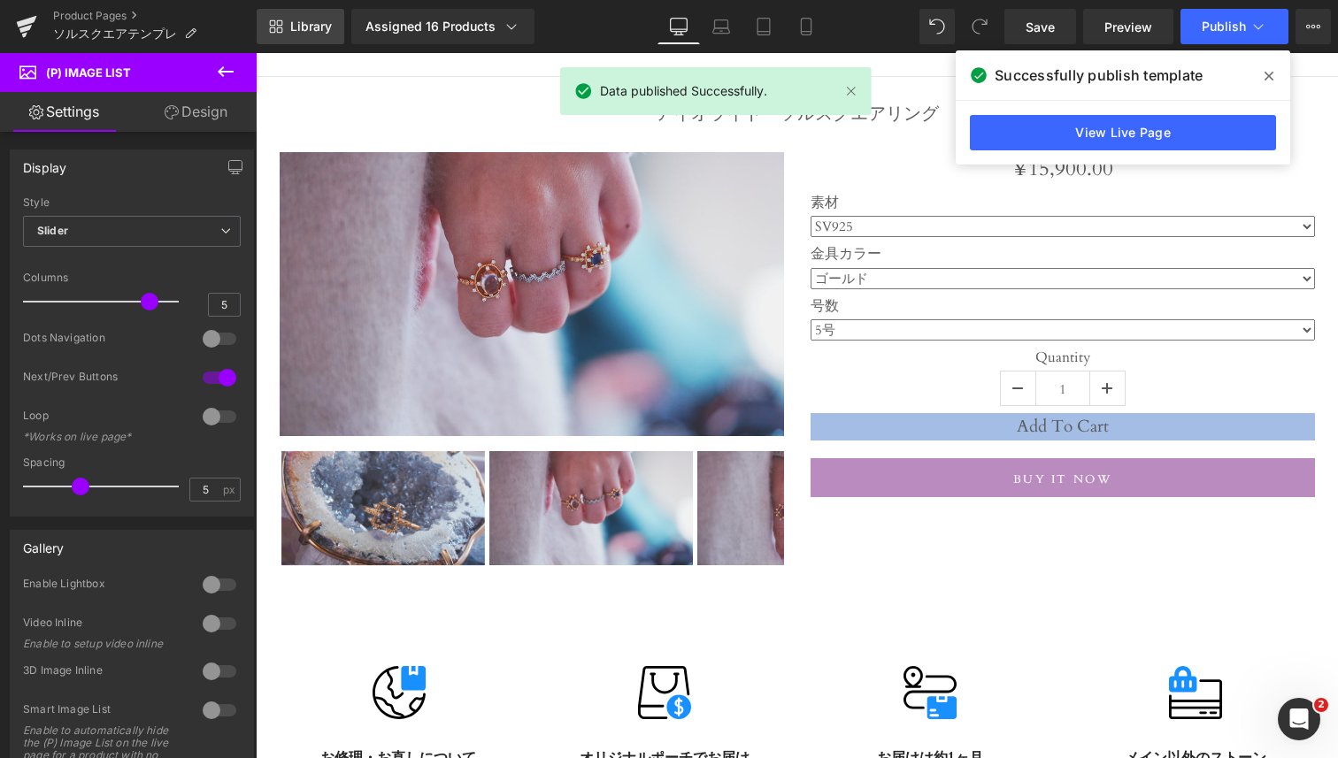
click at [316, 39] on link "Library" at bounding box center [301, 26] width 88 height 35
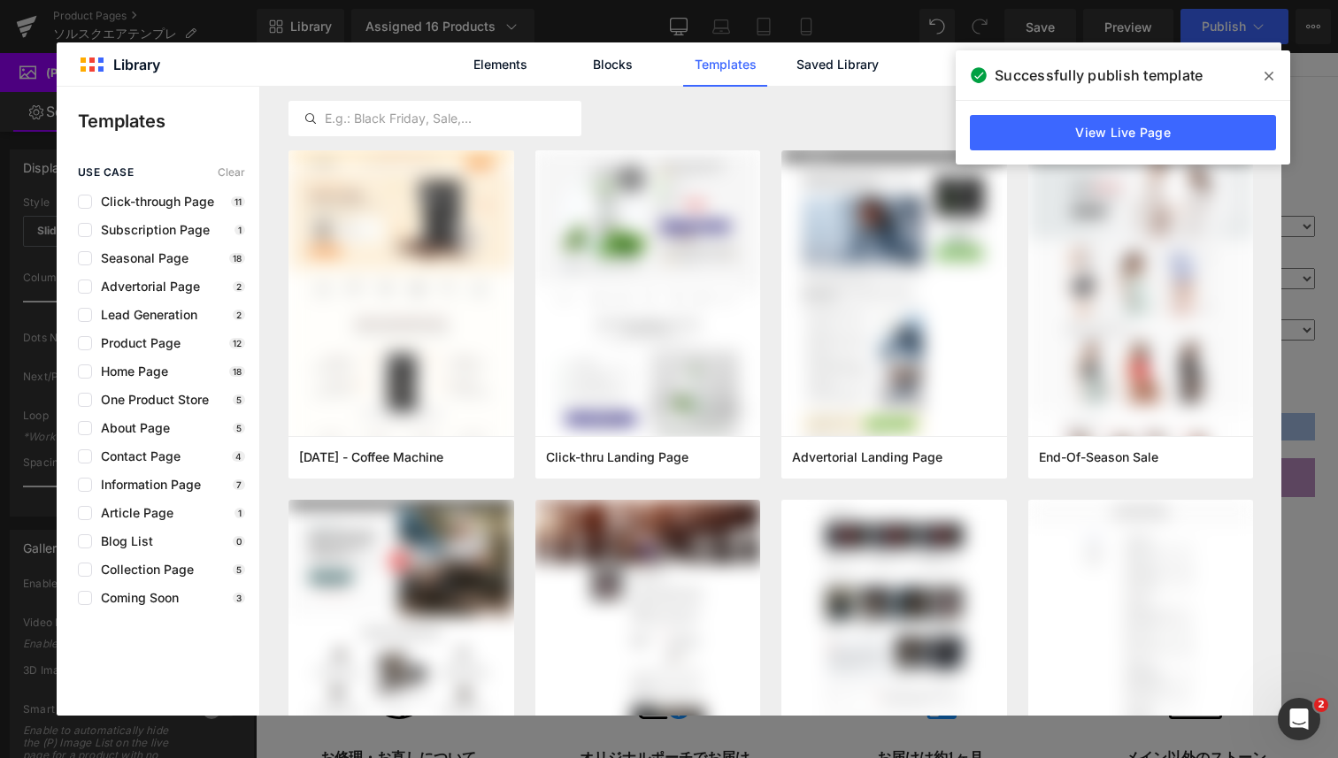
click at [1268, 74] on icon at bounding box center [1269, 76] width 9 height 14
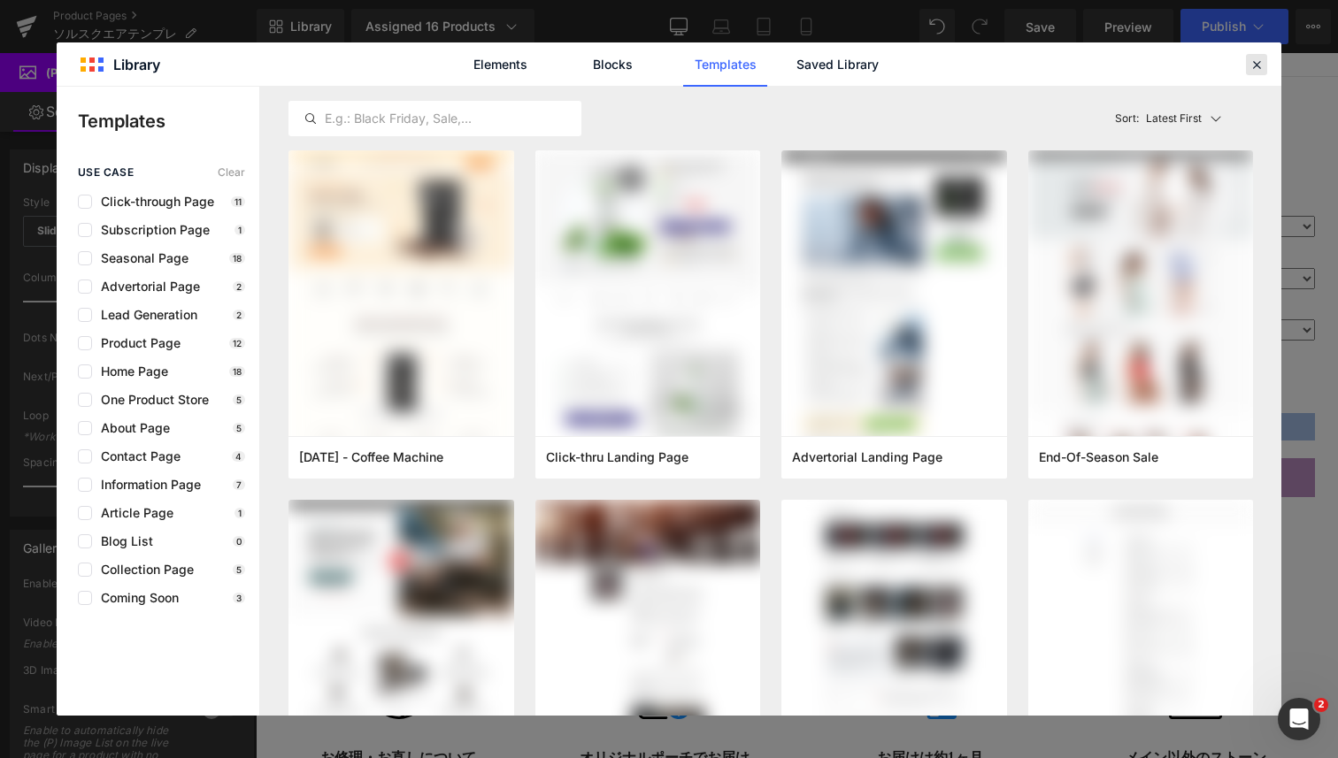
click at [1263, 69] on icon at bounding box center [1257, 65] width 16 height 16
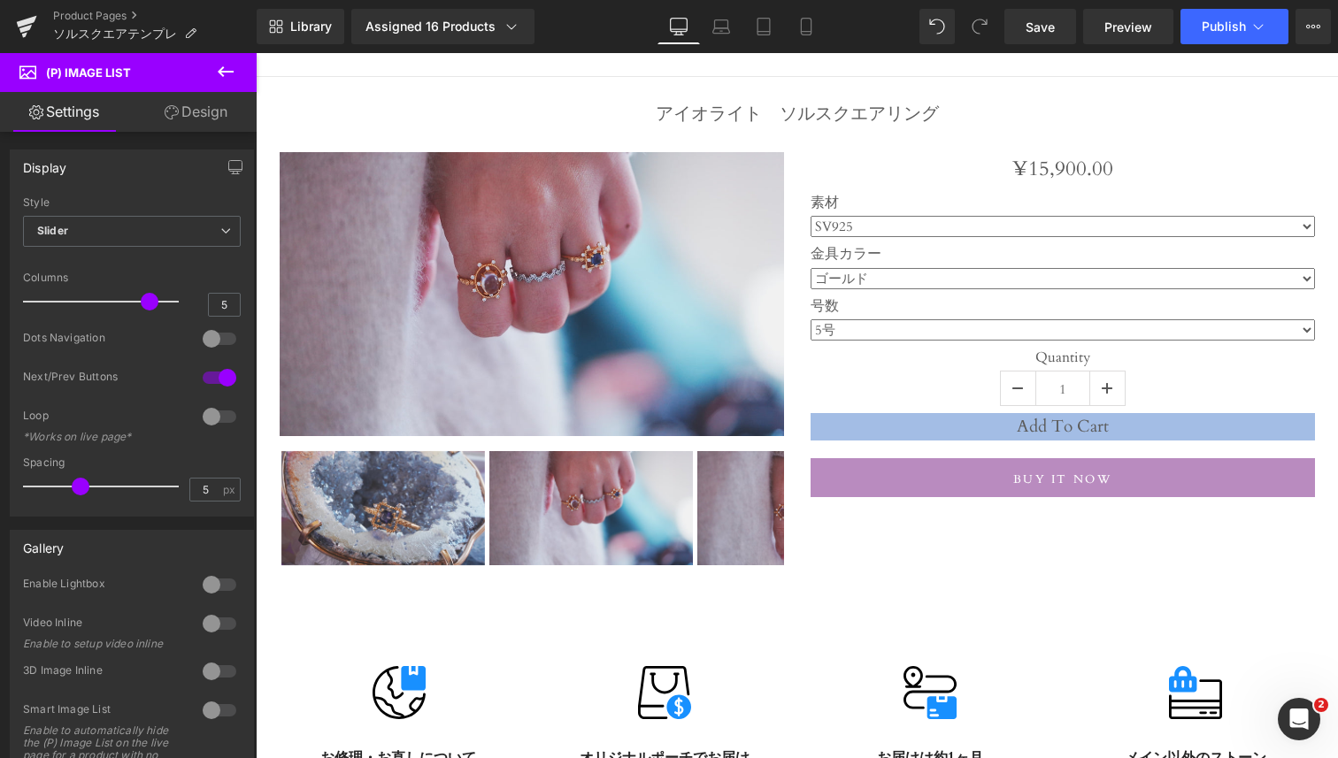
click at [227, 67] on icon at bounding box center [225, 71] width 21 height 21
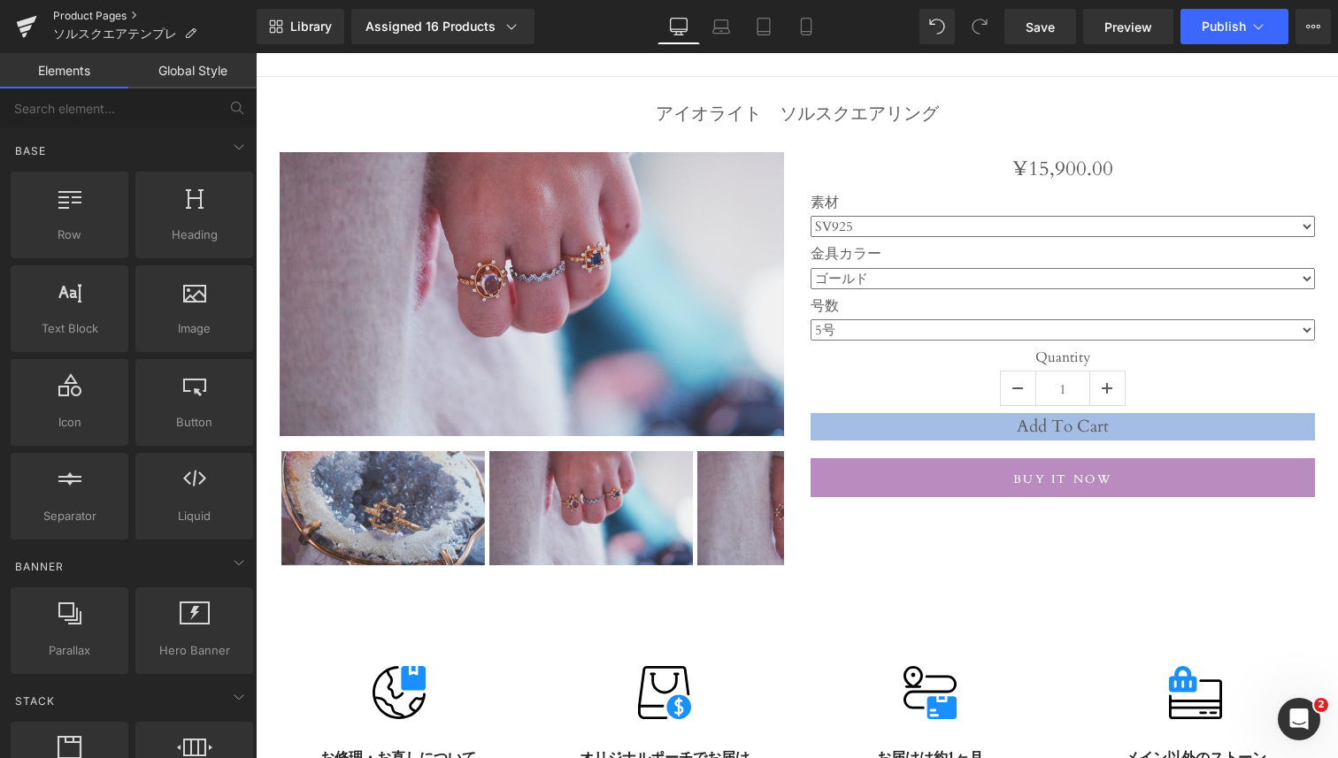
click at [99, 12] on link "Product Pages" at bounding box center [155, 16] width 204 height 14
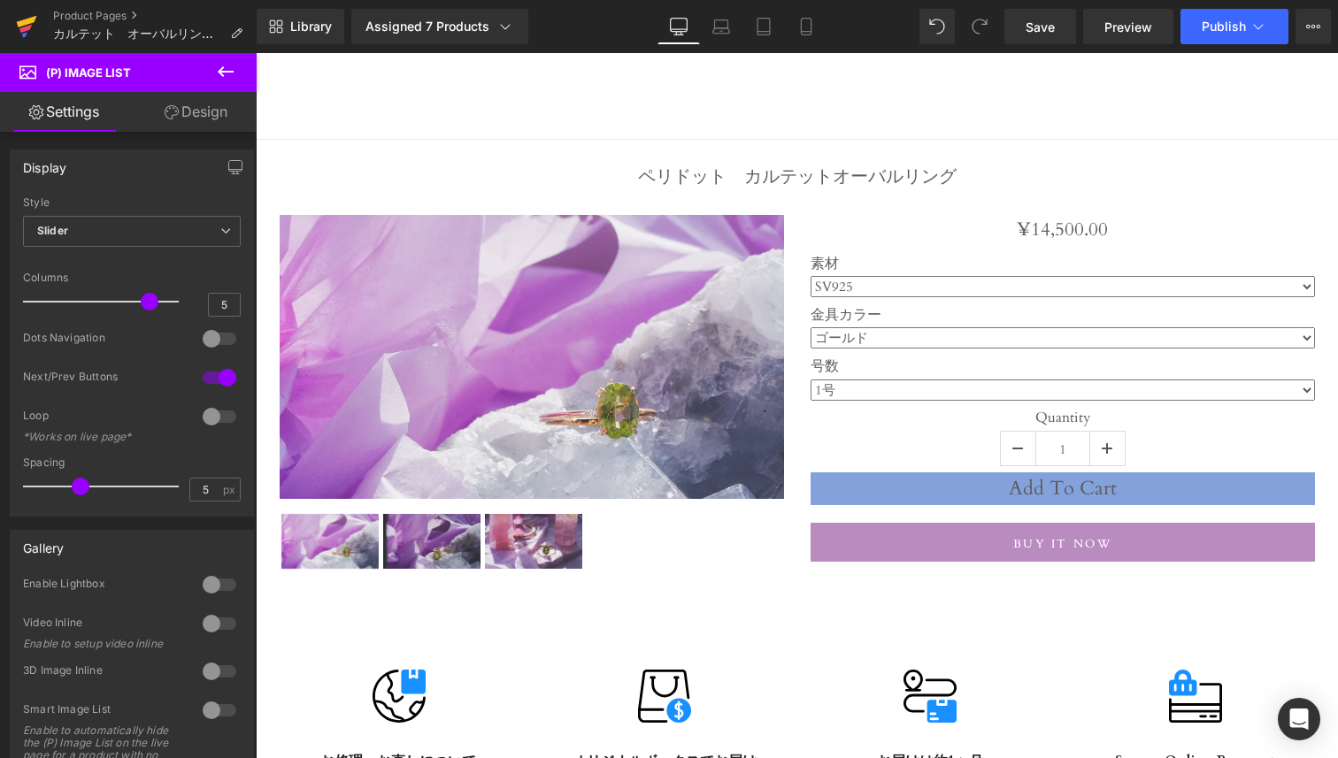
click at [20, 32] on icon at bounding box center [26, 26] width 21 height 44
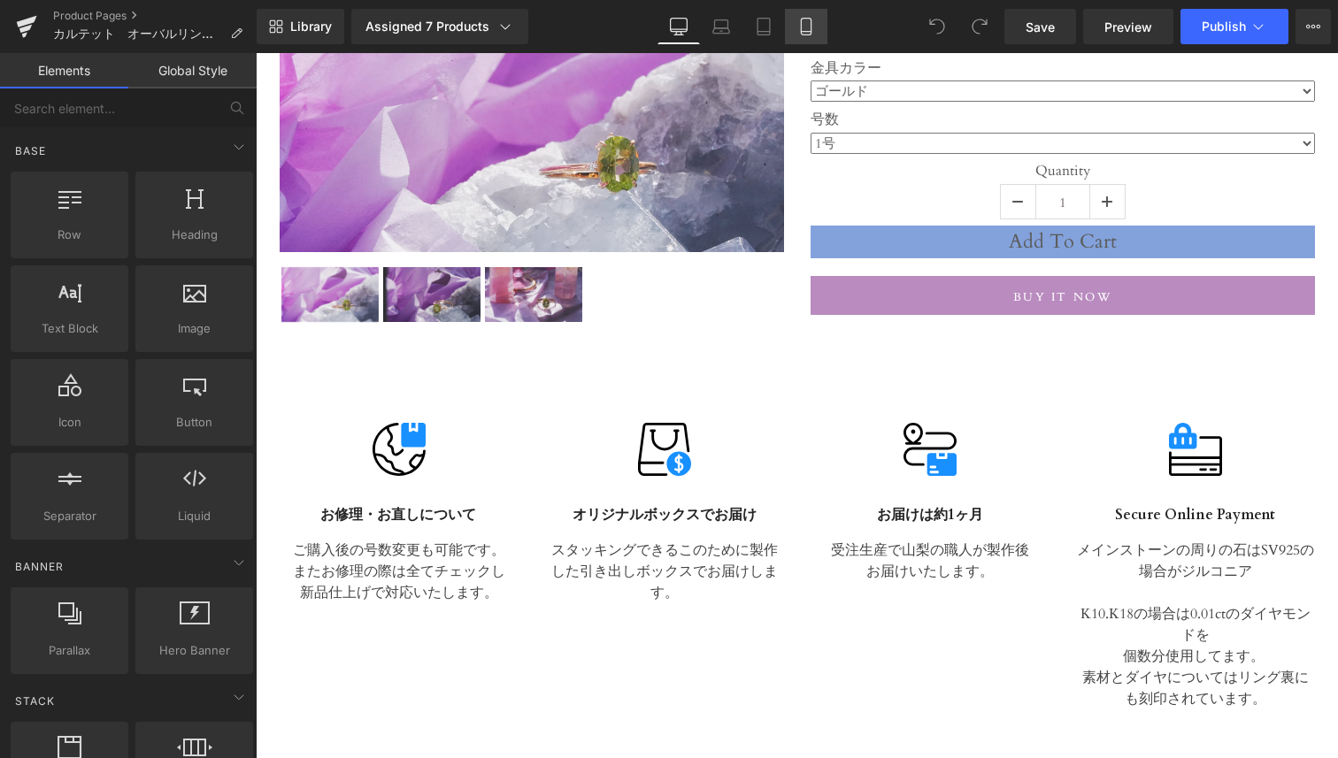
click at [811, 18] on icon at bounding box center [806, 27] width 18 height 18
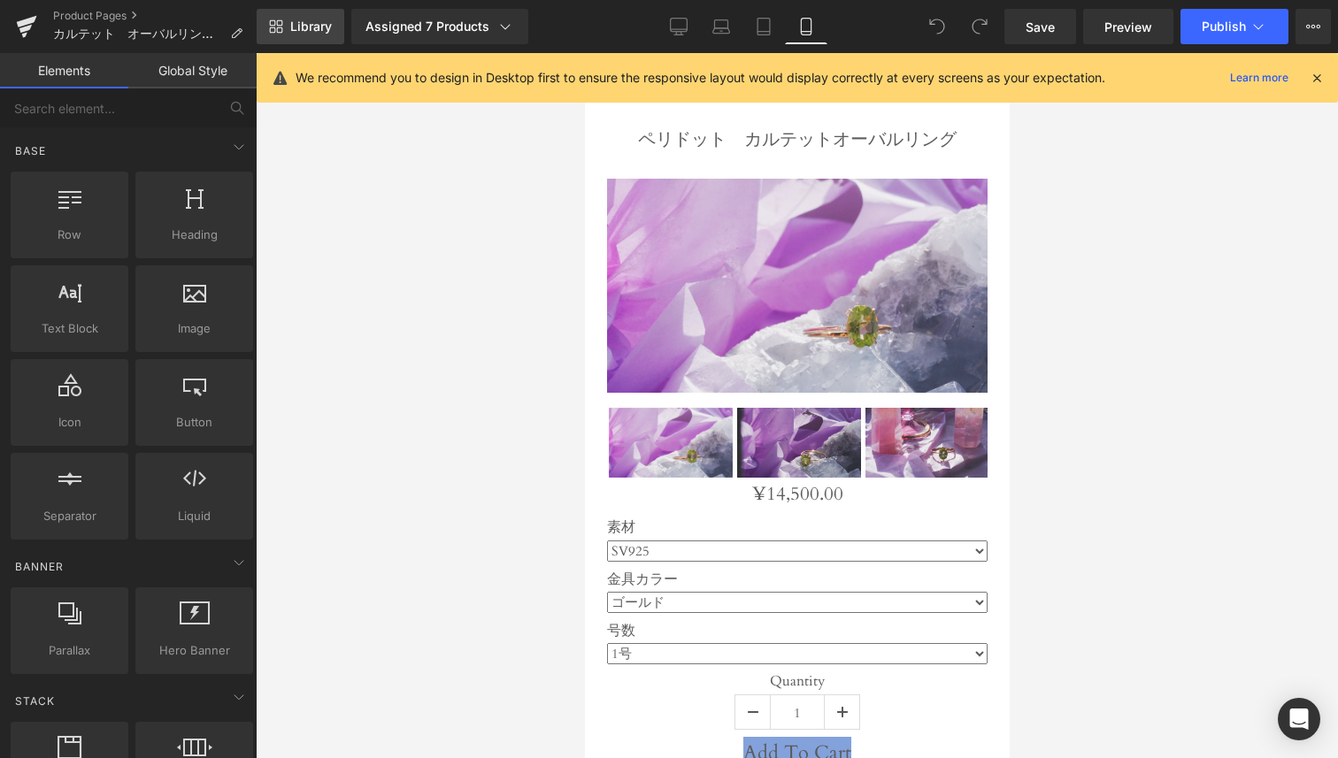
click at [323, 32] on span "Library" at bounding box center [311, 27] width 42 height 16
click at [114, 12] on link "Product Pages" at bounding box center [155, 16] width 204 height 14
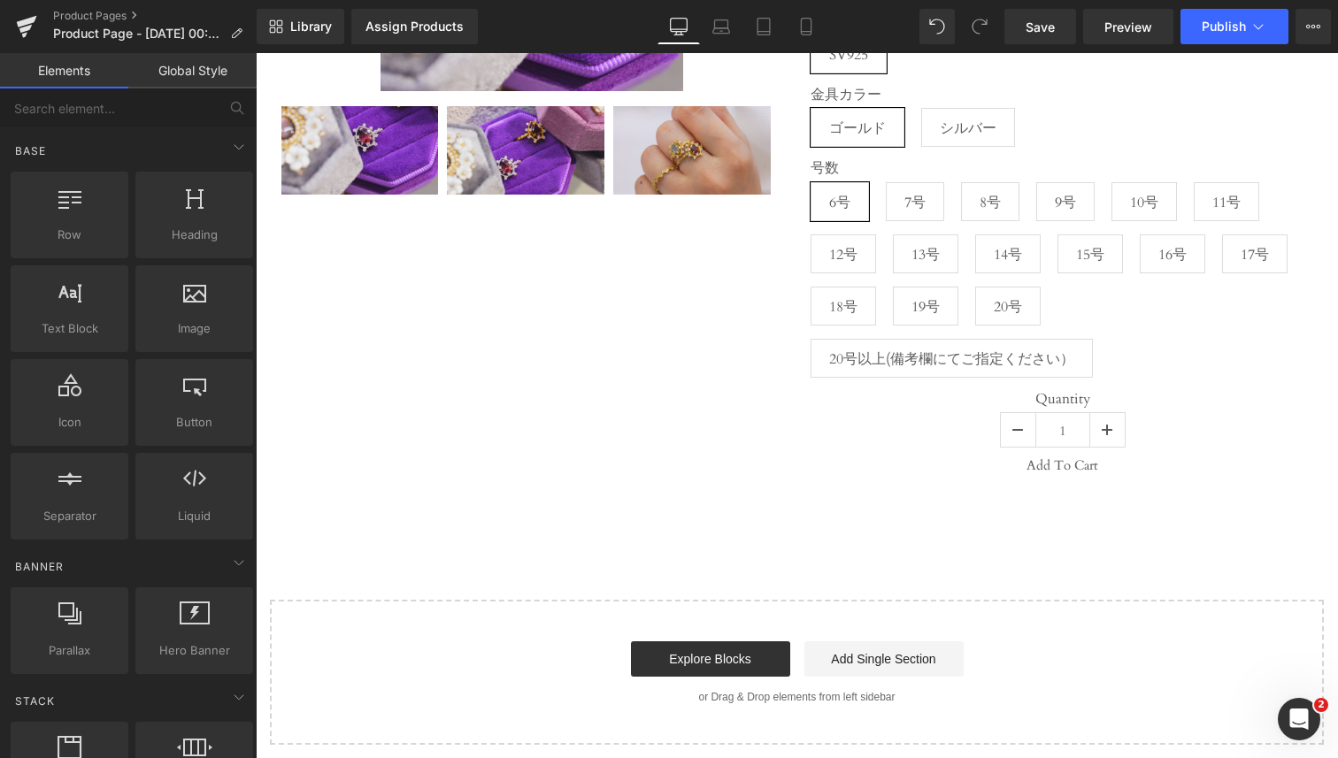
scroll to position [293, 0]
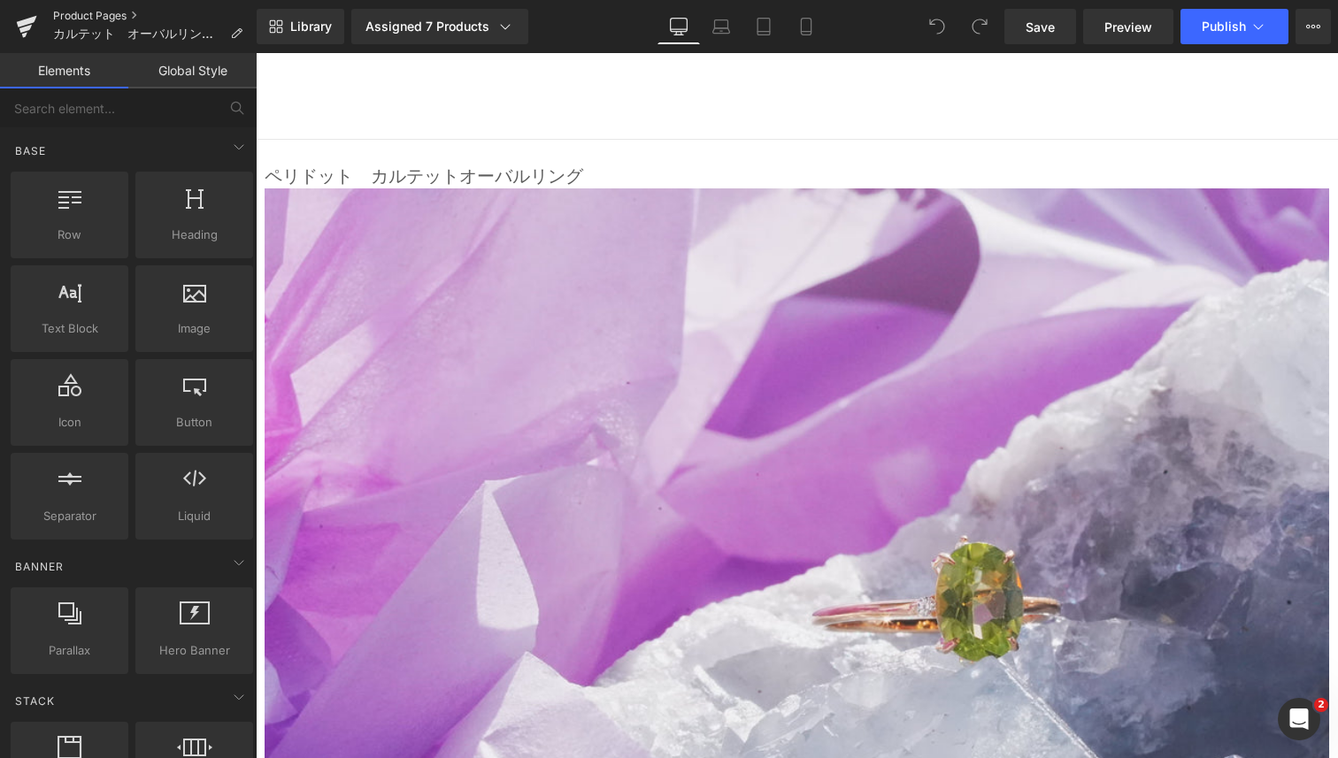
click at [121, 19] on link "Product Pages" at bounding box center [155, 16] width 204 height 14
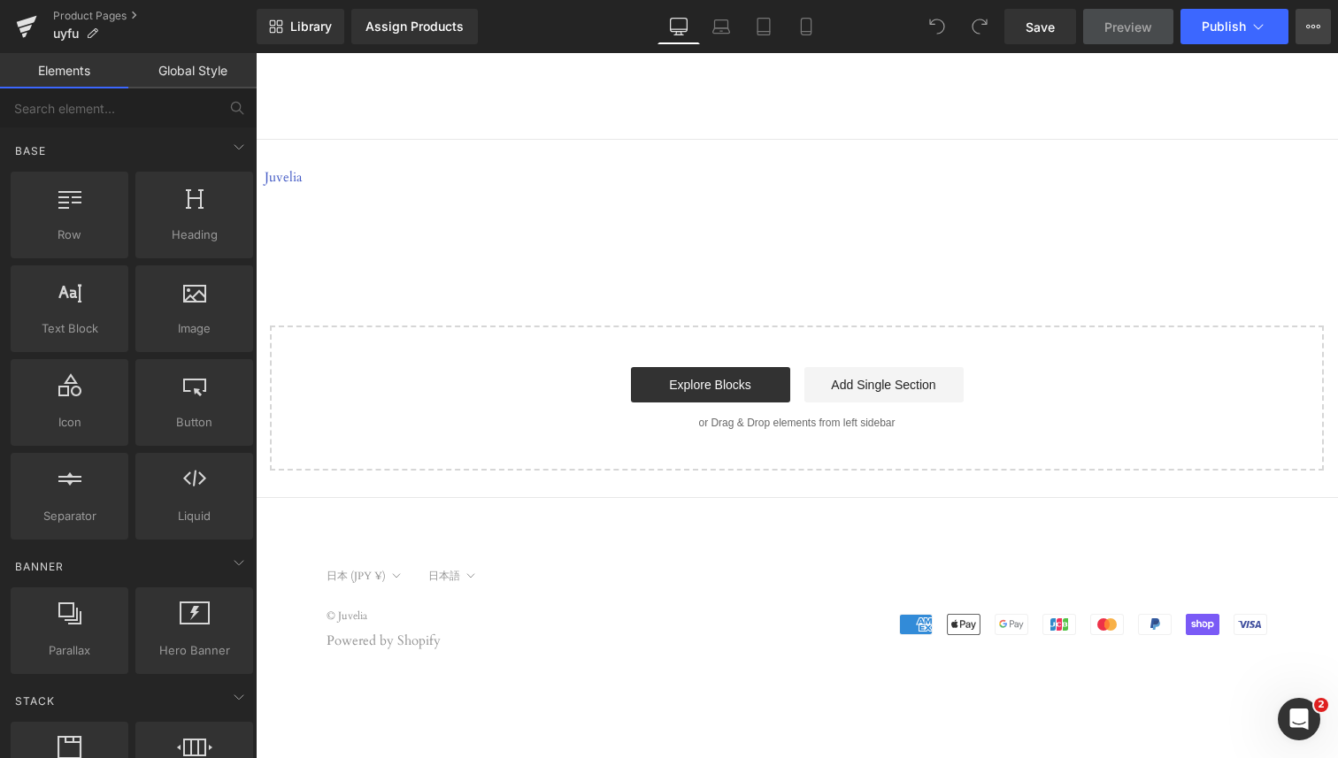
click at [1319, 18] on button "View Live Page View with current Template Save Template to Library Schedule Pub…" at bounding box center [1313, 26] width 35 height 35
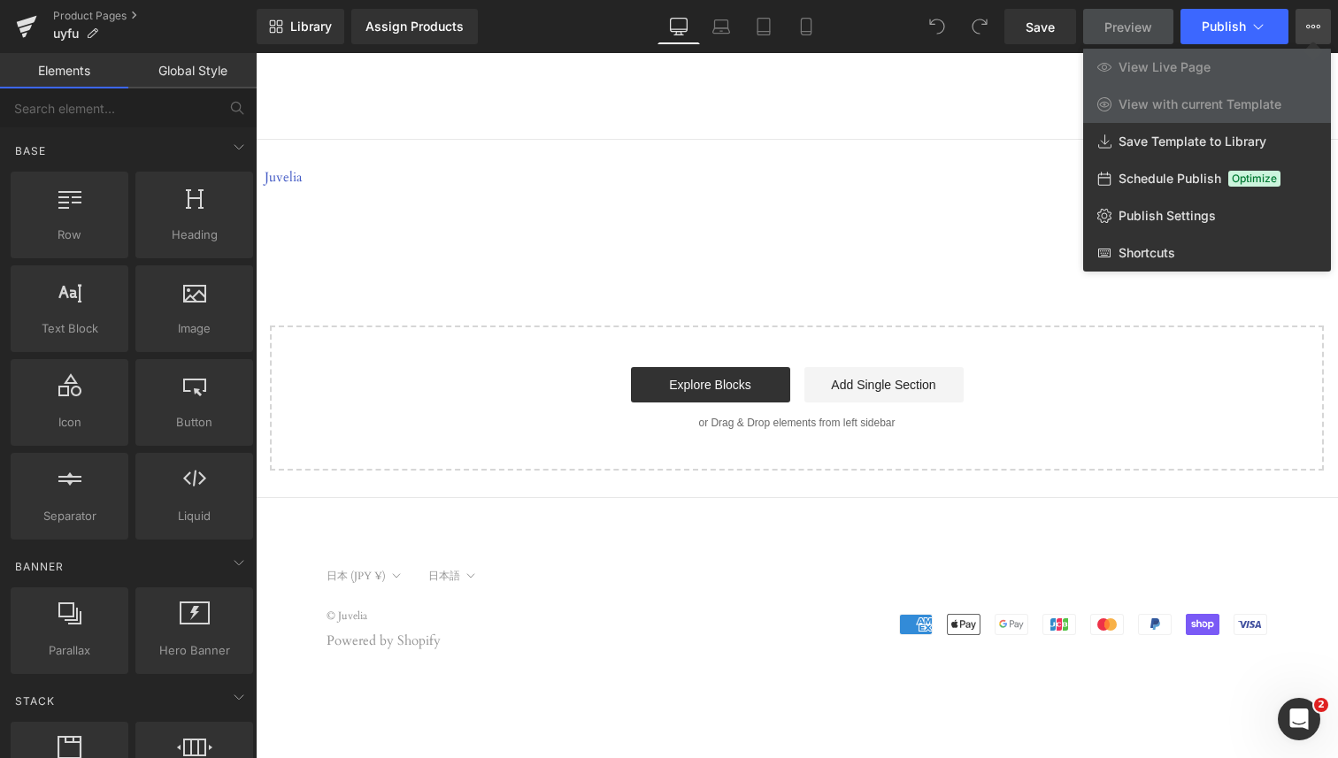
click at [850, 240] on div at bounding box center [797, 405] width 1082 height 705
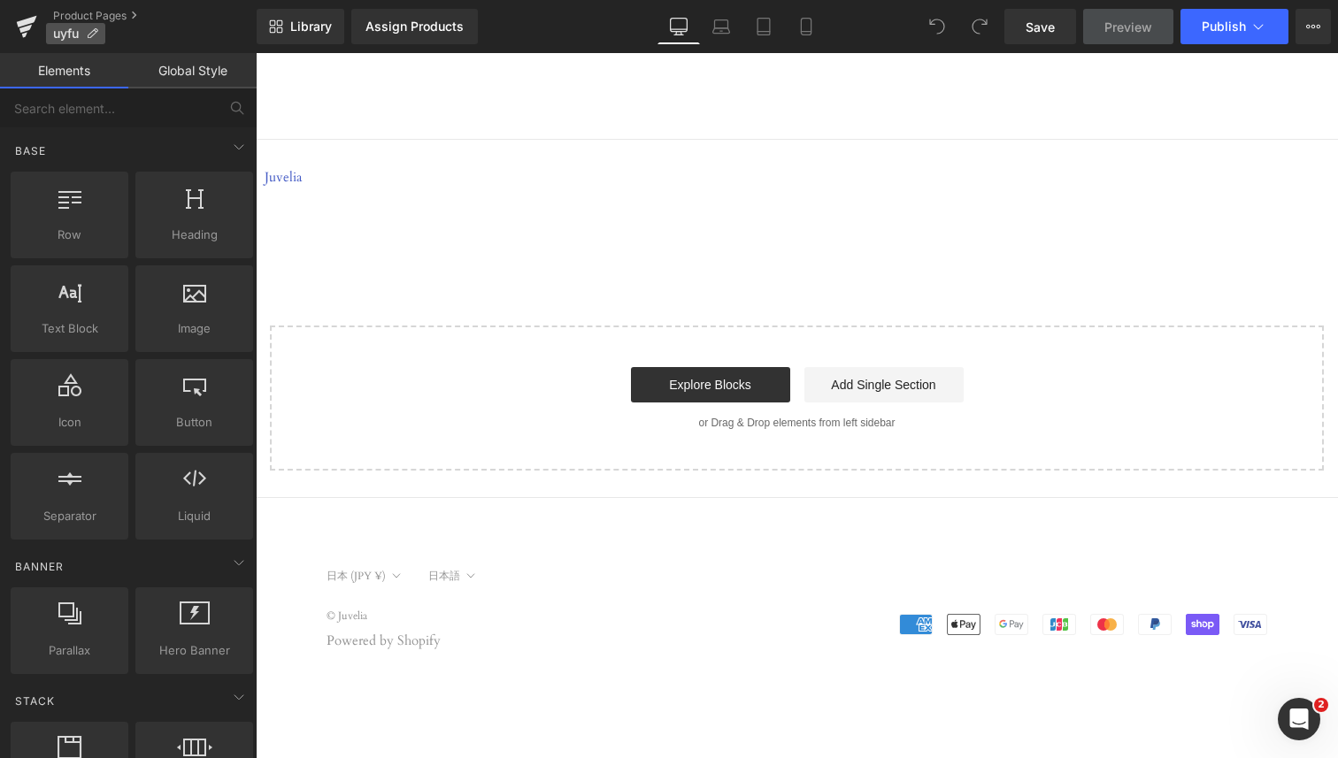
click at [104, 24] on p "uyfu" at bounding box center [75, 33] width 59 height 21
click at [120, 17] on link "Product Pages" at bounding box center [155, 16] width 204 height 14
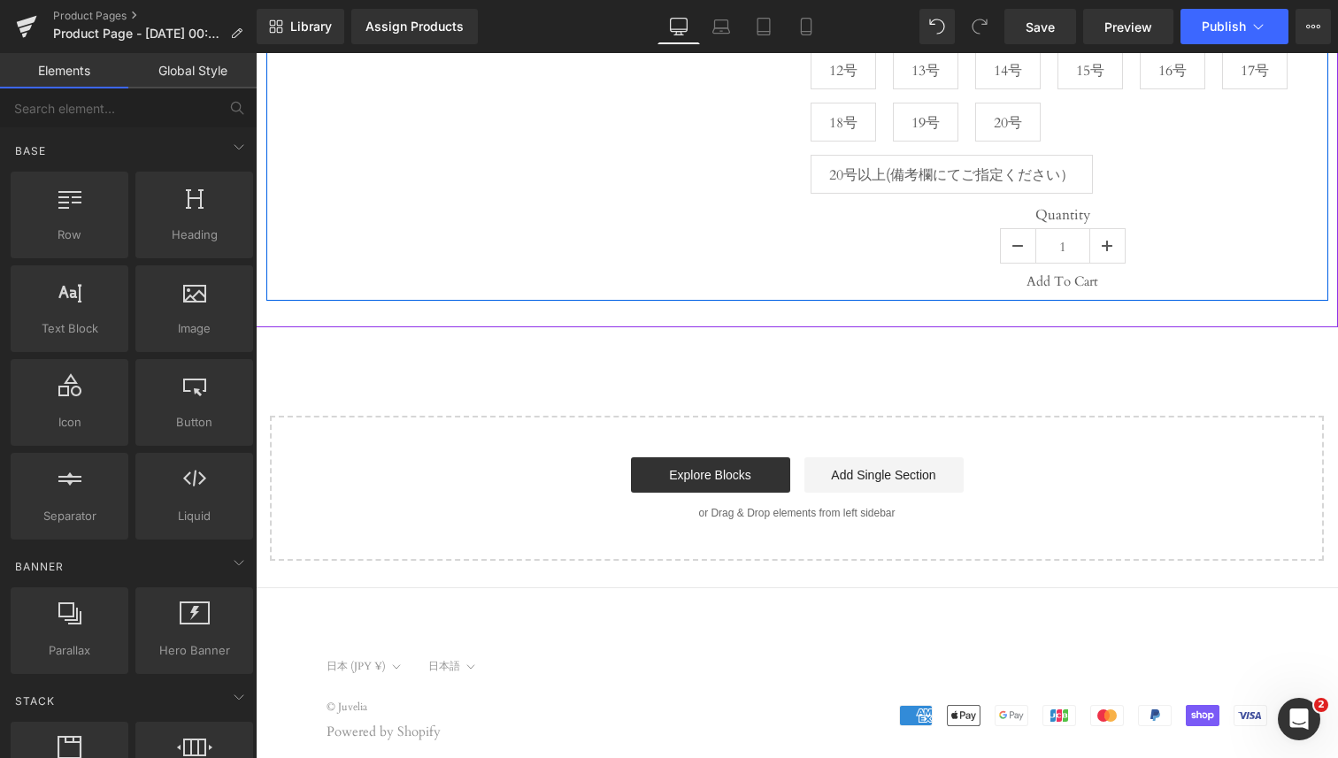
scroll to position [477, 0]
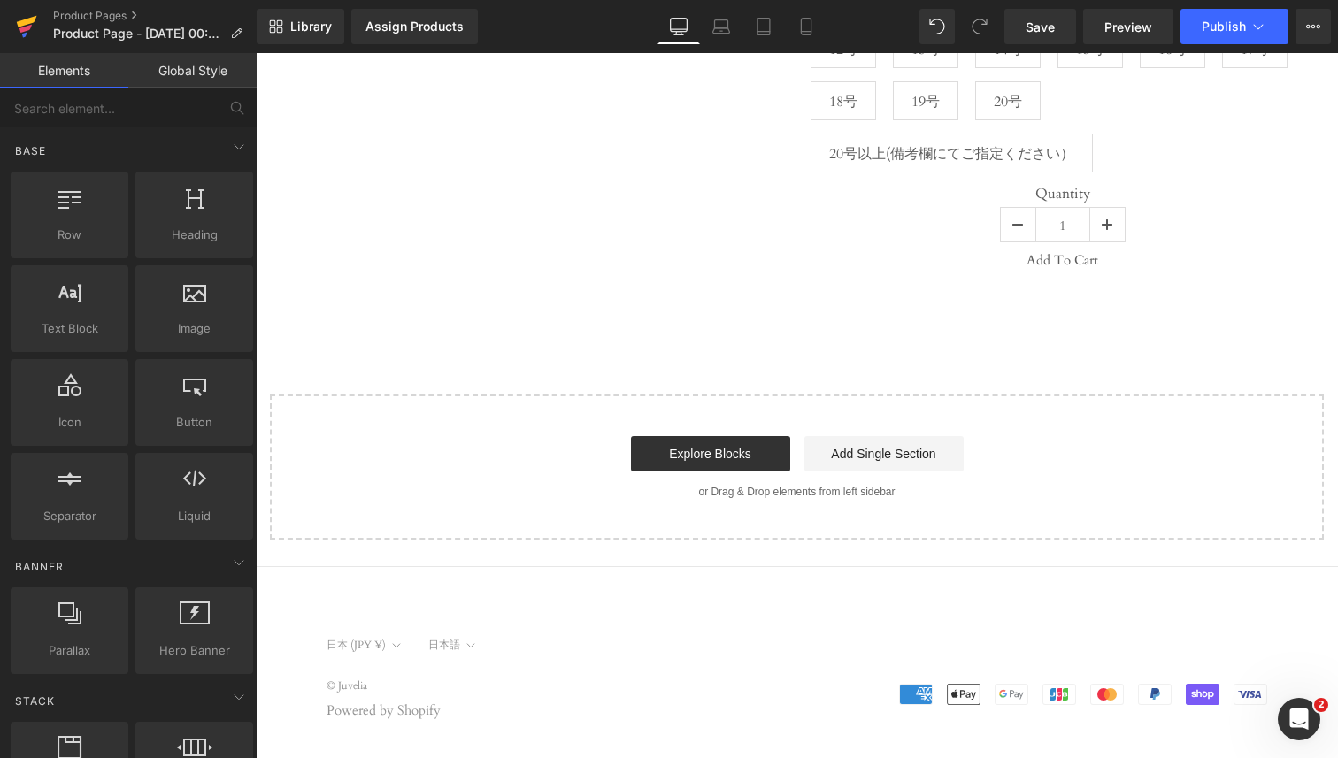
click at [30, 30] on icon at bounding box center [26, 26] width 21 height 44
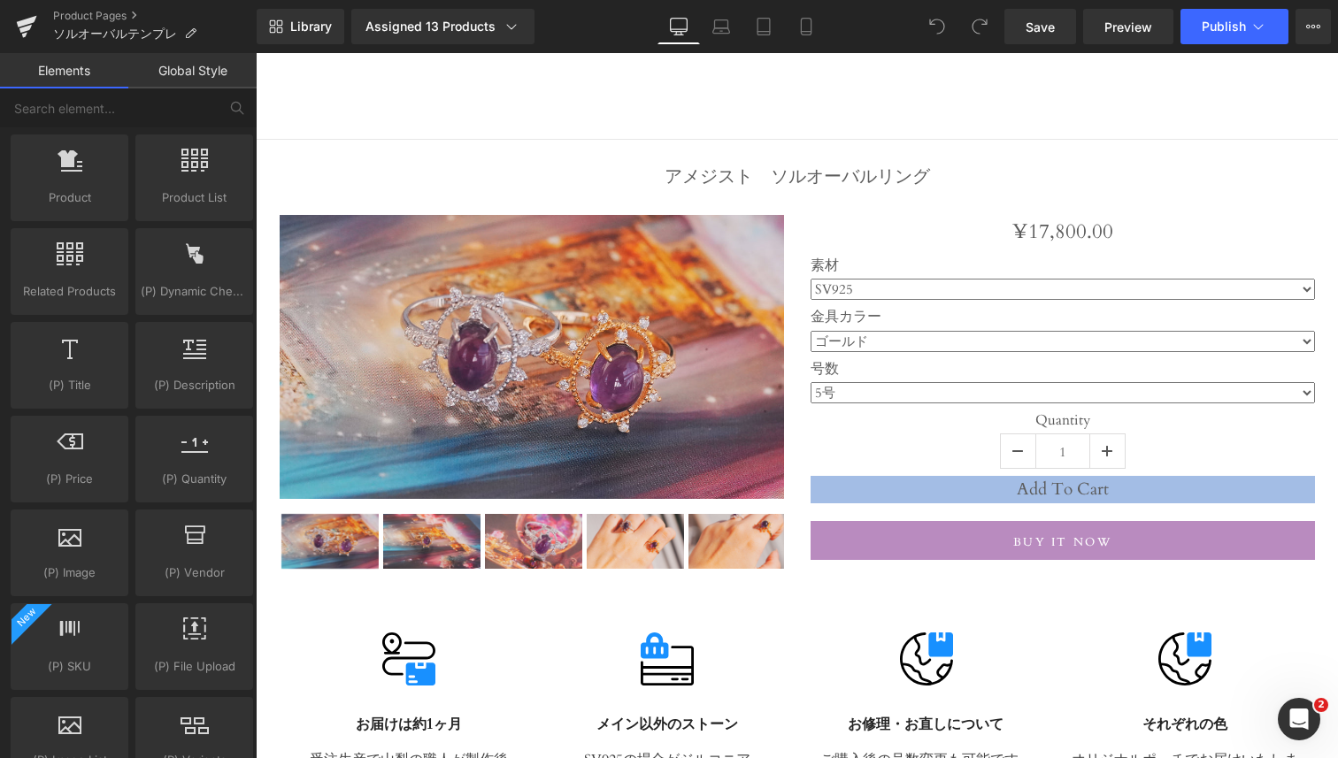
scroll to position [1512, 0]
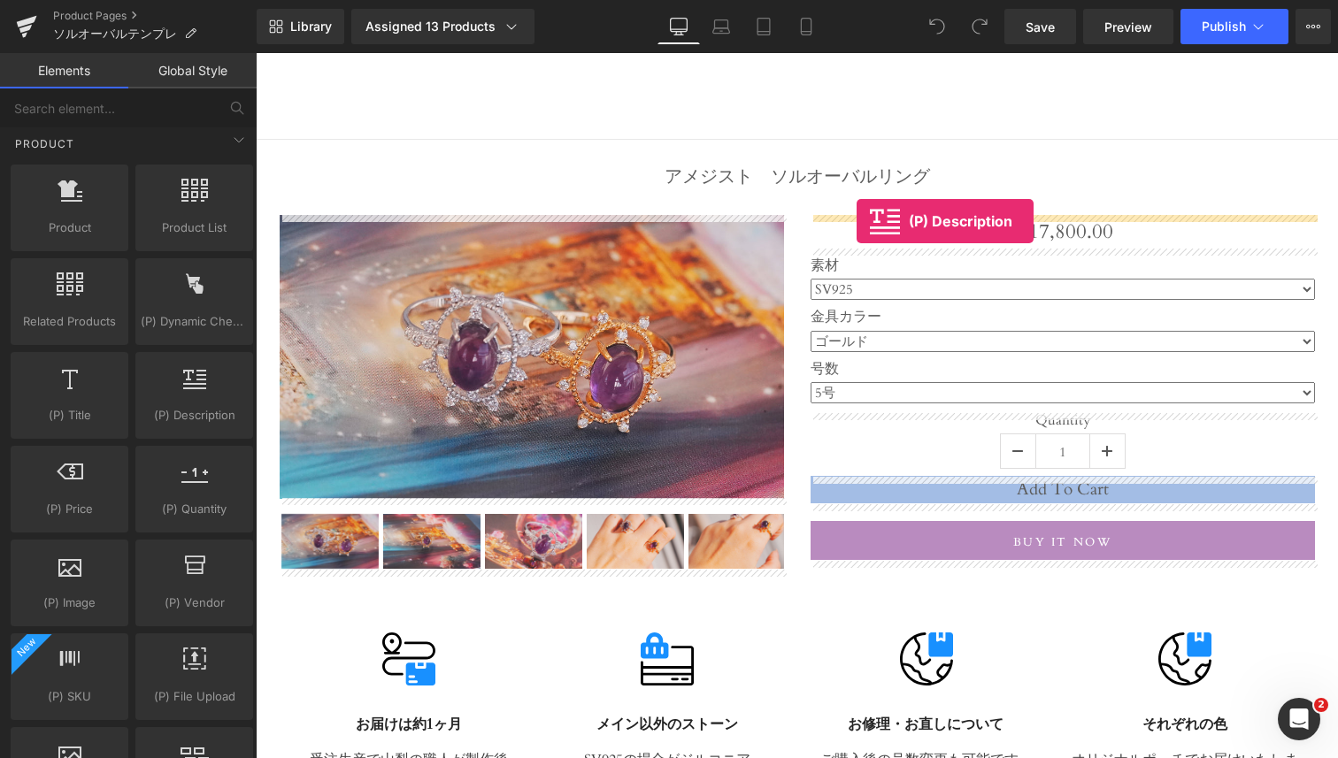
drag, startPoint x: 432, startPoint y: 440, endPoint x: 857, endPoint y: 221, distance: 477.7
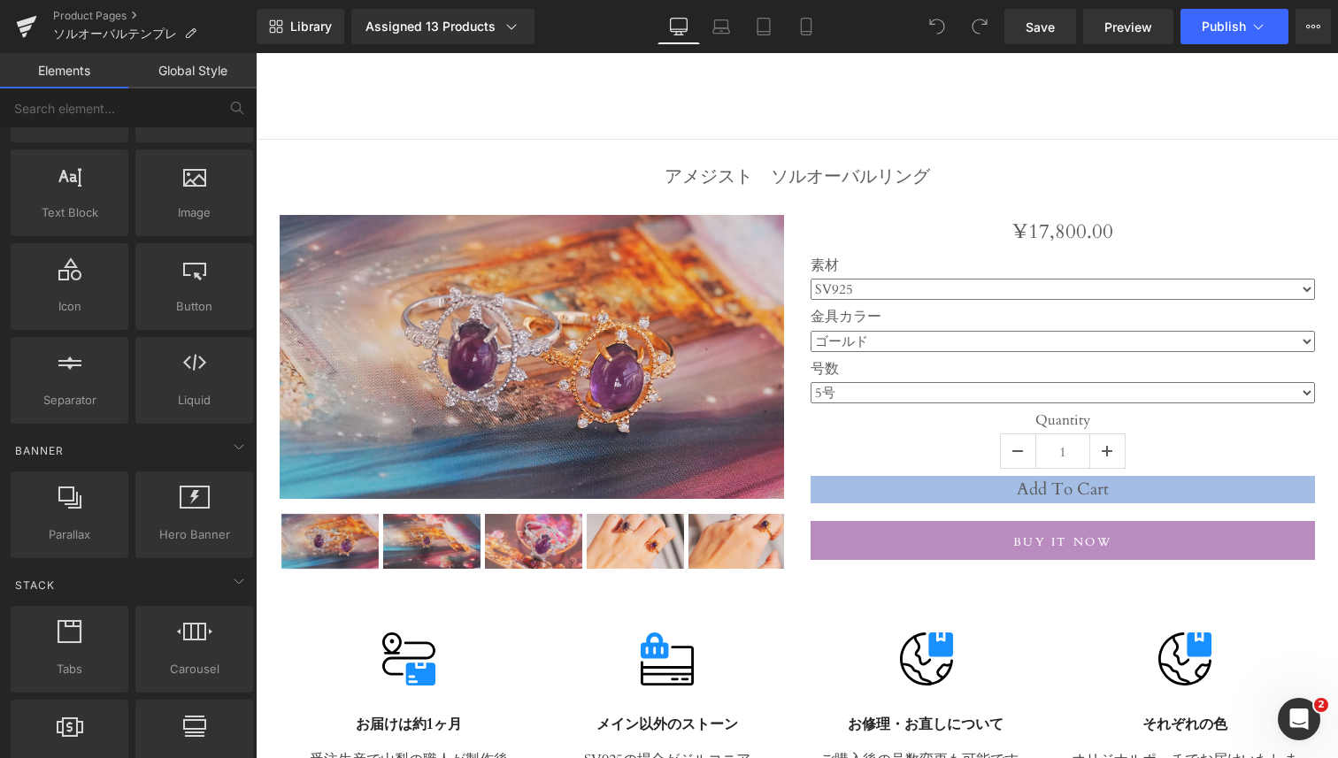
scroll to position [0, 0]
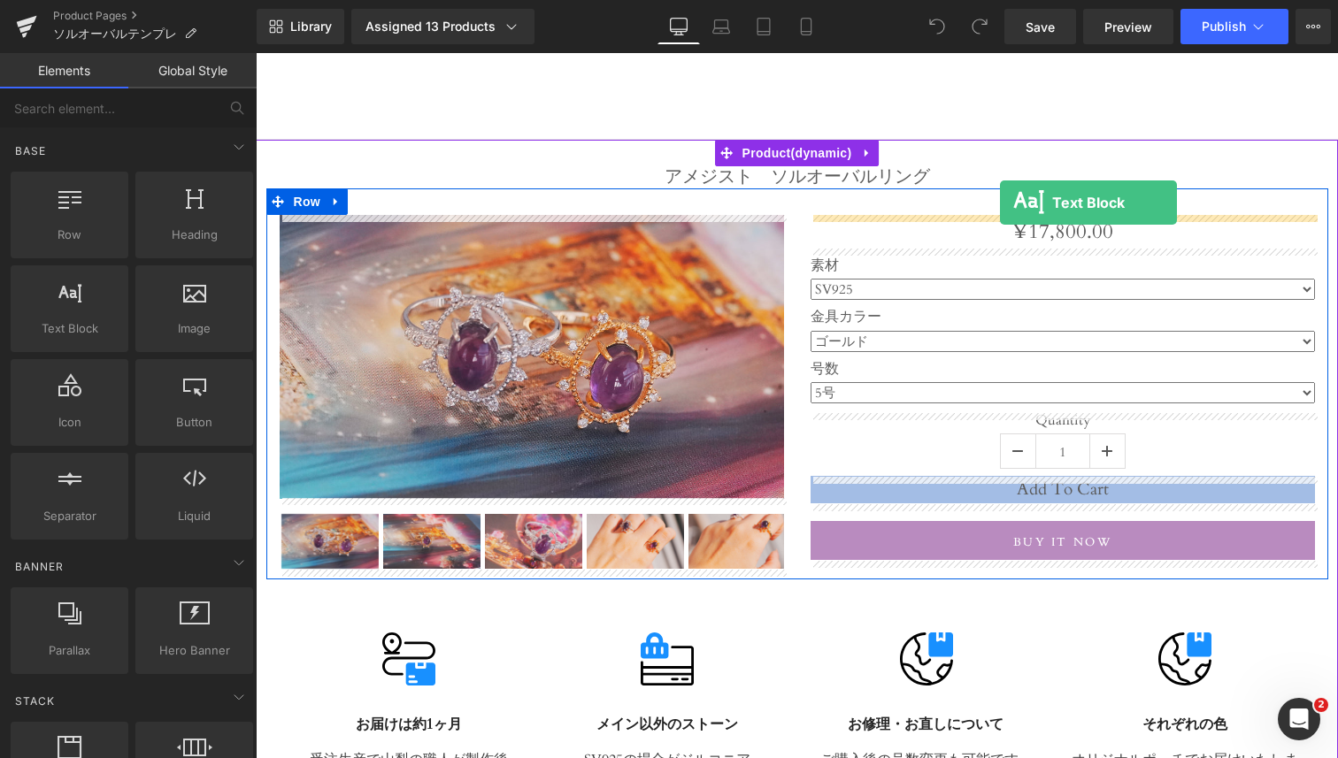
drag, startPoint x: 331, startPoint y: 380, endPoint x: 997, endPoint y: 202, distance: 689.7
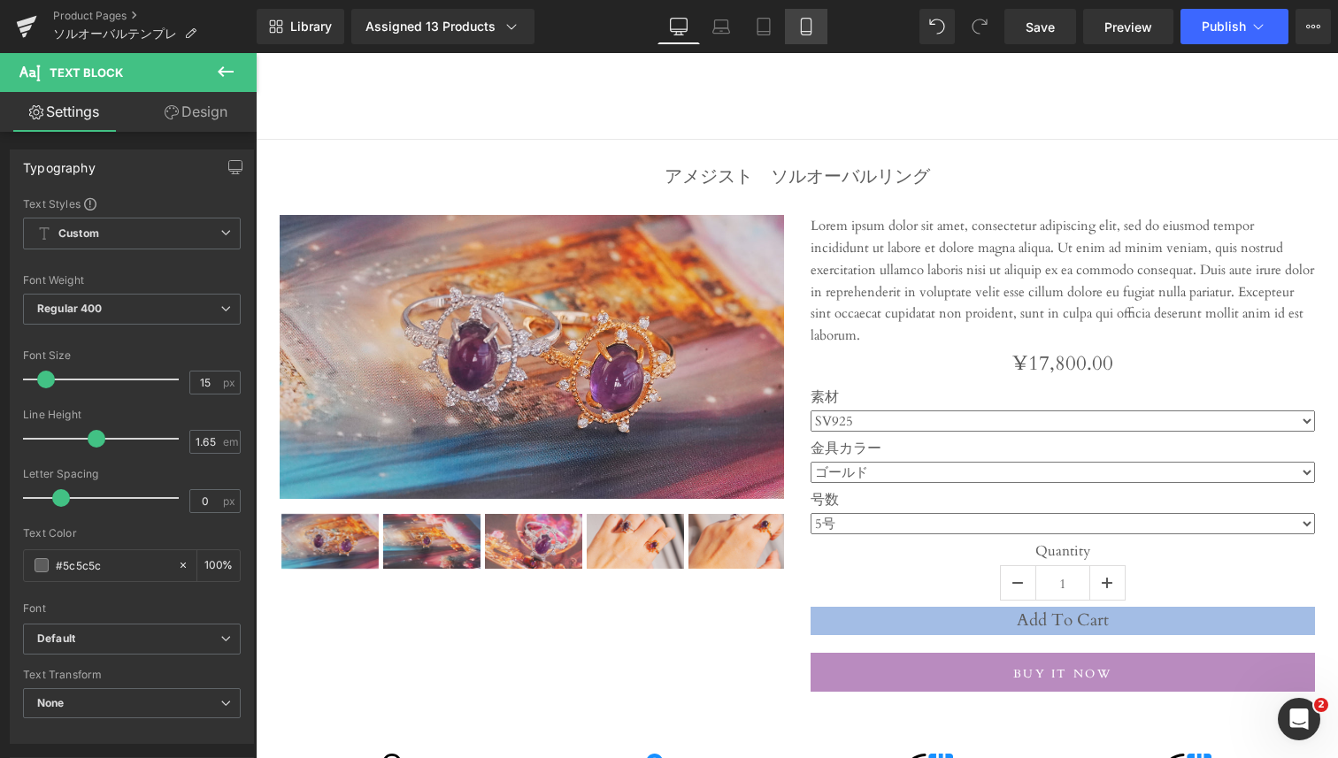
click at [817, 28] on link "Mobile" at bounding box center [806, 26] width 42 height 35
type input "100"
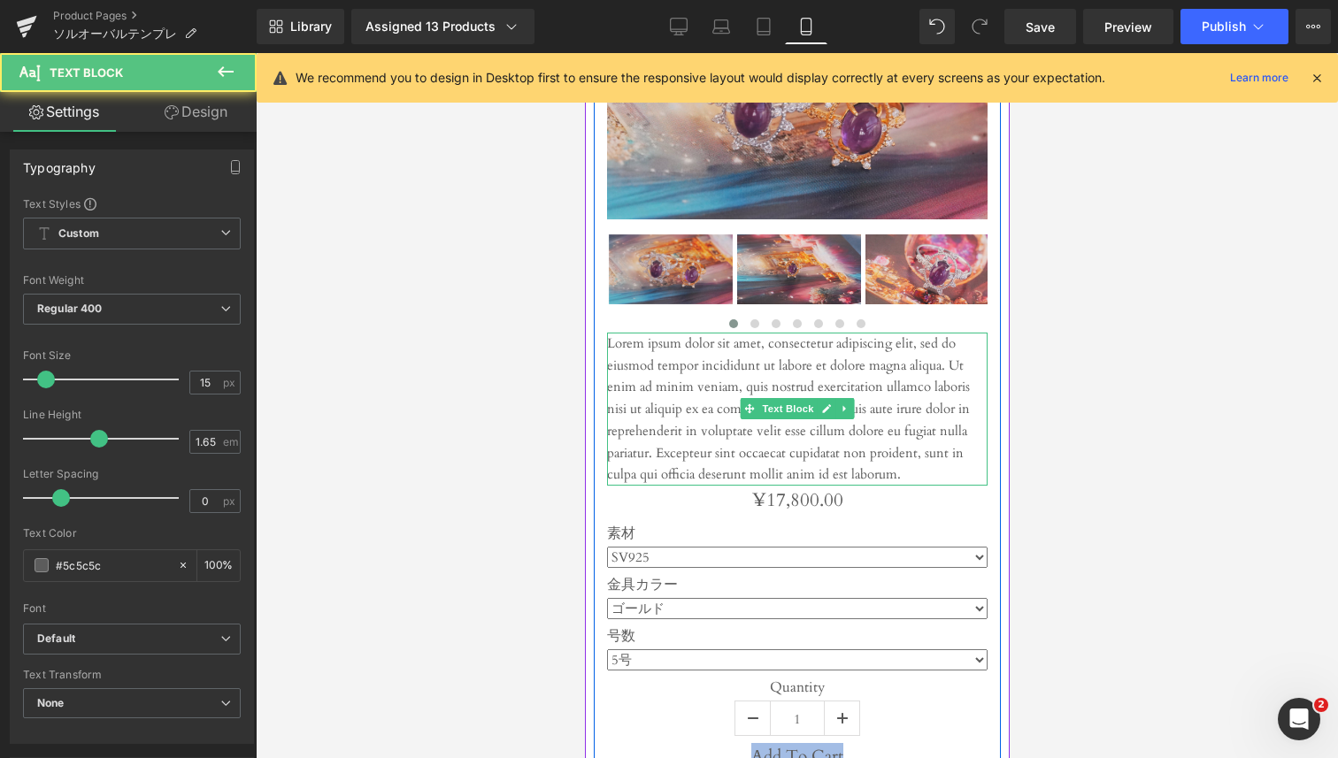
click at [923, 477] on p "Lorem ipsum dolor sit amet, consectetur adipiscing elit, sed do eiusmod tempor …" at bounding box center [796, 409] width 381 height 153
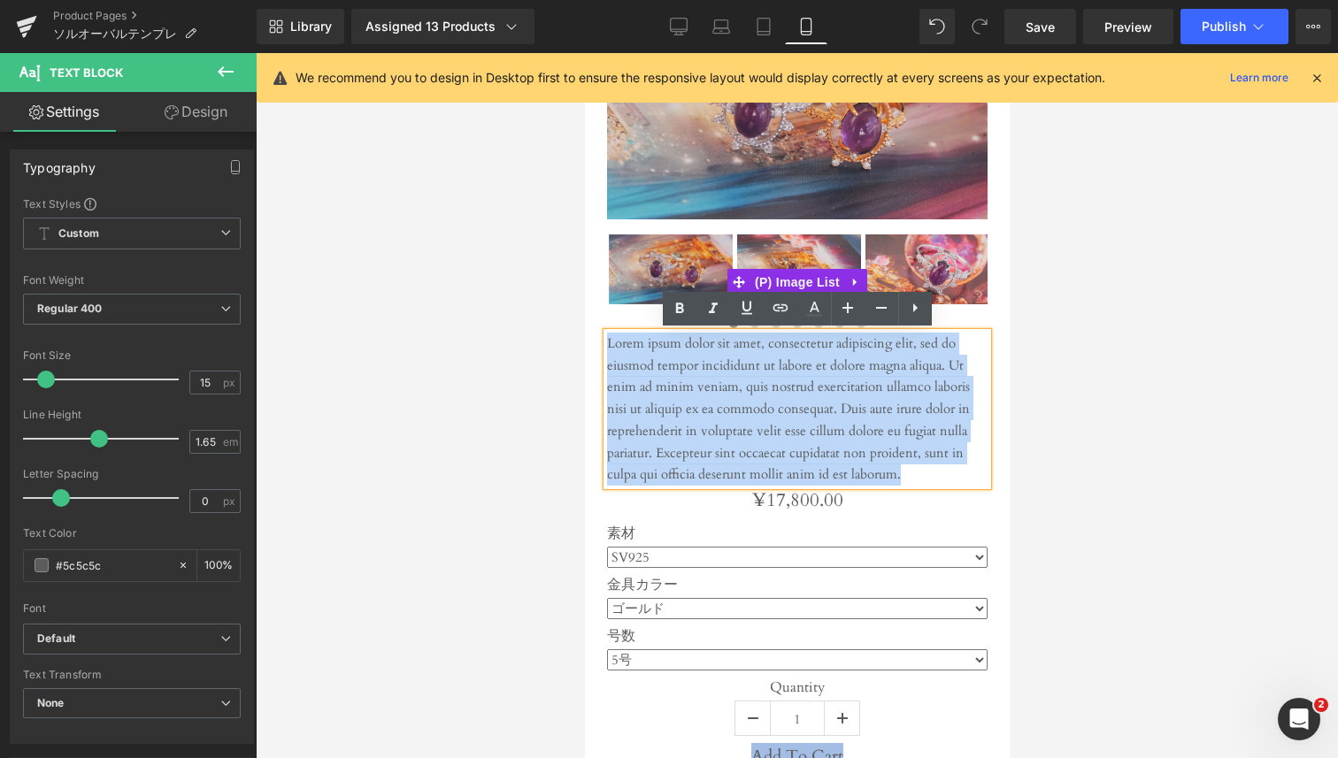
drag, startPoint x: 923, startPoint y: 477, endPoint x: 811, endPoint y: 310, distance: 201.5
click at [811, 310] on div "Sale Off (P) Image ‹ ›" at bounding box center [796, 408] width 407 height 858
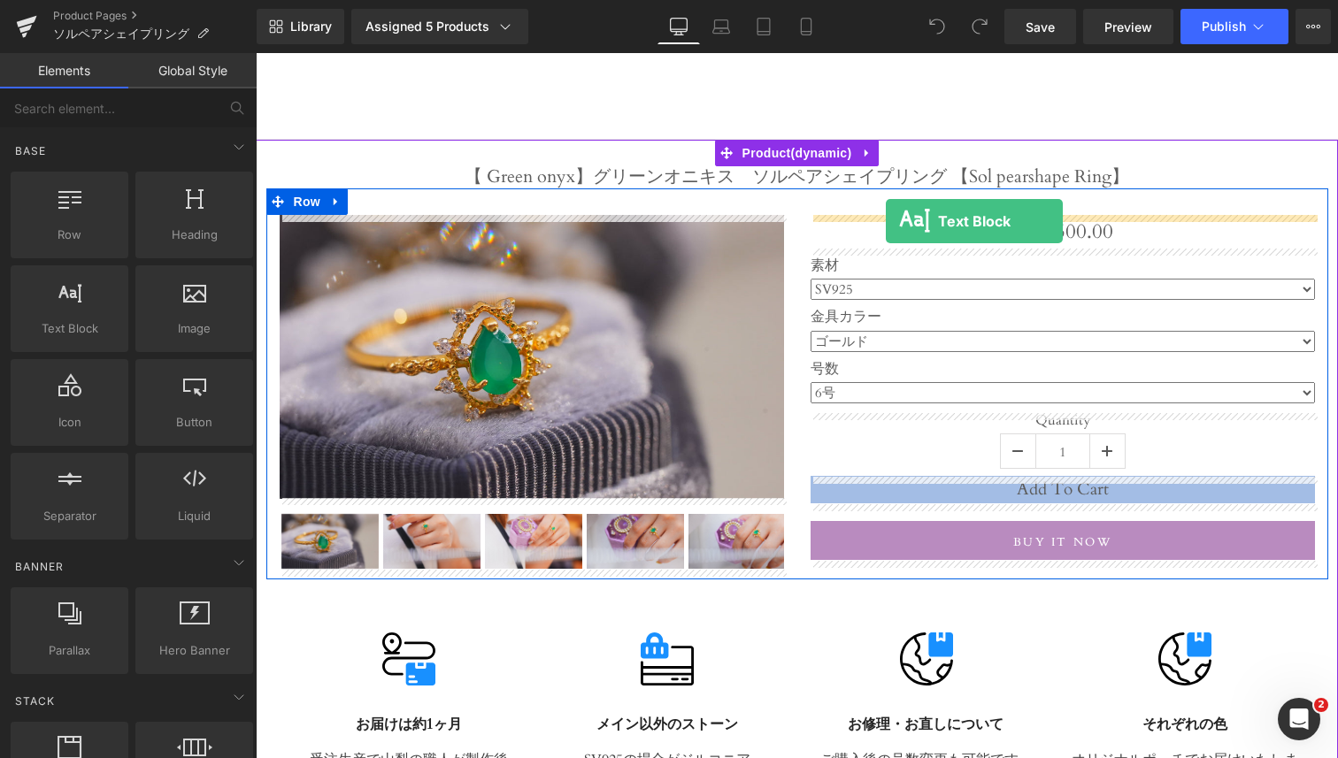
drag, startPoint x: 322, startPoint y: 376, endPoint x: 876, endPoint y: 212, distance: 577.7
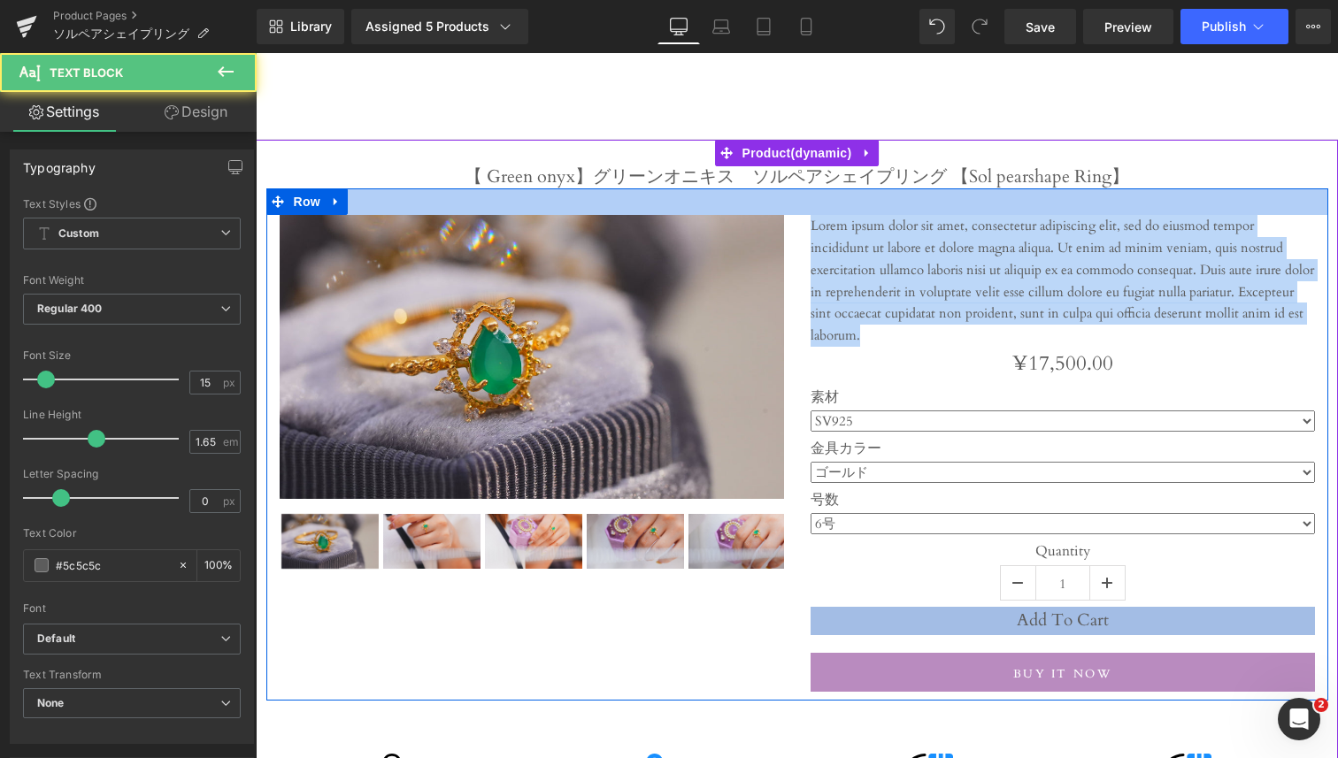
drag, startPoint x: 933, startPoint y: 336, endPoint x: 875, endPoint y: 195, distance: 152.8
click at [875, 195] on div "Sale Off (P) Image ‹ ›" at bounding box center [797, 445] width 1062 height 512
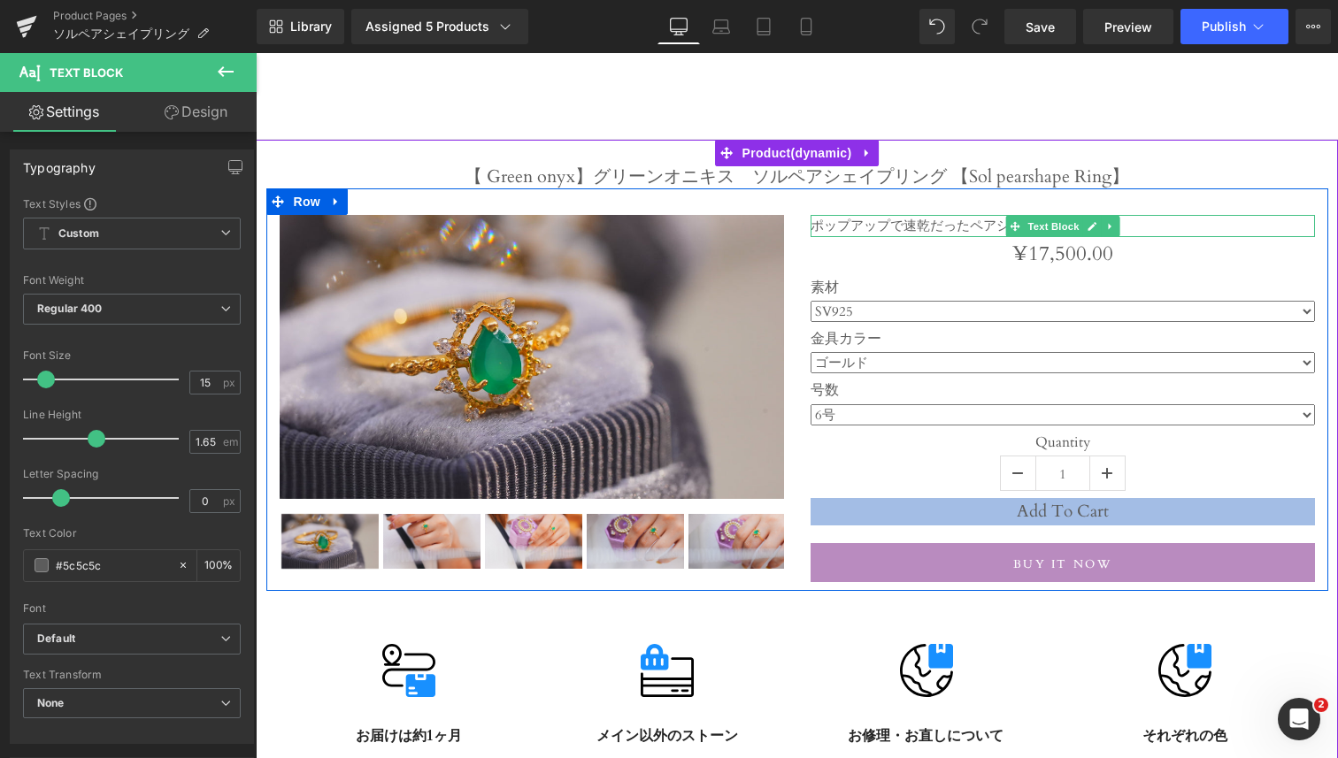
click at [978, 223] on p "ポップアップで速乾だったペアシェイプ。" at bounding box center [1063, 226] width 504 height 22
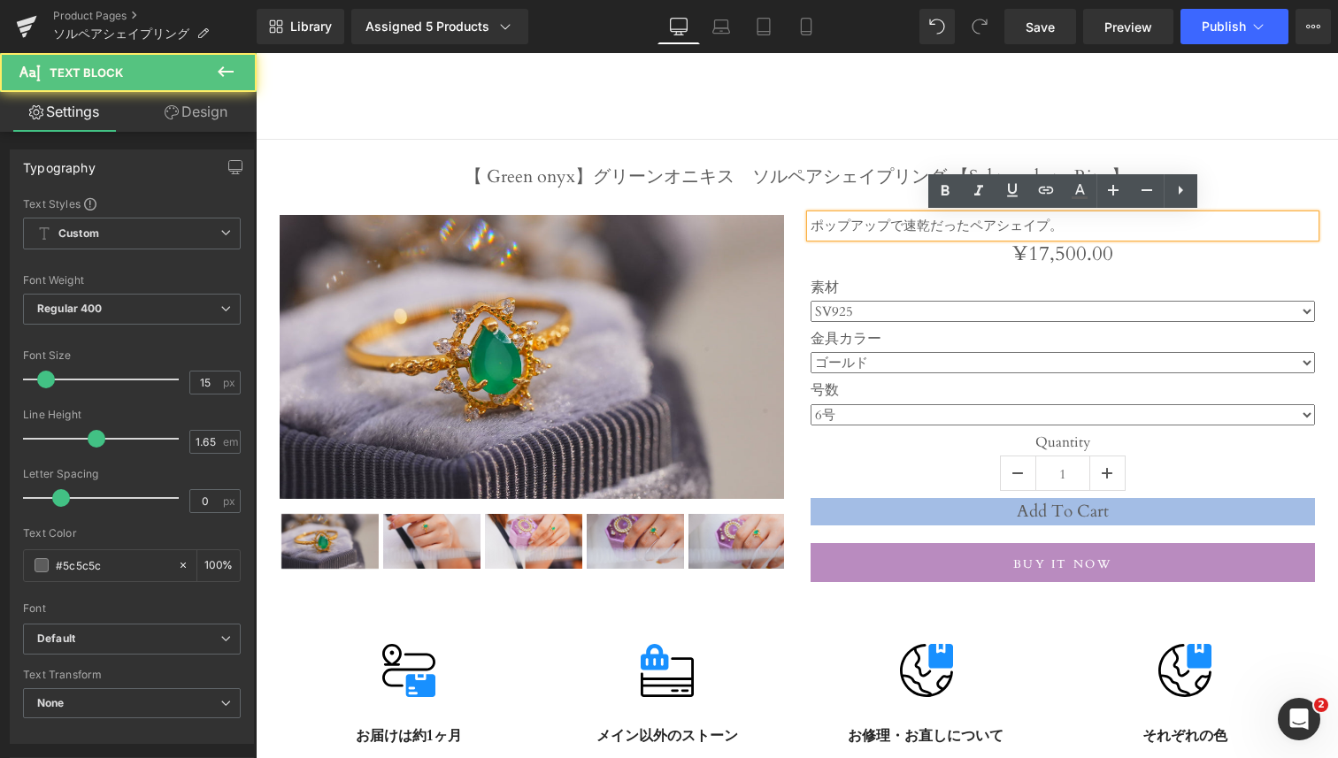
click at [970, 223] on p "ポップアップで速乾だったペアシェイプ。" at bounding box center [1063, 226] width 504 height 22
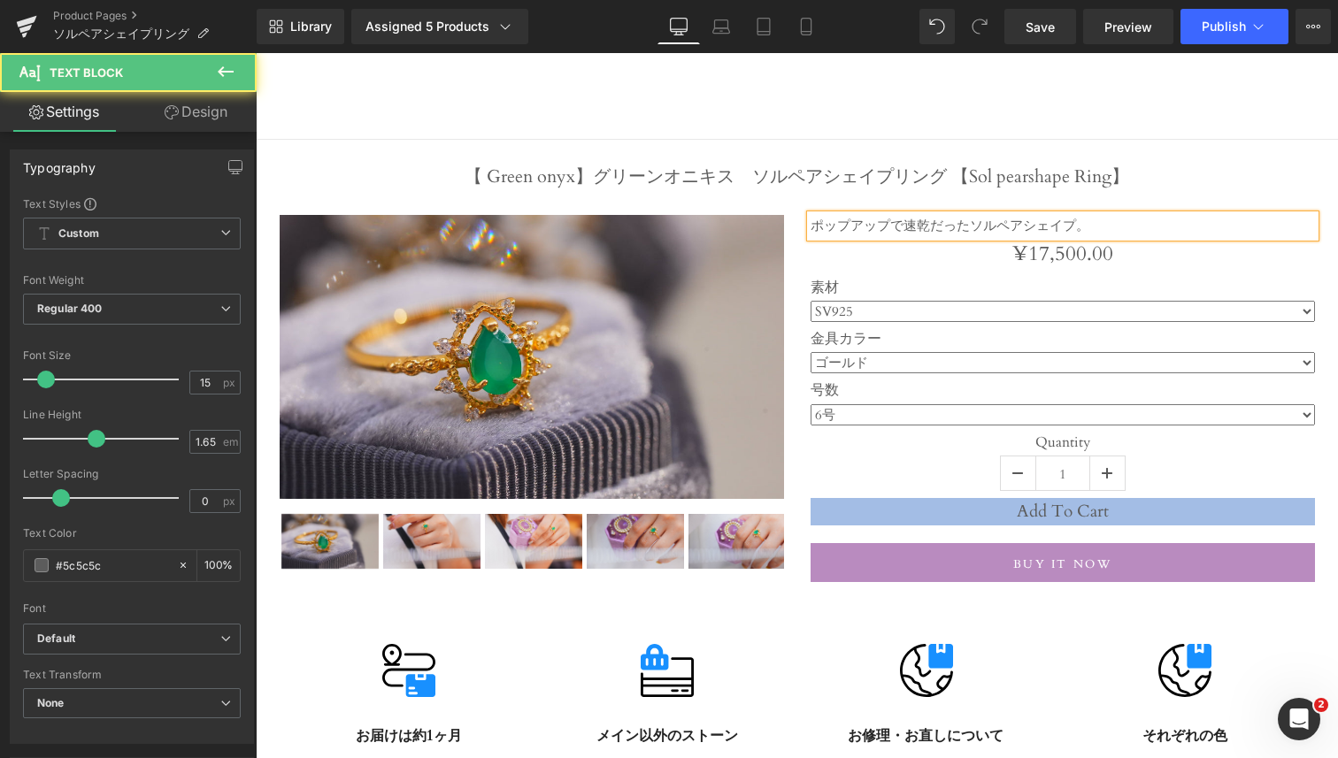
click at [930, 230] on p "ポップアップで速乾だったソルペアシェイプ。" at bounding box center [1063, 226] width 504 height 22
click at [1153, 224] on p "ポップアップで即完だったソルペアシェイプ。" at bounding box center [1063, 226] width 504 height 22
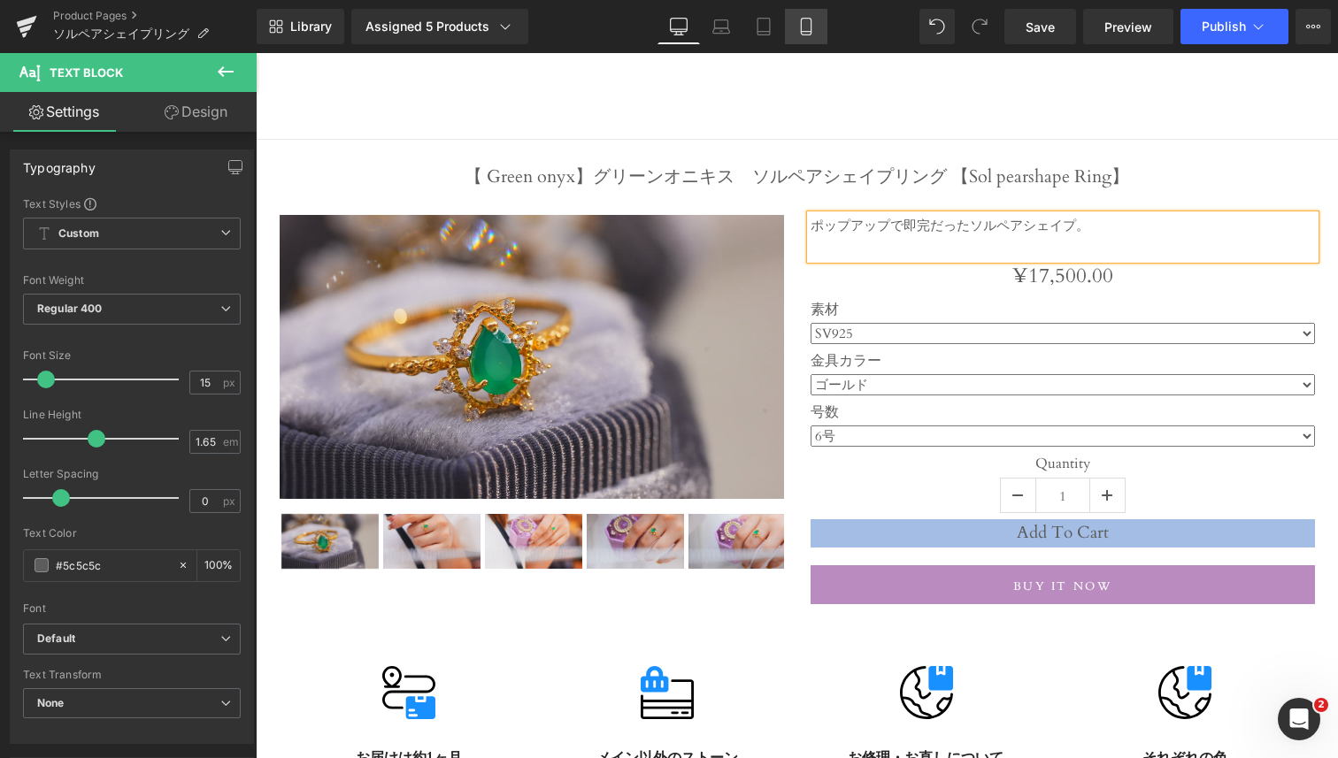
click at [800, 24] on icon at bounding box center [806, 27] width 18 height 18
type input "100"
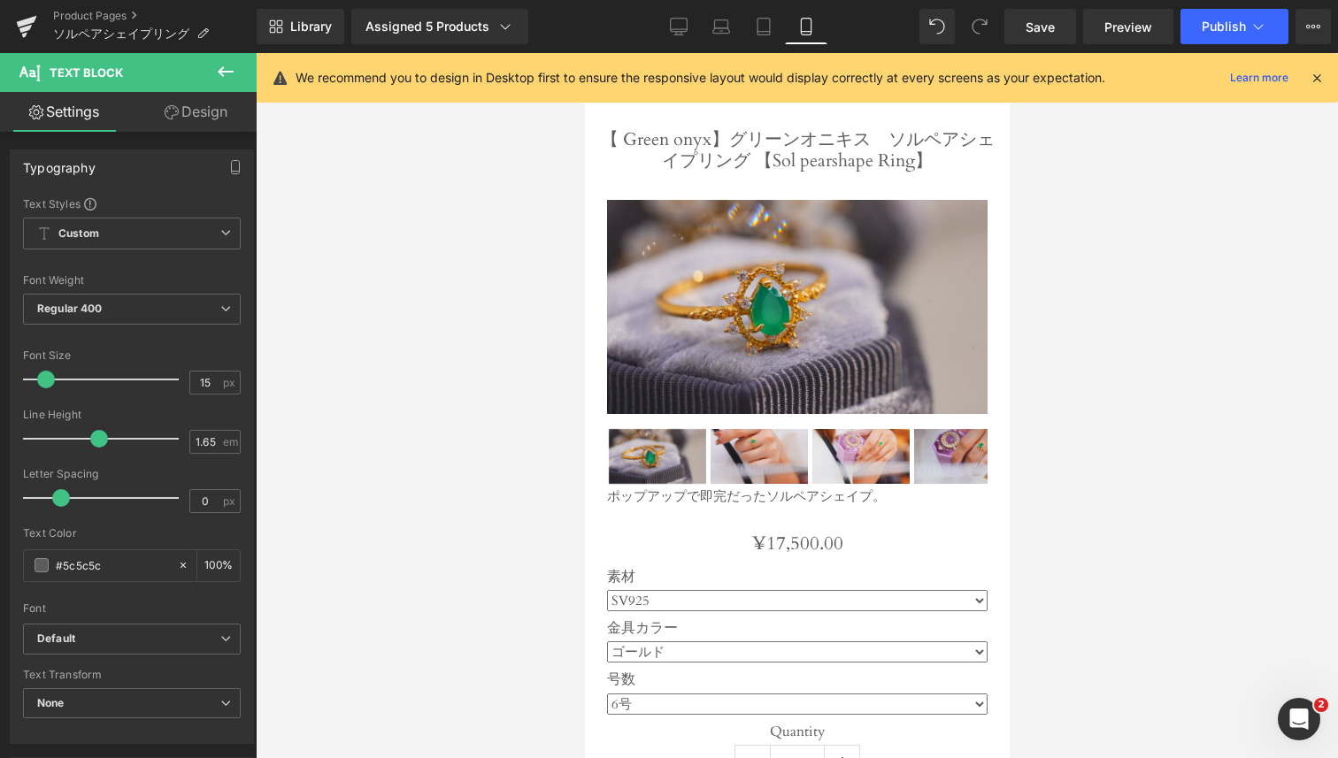
scroll to position [195, 0]
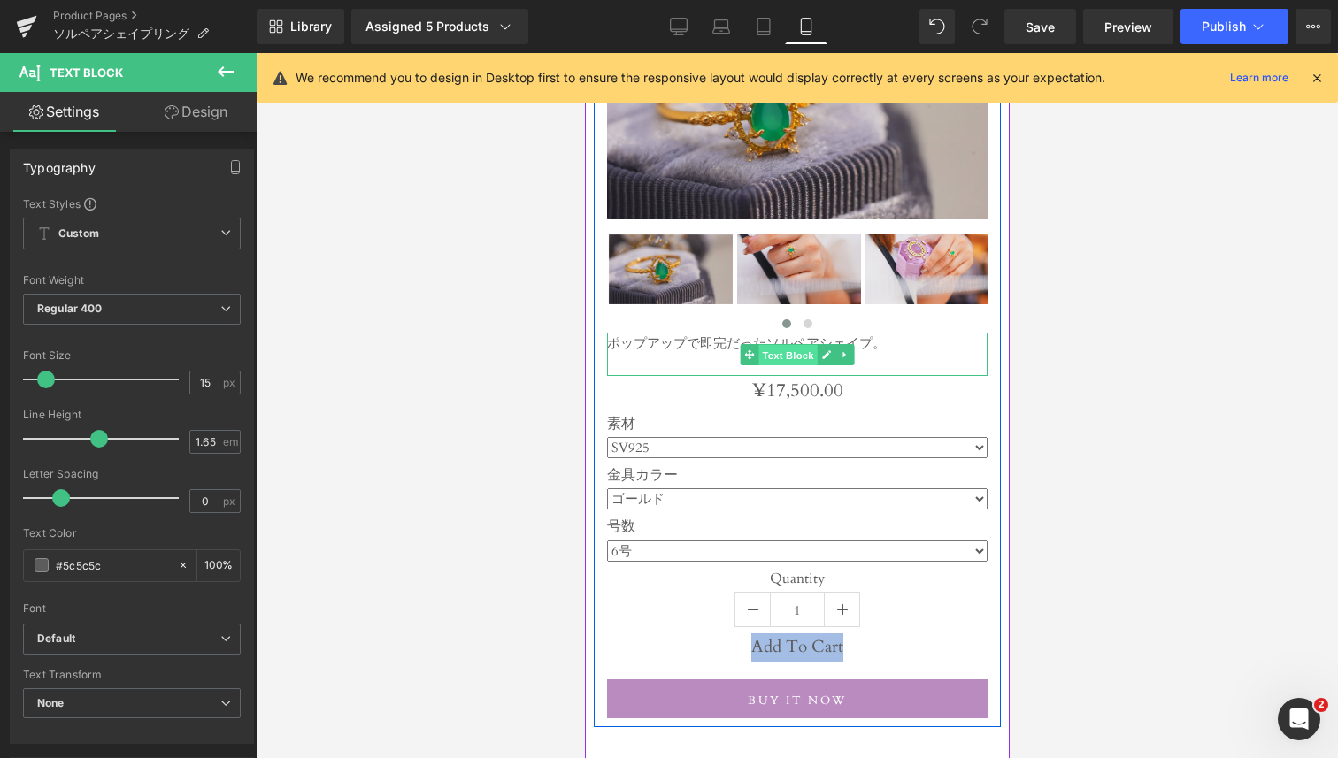
click at [773, 358] on span "Text Block" at bounding box center [787, 354] width 58 height 21
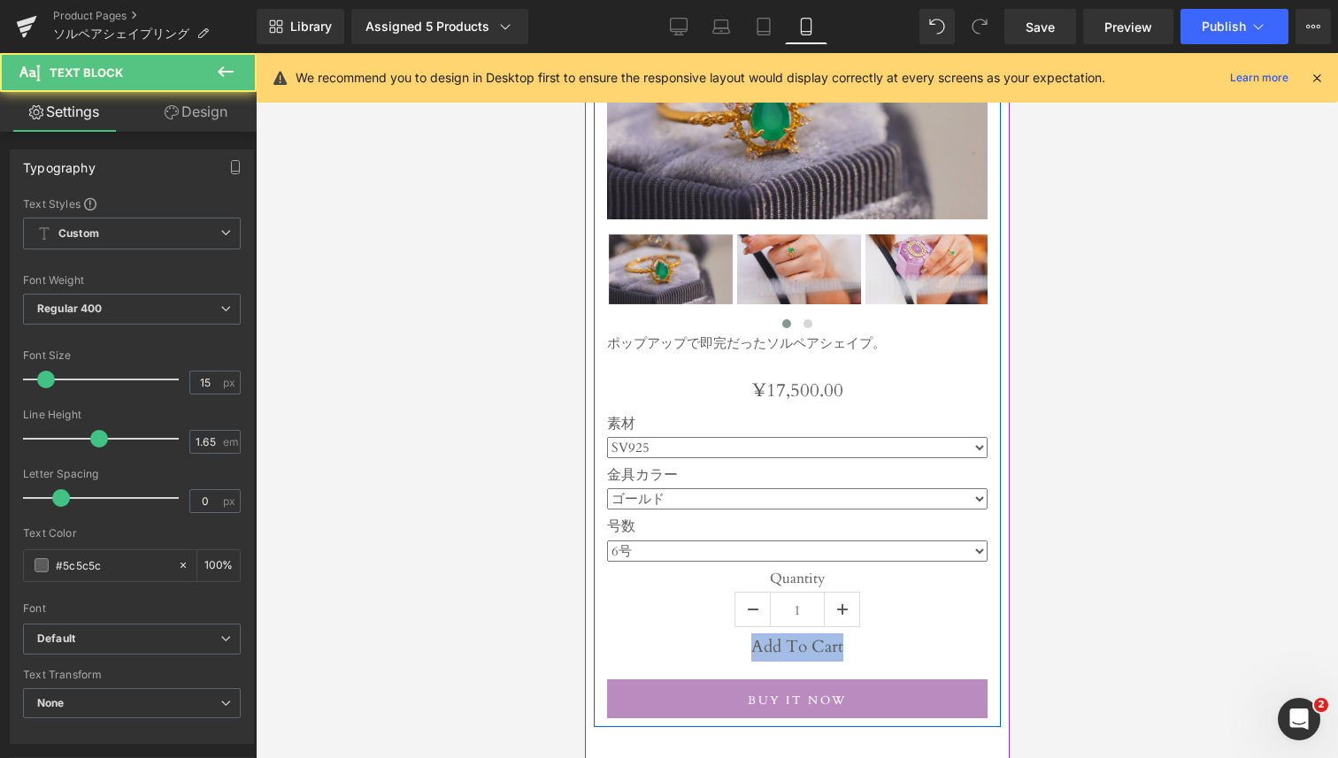
click at [663, 360] on p at bounding box center [796, 366] width 381 height 22
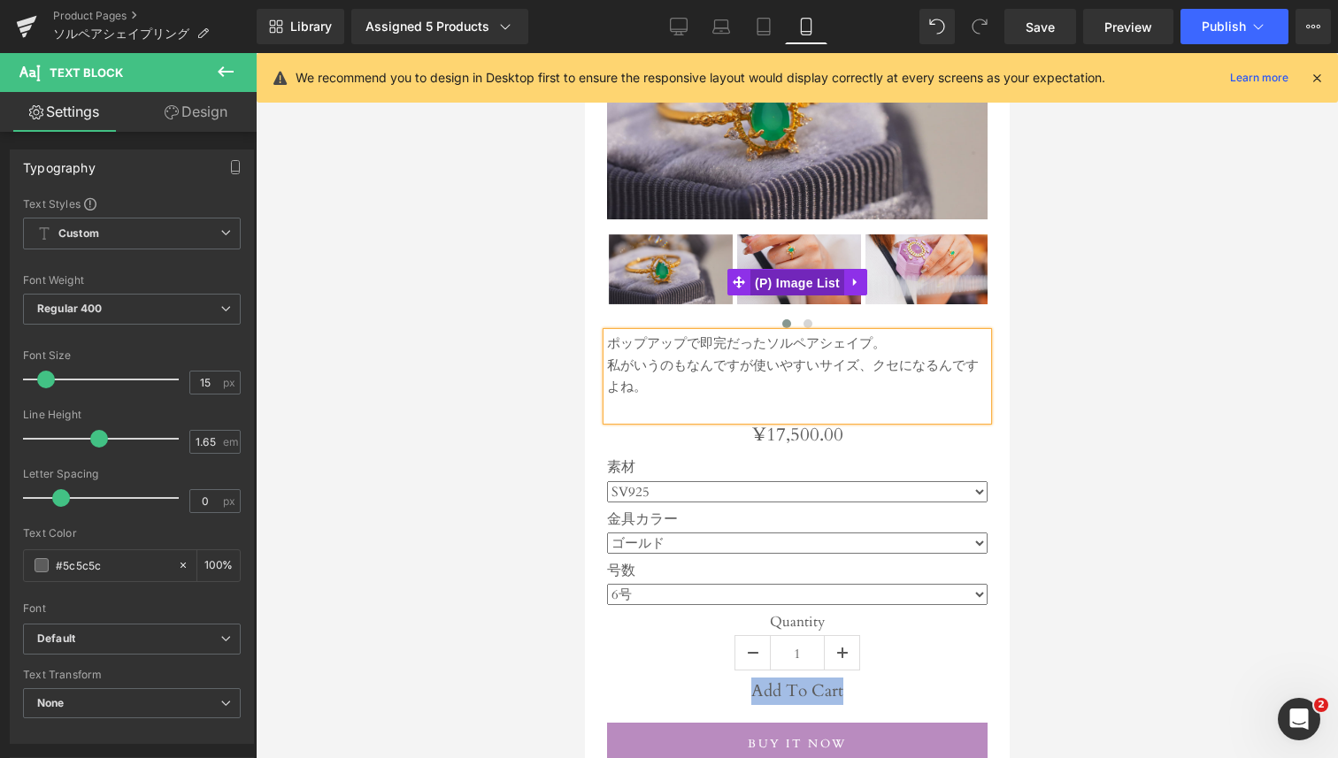
click at [816, 279] on span "(P) Image List" at bounding box center [797, 283] width 94 height 27
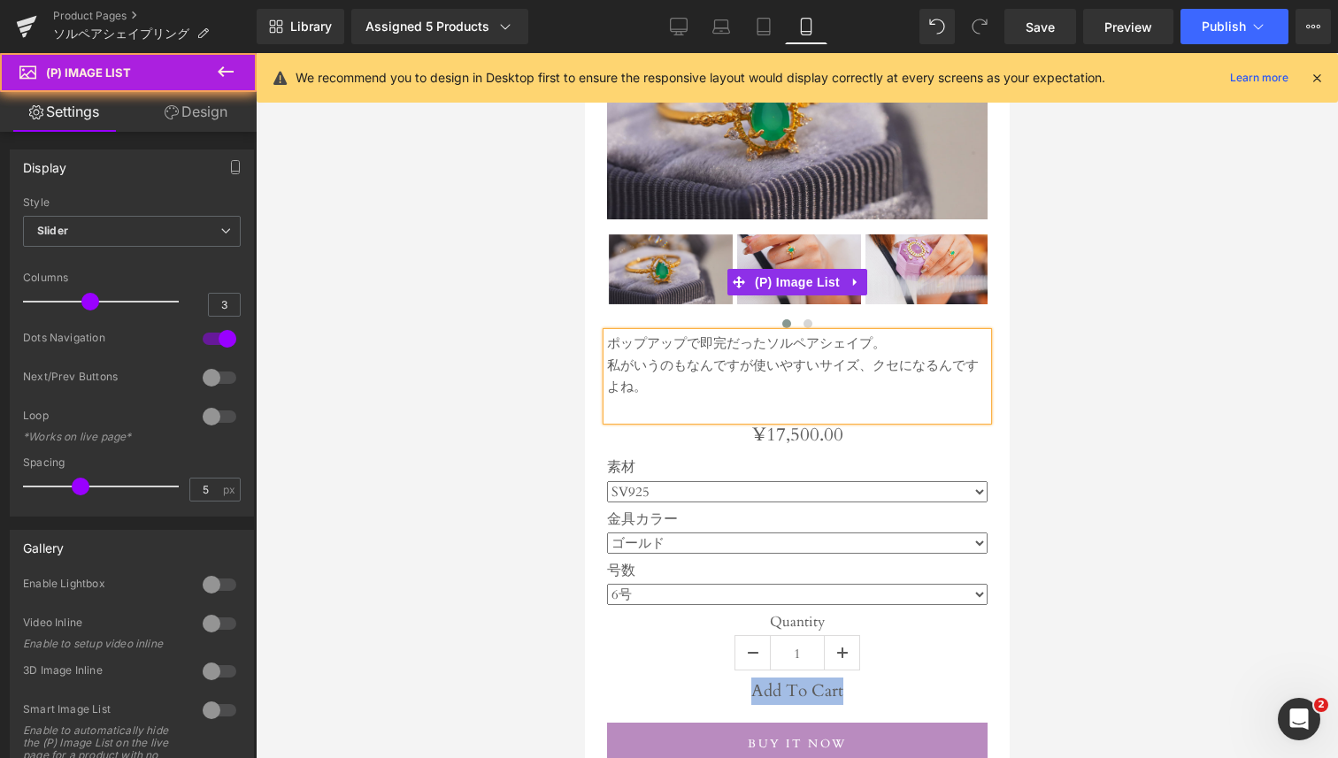
click at [814, 258] on img at bounding box center [798, 270] width 124 height 70
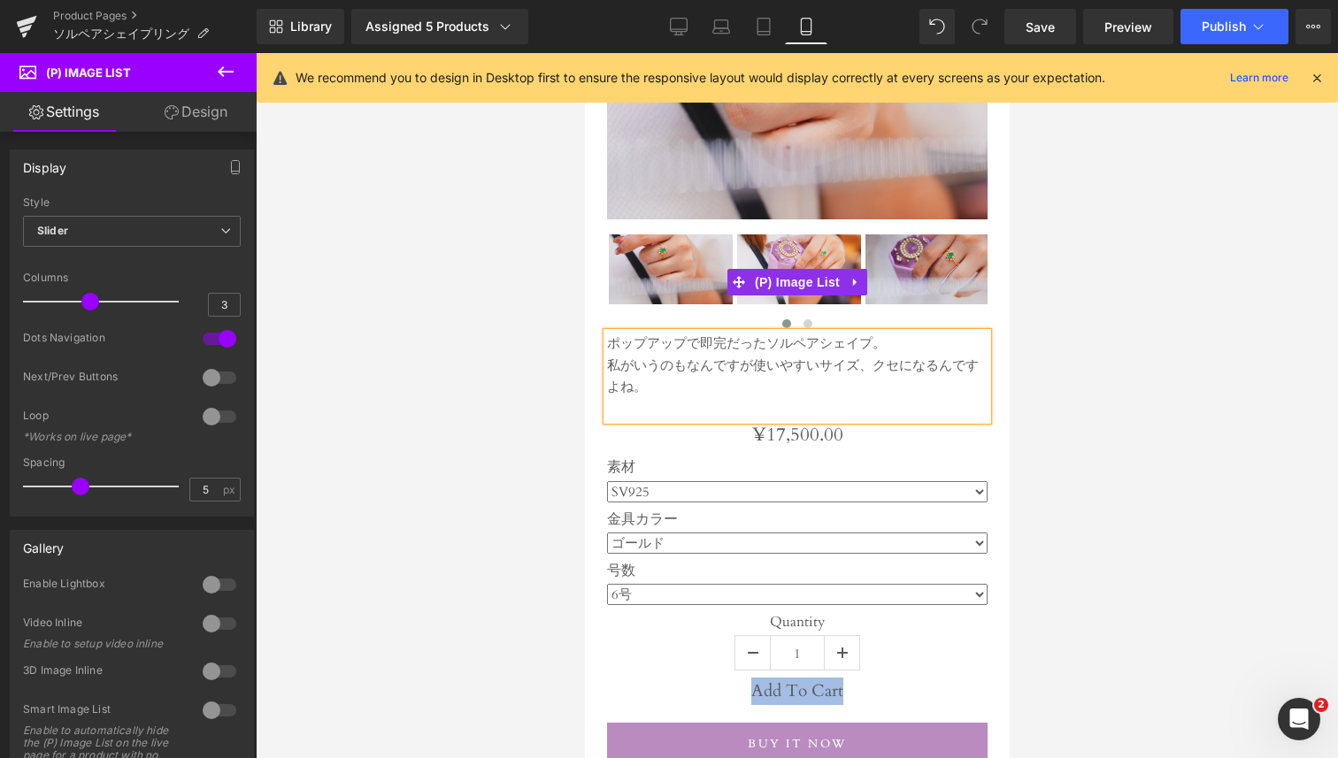
click at [814, 258] on img at bounding box center [798, 270] width 124 height 70
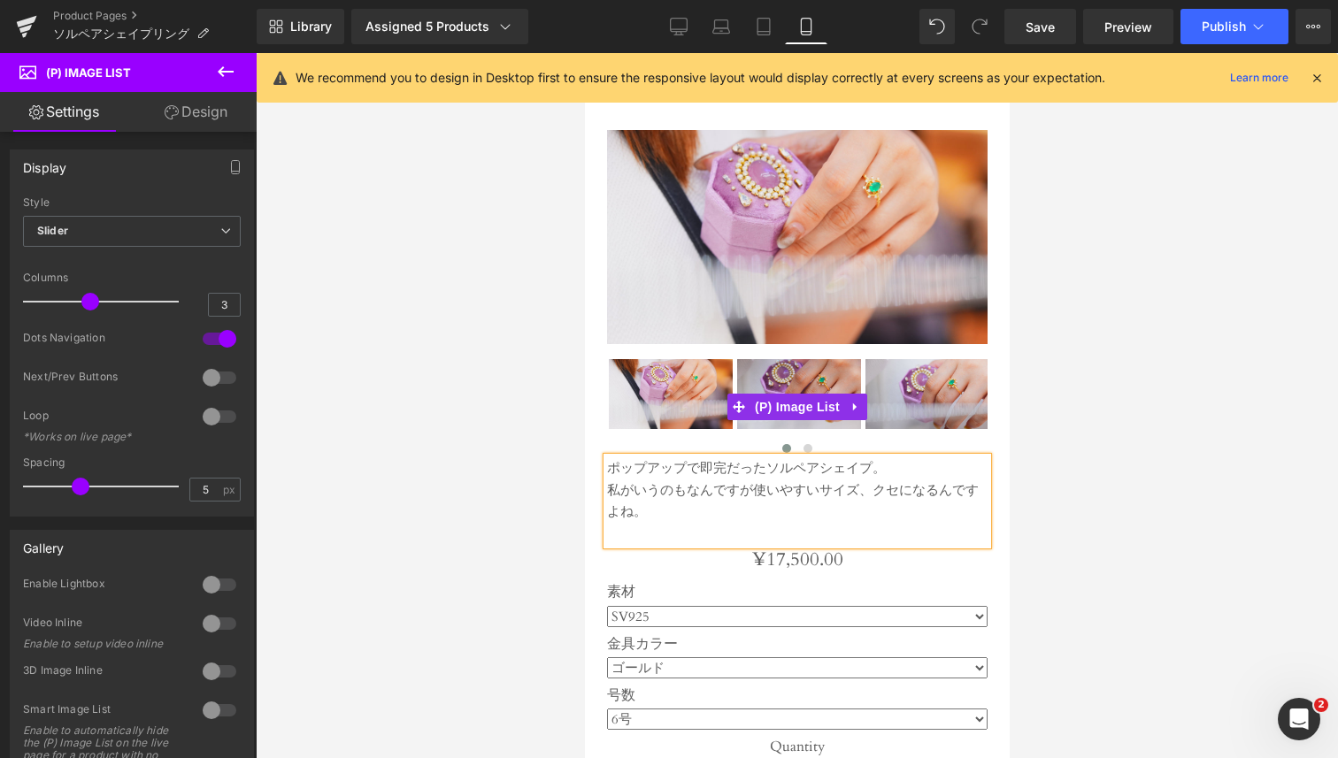
scroll to position [0, 0]
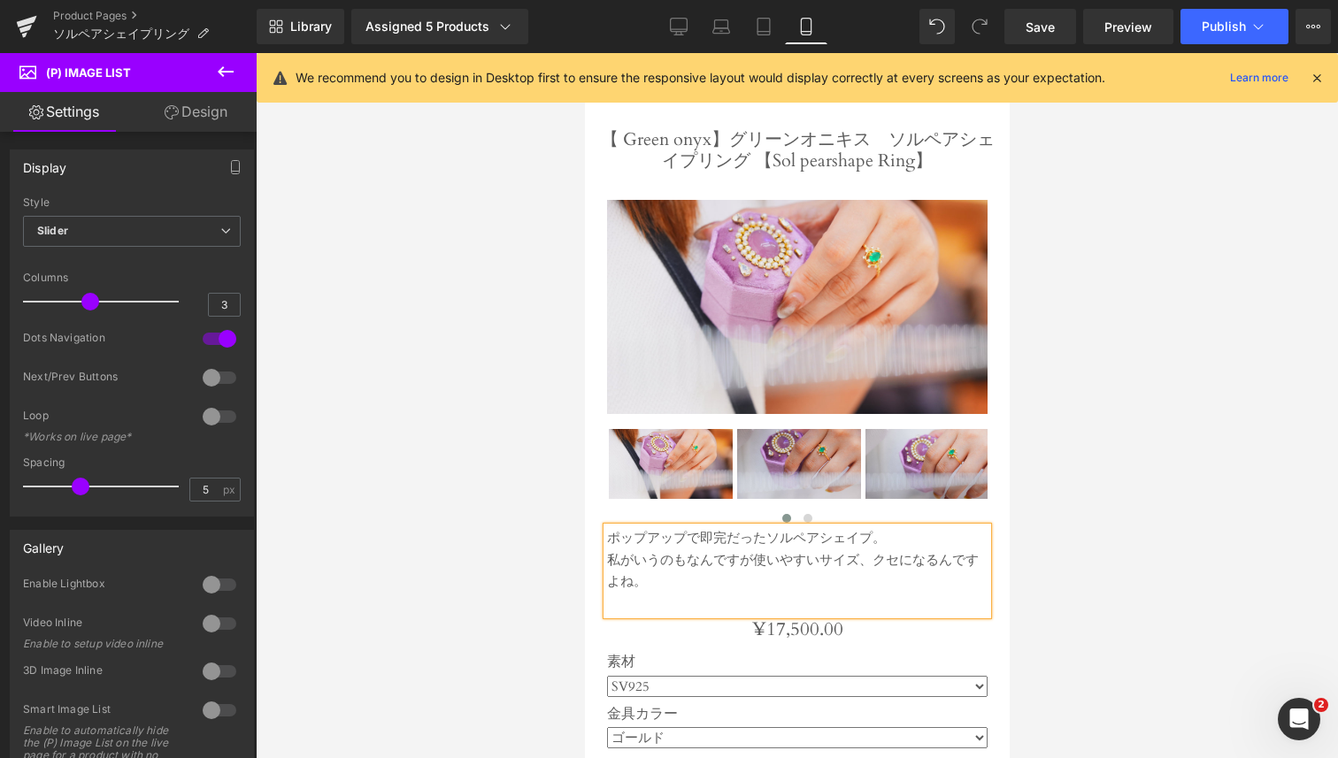
click at [667, 591] on p "私がいうのもなんですが使いやすいサイズ、クセになるんですよね。" at bounding box center [796, 572] width 381 height 44
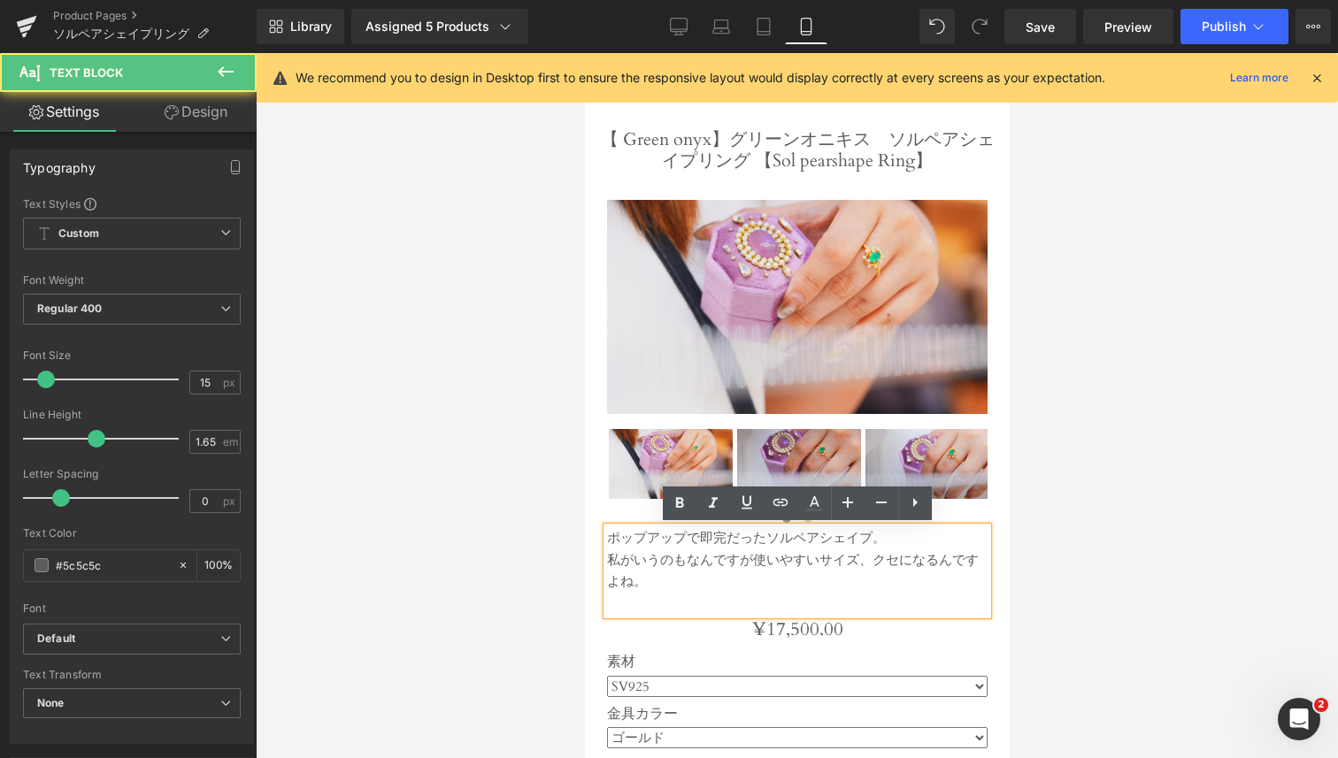
click at [626, 593] on p at bounding box center [796, 604] width 381 height 22
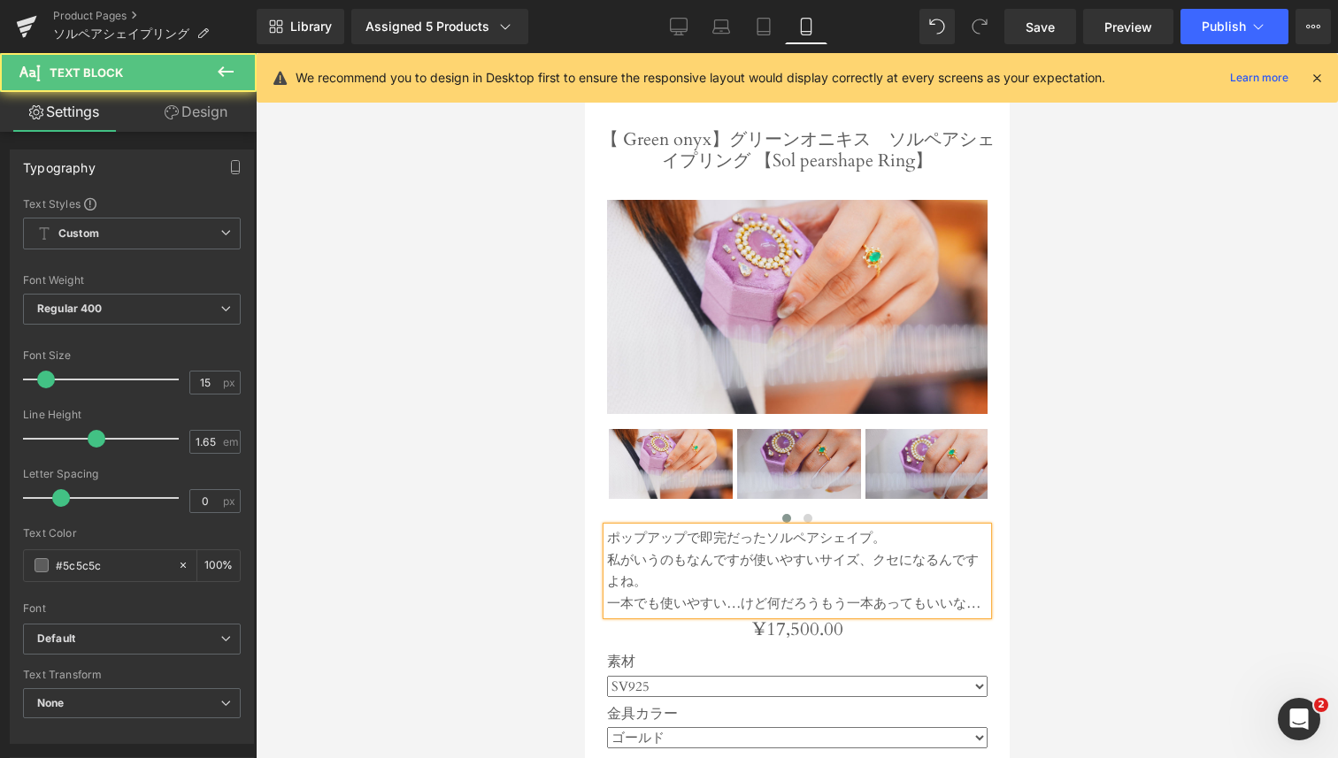
click at [741, 610] on p "一本でも使いやすい…けど何だろうもう一本あってもいいな…" at bounding box center [796, 604] width 381 height 22
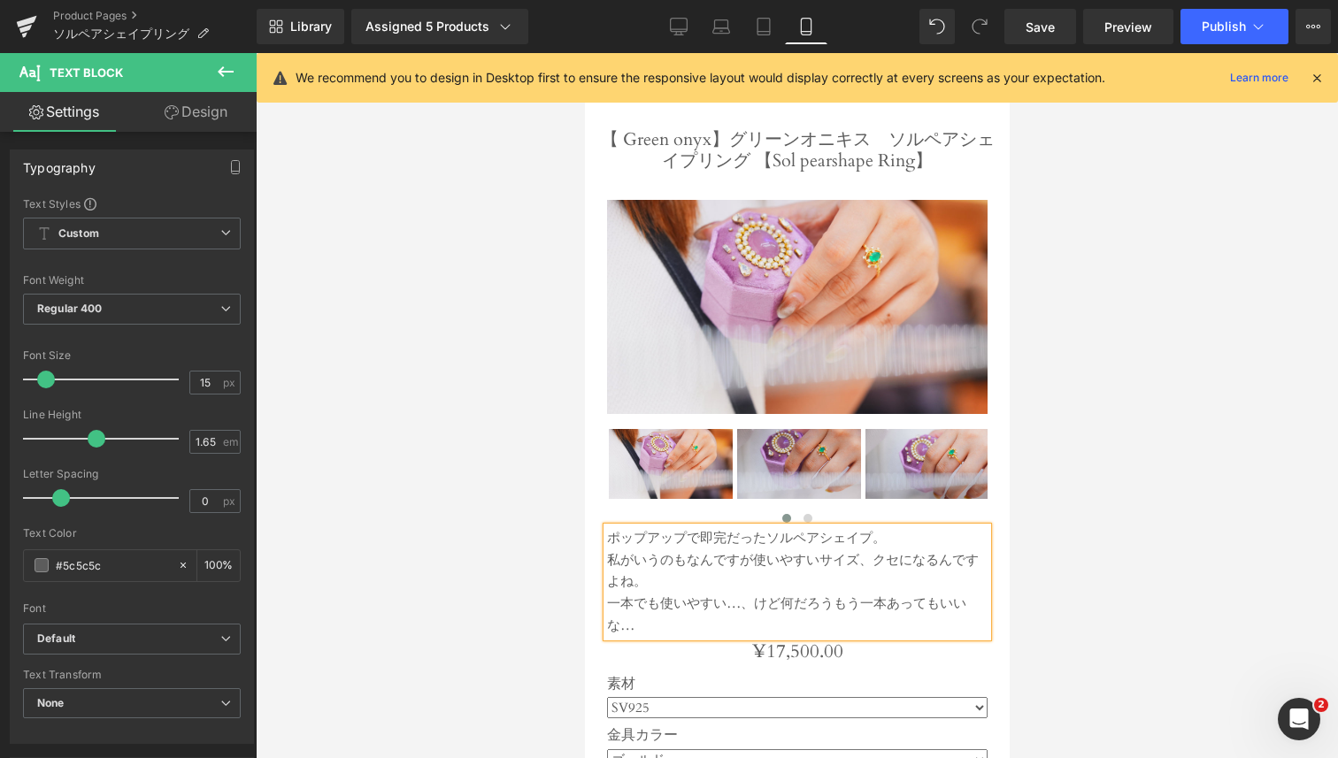
click at [684, 630] on p "一本でも使いやすい…、けど何だろうもう一本あってもいいな…" at bounding box center [796, 615] width 381 height 44
click at [1243, 28] on span "Publish" at bounding box center [1224, 26] width 44 height 14
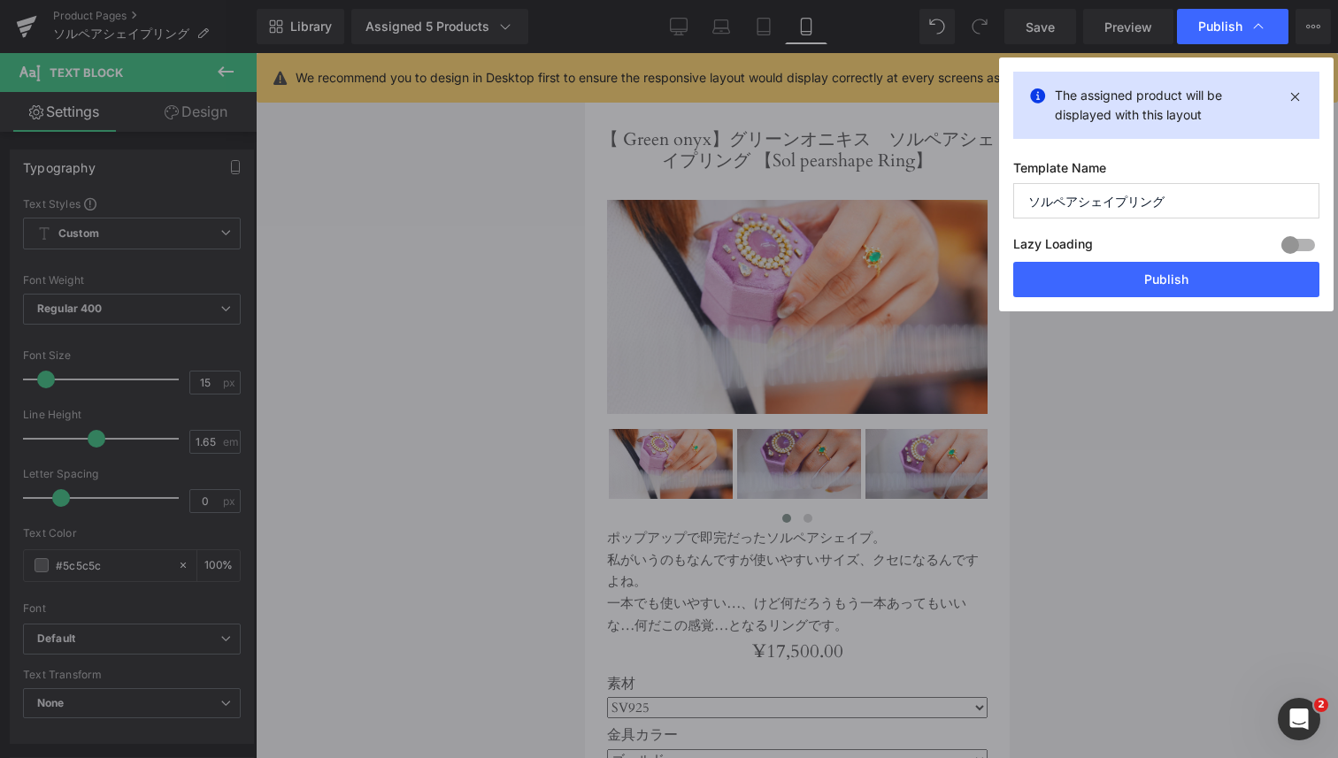
click at [1114, 280] on button "Publish" at bounding box center [1166, 279] width 306 height 35
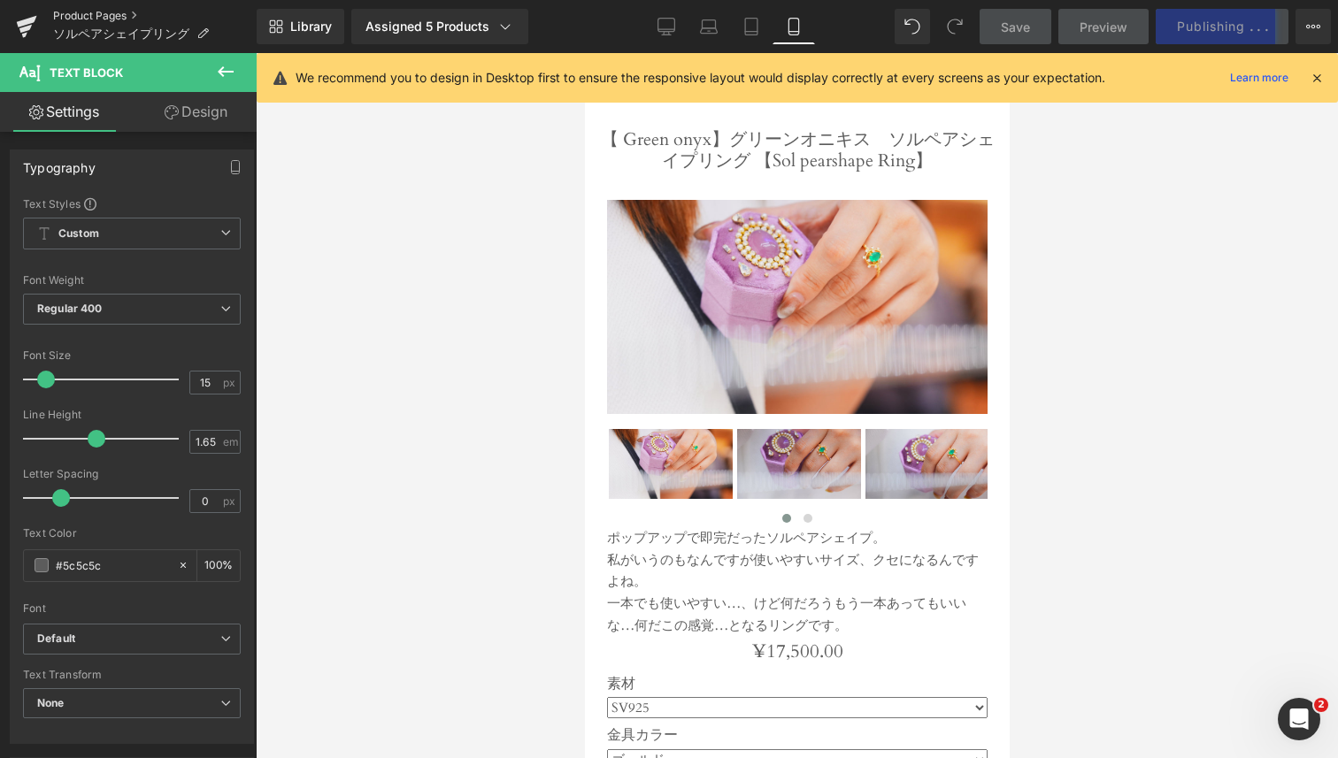
drag, startPoint x: 96, startPoint y: 18, endPoint x: 81, endPoint y: 213, distance: 196.2
click at [96, 18] on link "Product Pages" at bounding box center [155, 16] width 204 height 14
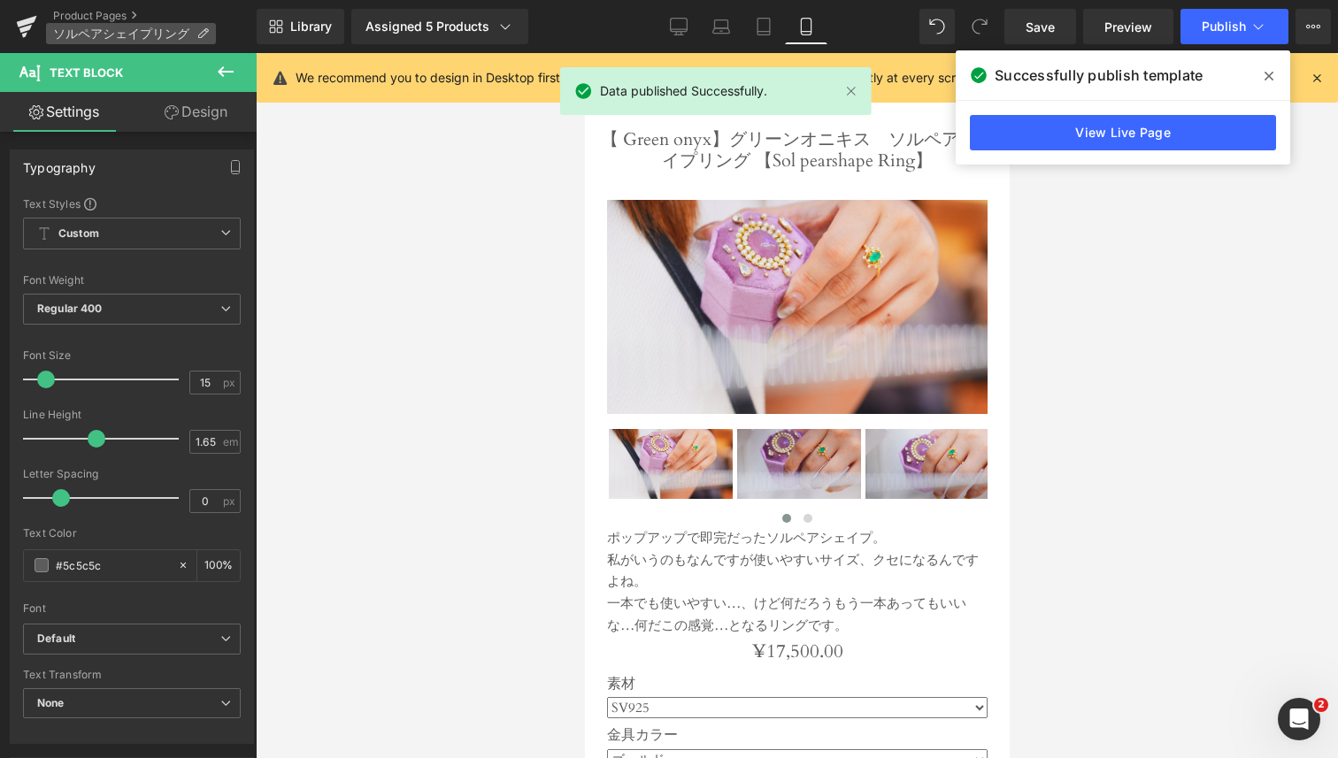
click at [83, 25] on p "ソルペアシェイプリング" at bounding box center [131, 33] width 170 height 21
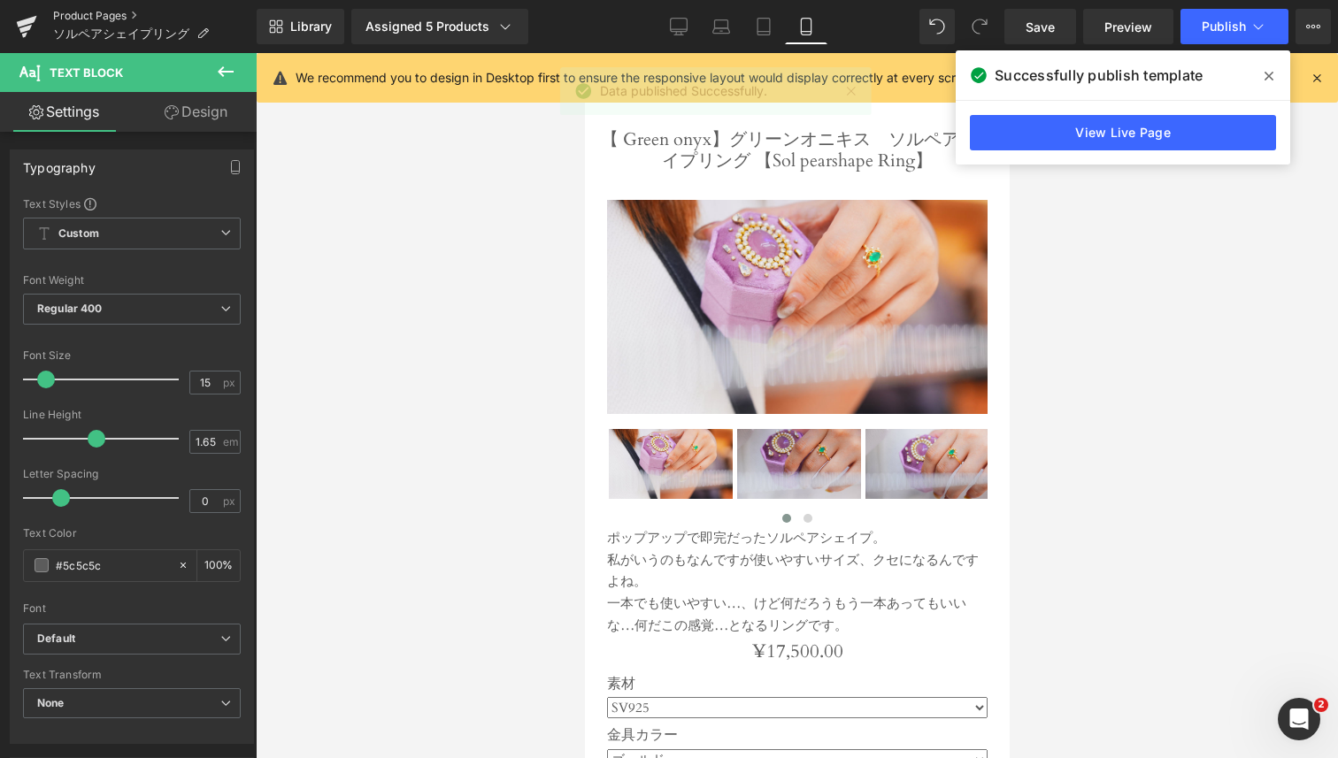
click at [89, 16] on link "Product Pages" at bounding box center [155, 16] width 204 height 14
click at [89, 15] on link "Product Pages" at bounding box center [155, 16] width 204 height 14
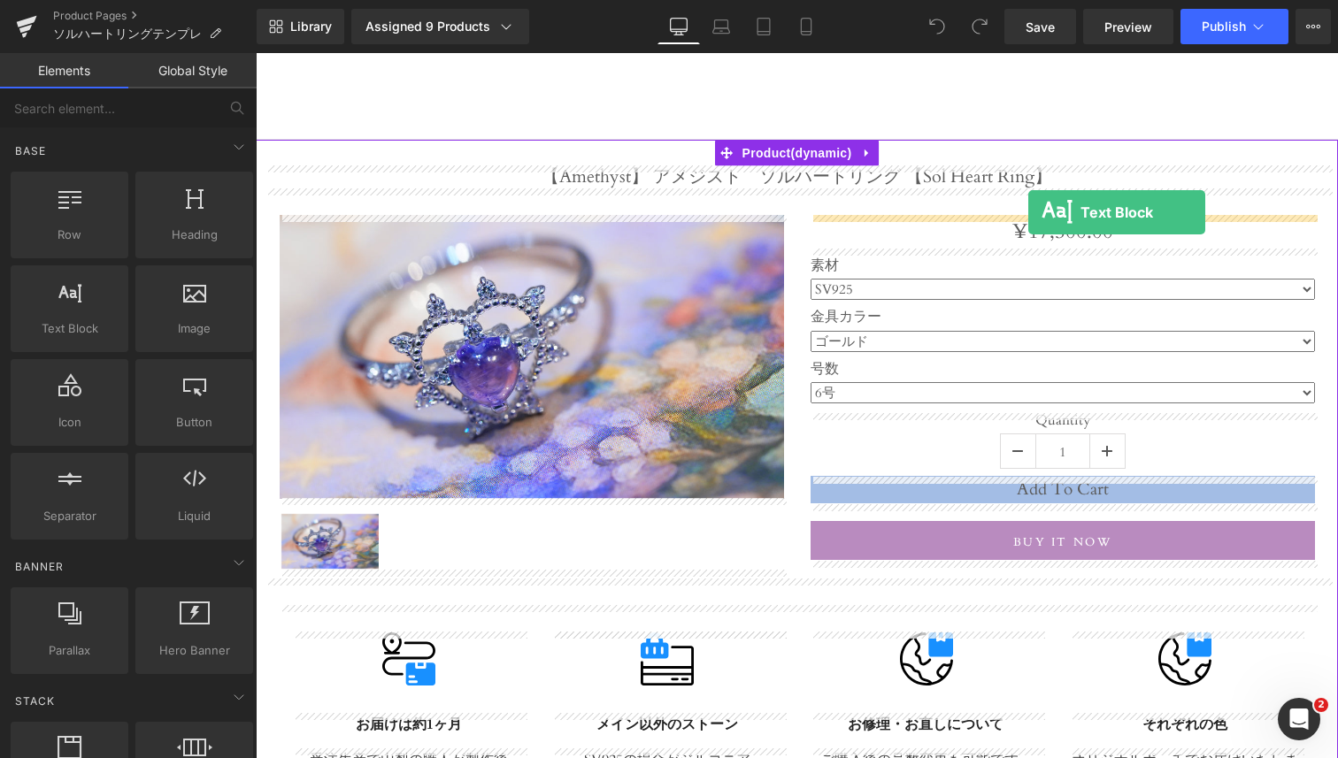
drag, startPoint x: 275, startPoint y: 391, endPoint x: 1028, endPoint y: 212, distance: 774.1
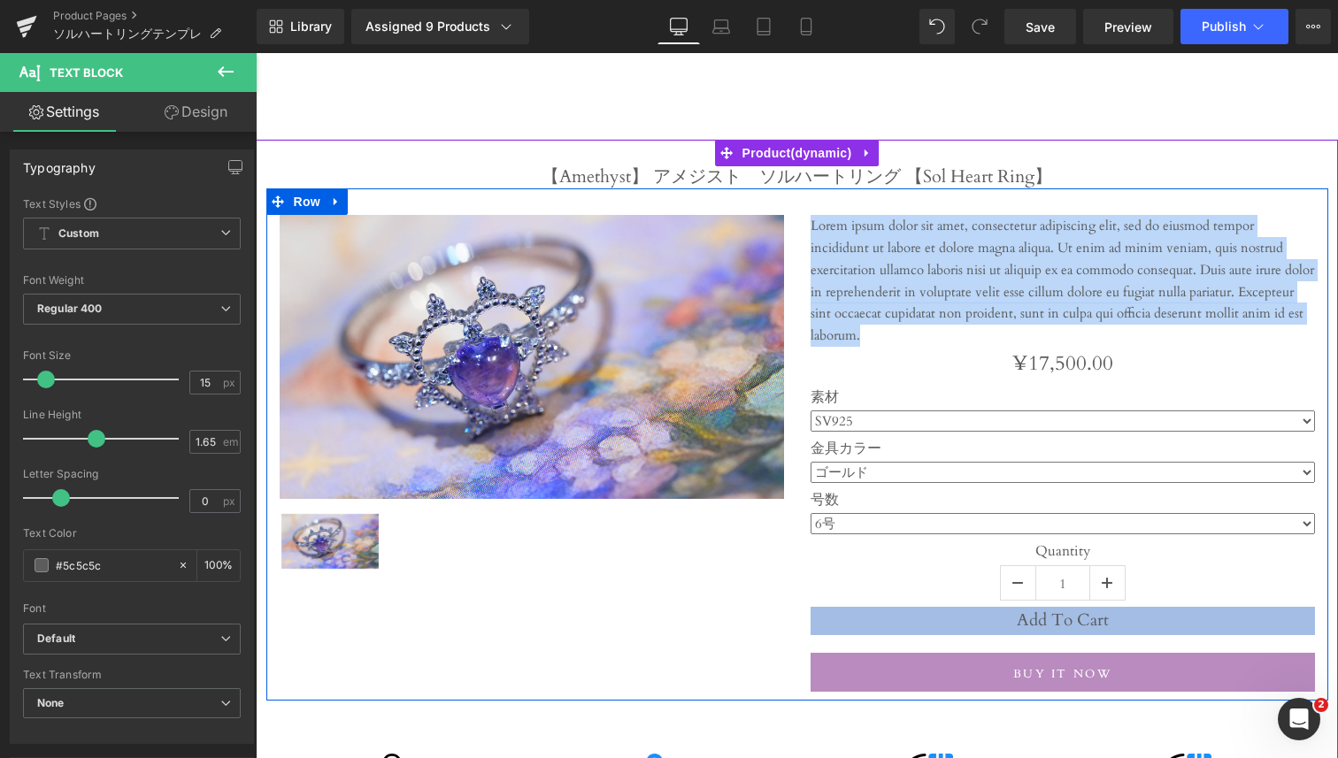
drag, startPoint x: 950, startPoint y: 330, endPoint x: 795, endPoint y: 220, distance: 189.8
click at [795, 220] on div "Sale Off (P) Image ‹ › (P) Image List Text Block ¥0 ¥17,500.00 (P) Price 素材 SV9…" at bounding box center [797, 445] width 1062 height 512
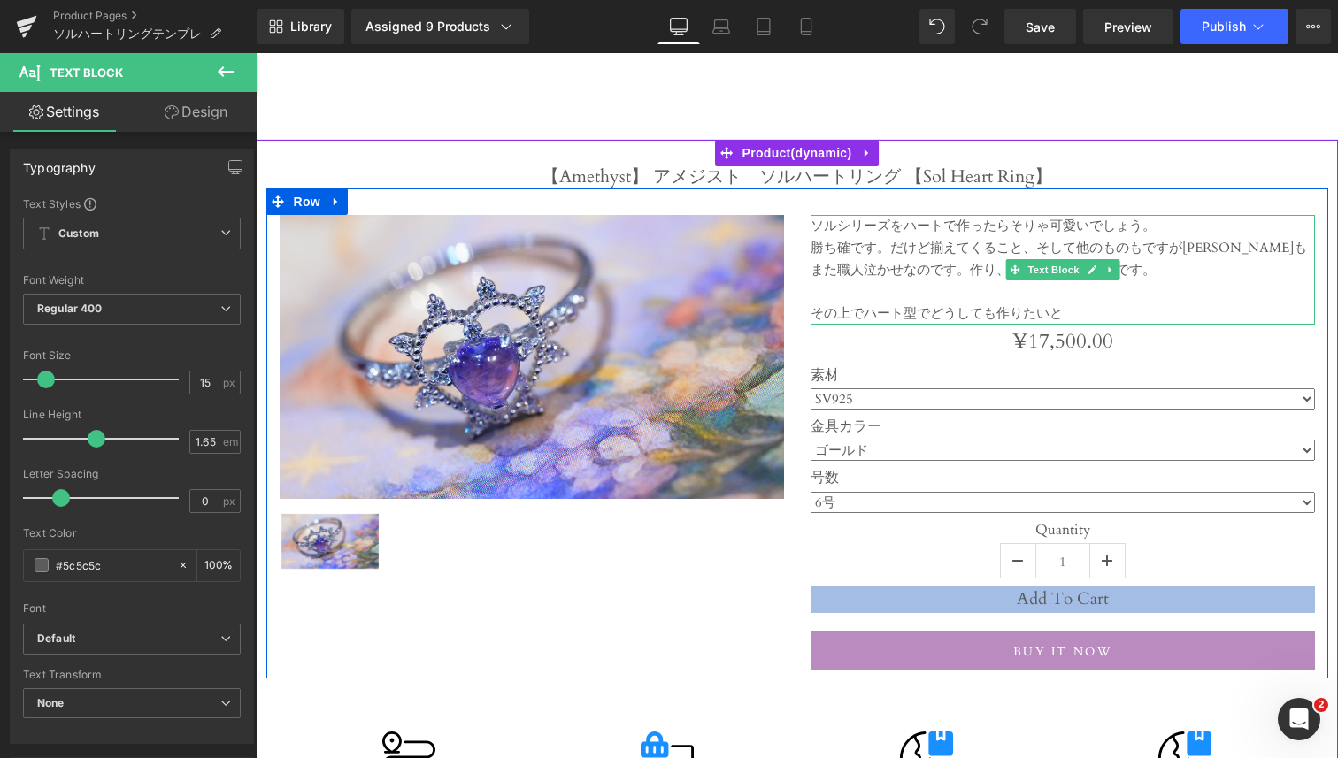
click at [1166, 228] on div "ソルシリーズをハートで作ったらそりゃ可愛いでしょう。 勝ち確です。だけど揃えてくること、そして他のものもですが[PERSON_NAME]もまた職人泣かせなので…" at bounding box center [1063, 270] width 504 height 110
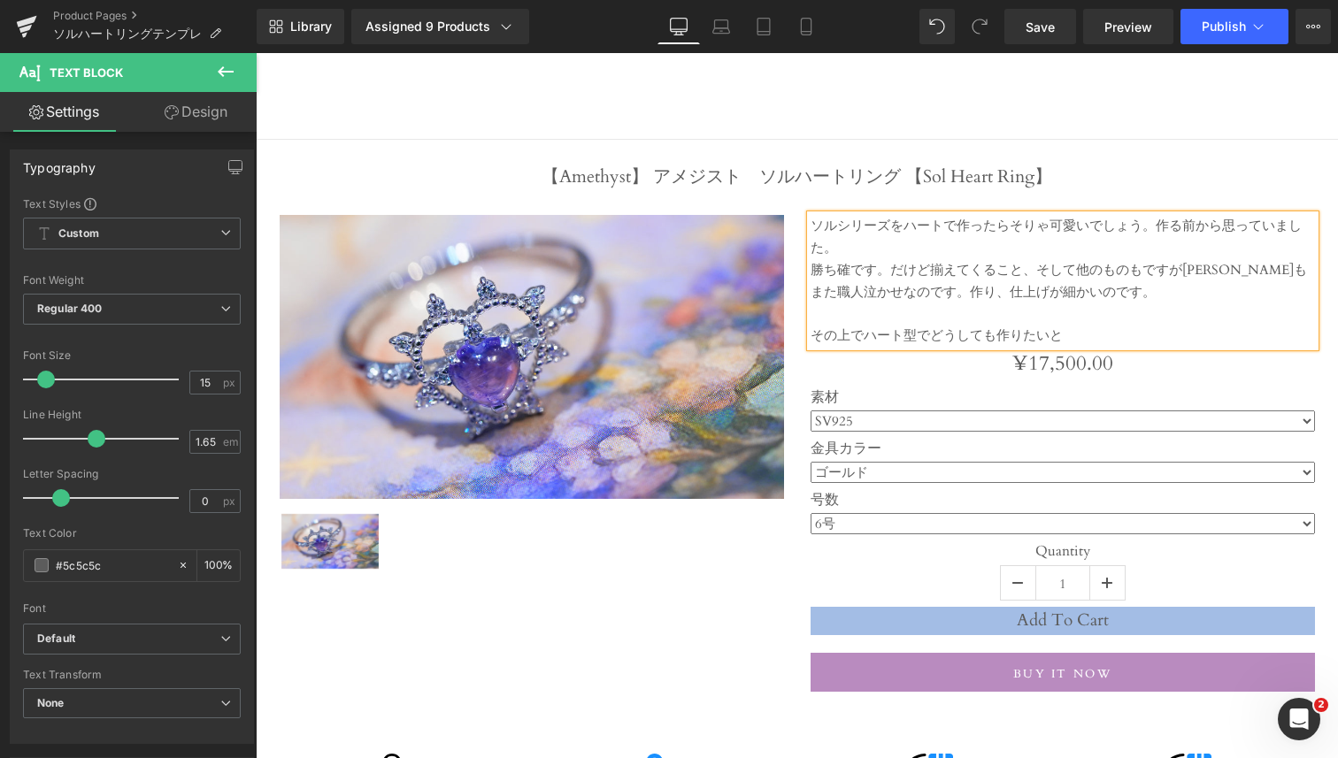
click at [1039, 271] on div "勝ち確です。だけど揃えてくること、そして他のものもですが[PERSON_NAME]もまた職人泣かせなのです。作り、仕上げが細かいのです。" at bounding box center [1063, 281] width 504 height 44
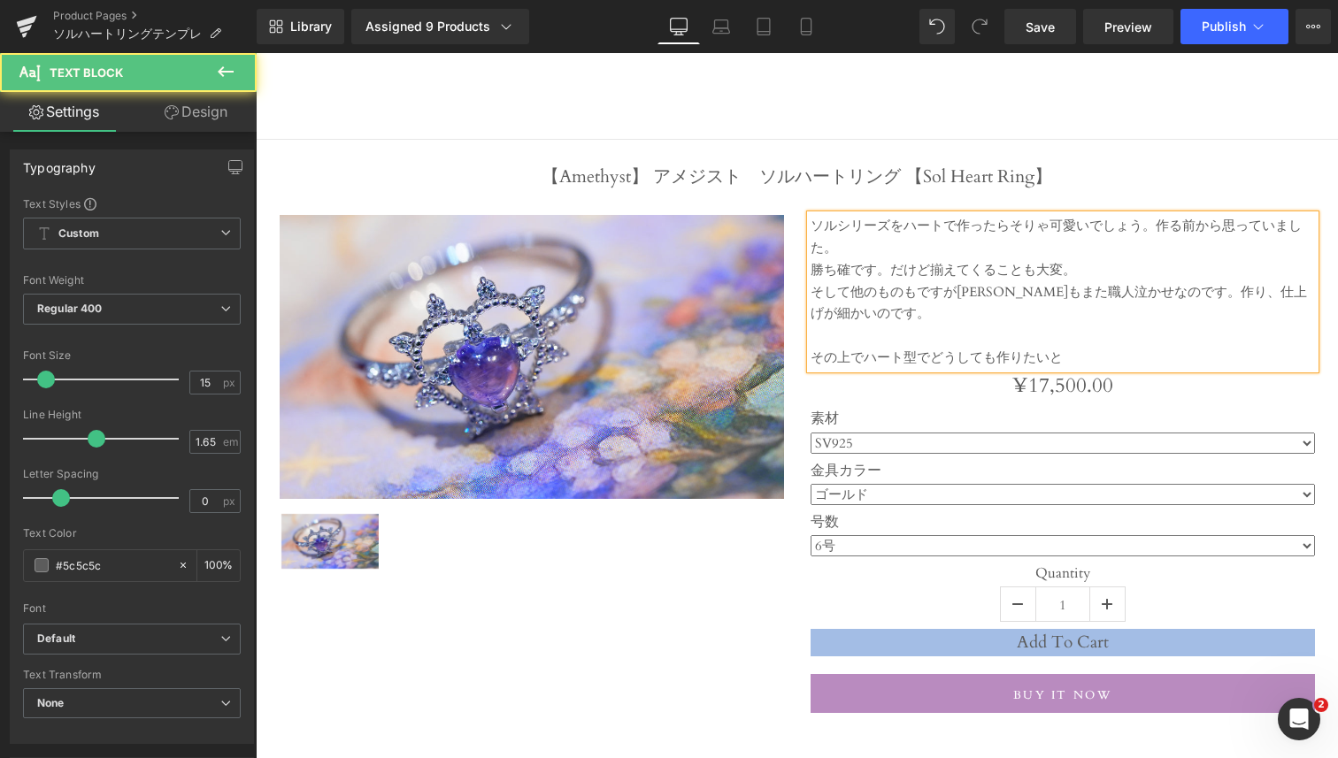
click at [972, 321] on div "そして他のものもですが[PERSON_NAME]もまた職人泣かせなのです。作り、仕上げが細かいのです。" at bounding box center [1063, 303] width 504 height 44
click at [1070, 347] on div "その上でハート型でどうしても作りたいと" at bounding box center [1063, 358] width 504 height 22
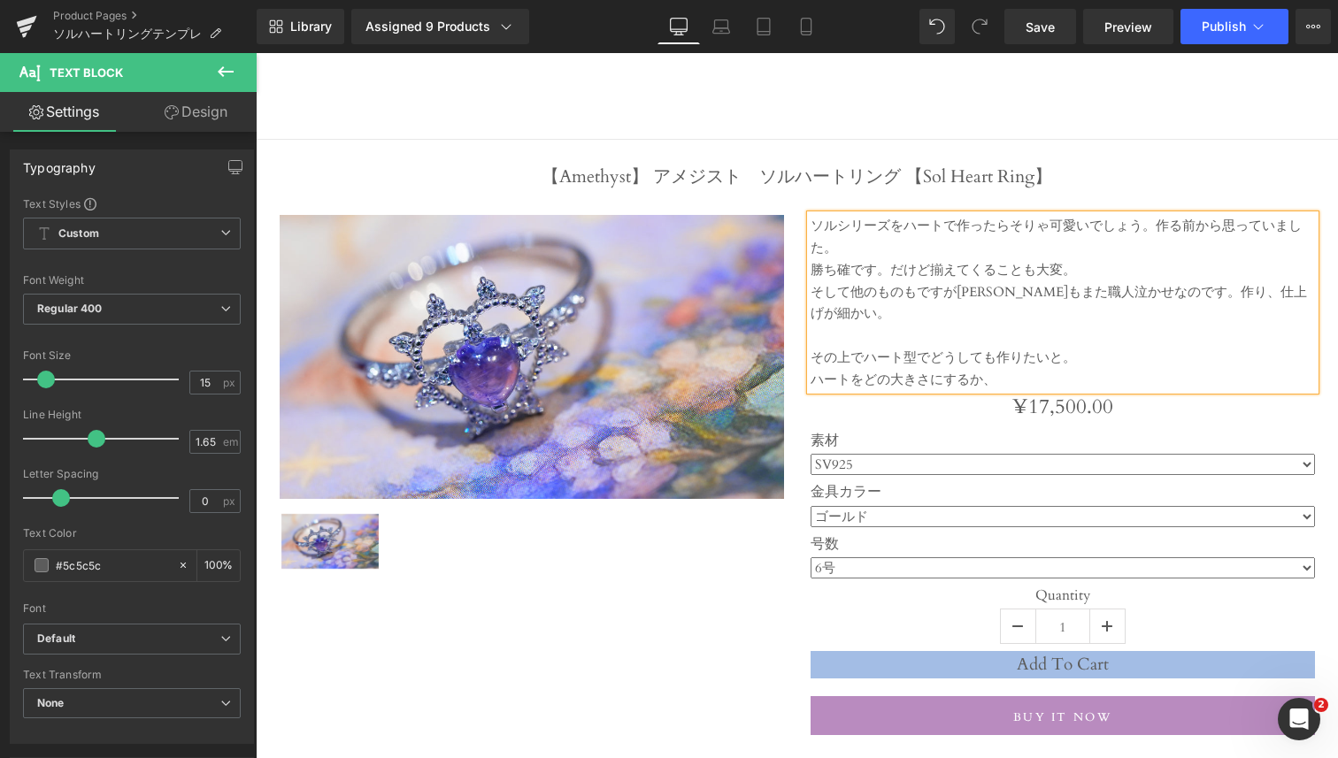
click at [1295, 295] on div "そして他のものもですが[PERSON_NAME]もまた職人泣かせなのです。作り、仕上げが細かい。" at bounding box center [1063, 303] width 504 height 44
click at [1130, 289] on div "そして他のものもですが[PERSON_NAME]もまた職人泣かせなのです。作り、仕上げが細かいのです。" at bounding box center [1063, 303] width 504 height 44
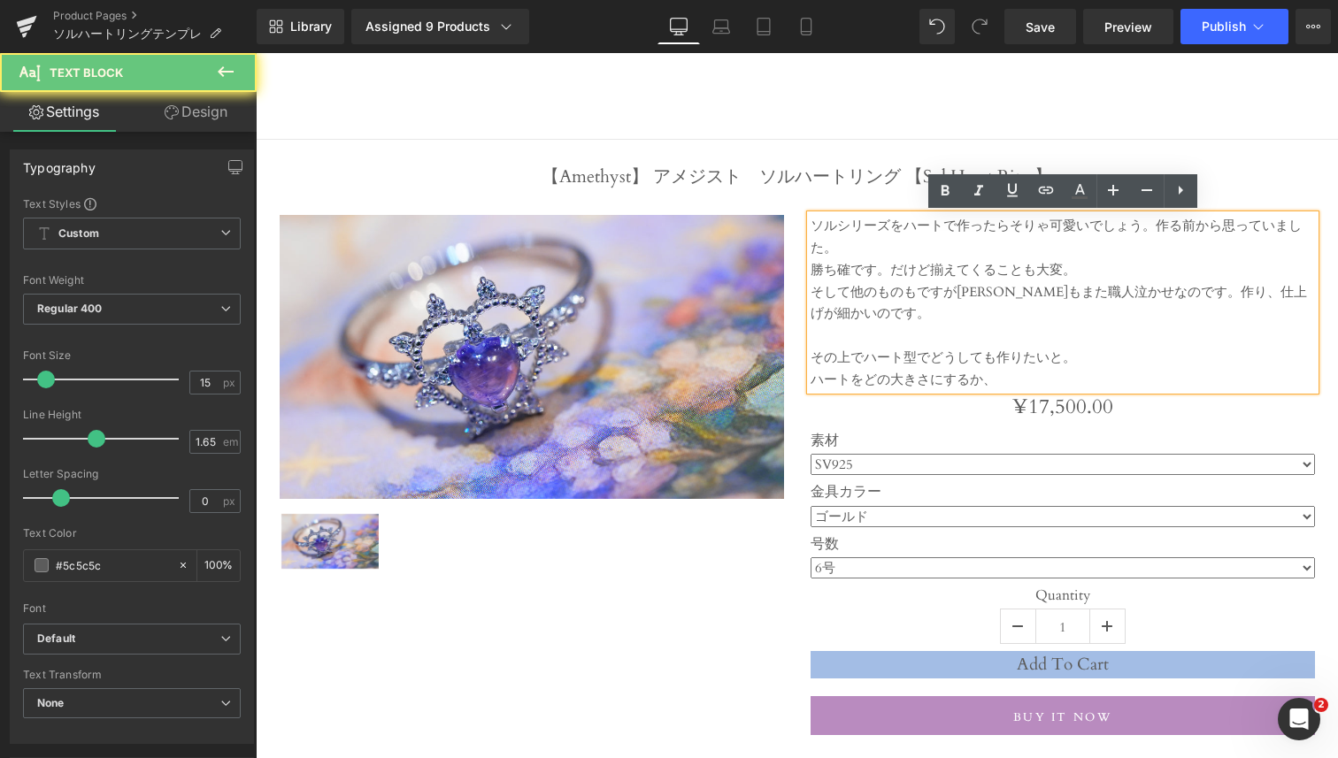
click at [1137, 289] on div "そして他のものもですが[PERSON_NAME]もまた職人泣かせなのです。作り、仕上げが細かいのです。" at bounding box center [1063, 303] width 504 height 44
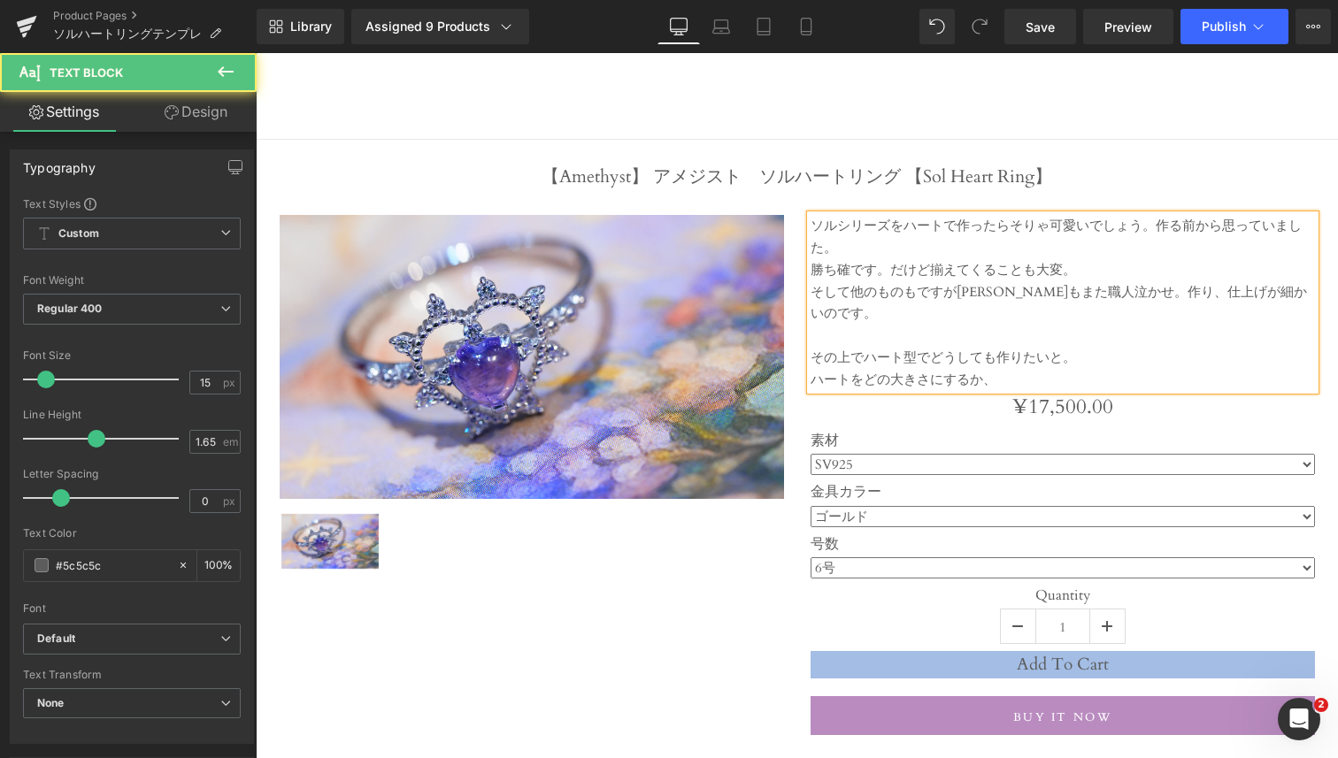
click at [1029, 369] on div "ハートをどの大きさにするか、" at bounding box center [1063, 380] width 504 height 22
click at [1100, 369] on div "ハートをどの大きさにするか、着けた時のベストになるんだろうか" at bounding box center [1063, 380] width 504 height 22
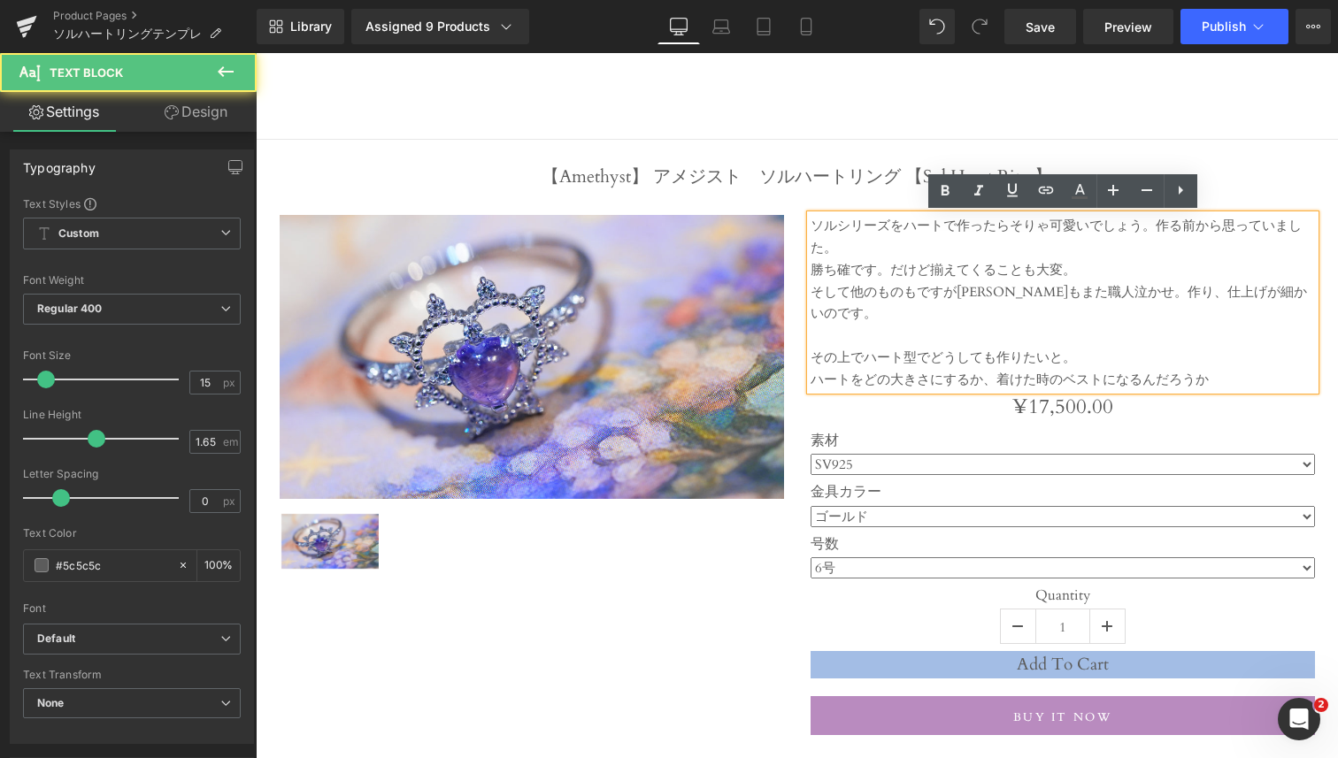
click at [1224, 369] on div "ハートをどの大きさにするか、着けた時のベストになるんだろうか" at bounding box center [1063, 380] width 504 height 22
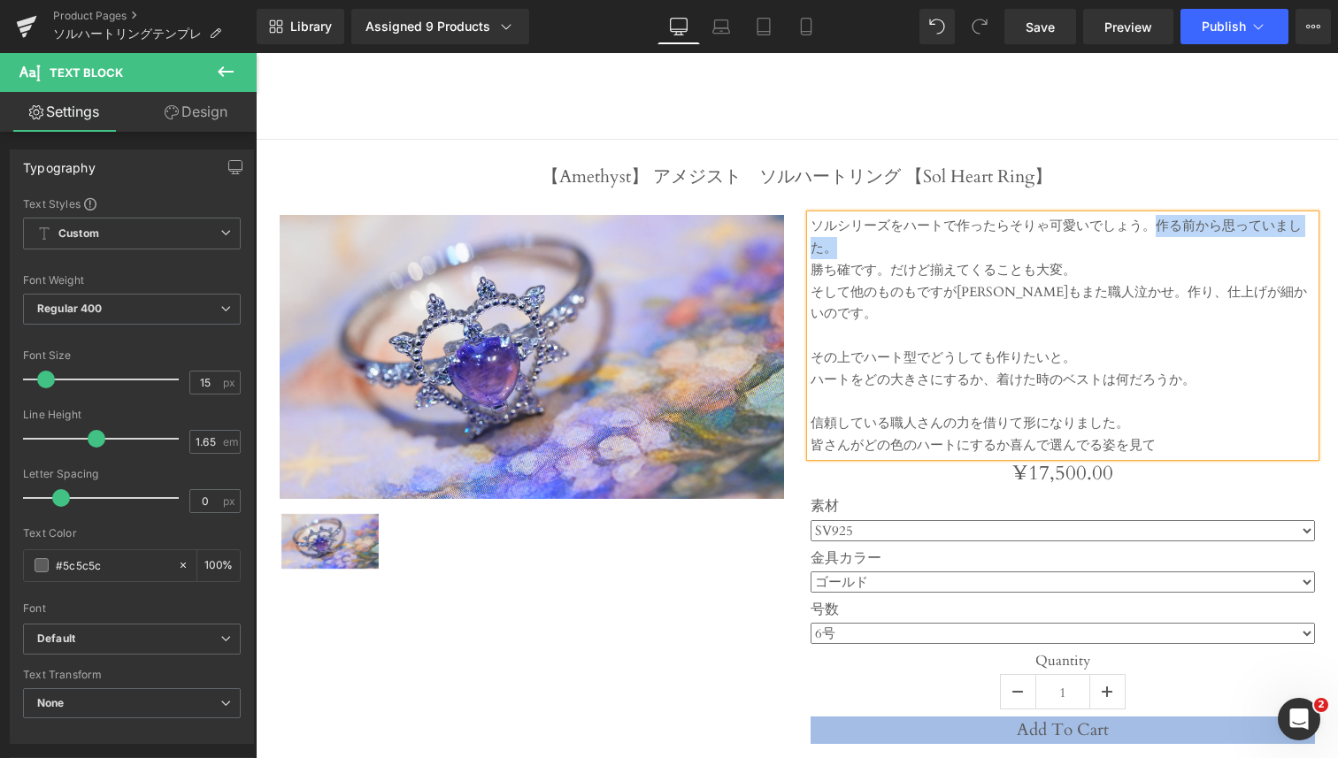
drag, startPoint x: 857, startPoint y: 250, endPoint x: 1154, endPoint y: 227, distance: 298.3
click at [1154, 227] on div "ソルシリーズをハートで作ったらそりゃ可愛いでしょう。作る前から思っていました。 勝ち確です。だけど揃えてくることも大変。 そして他のものもですが[PERSON…" at bounding box center [1063, 335] width 504 height 241
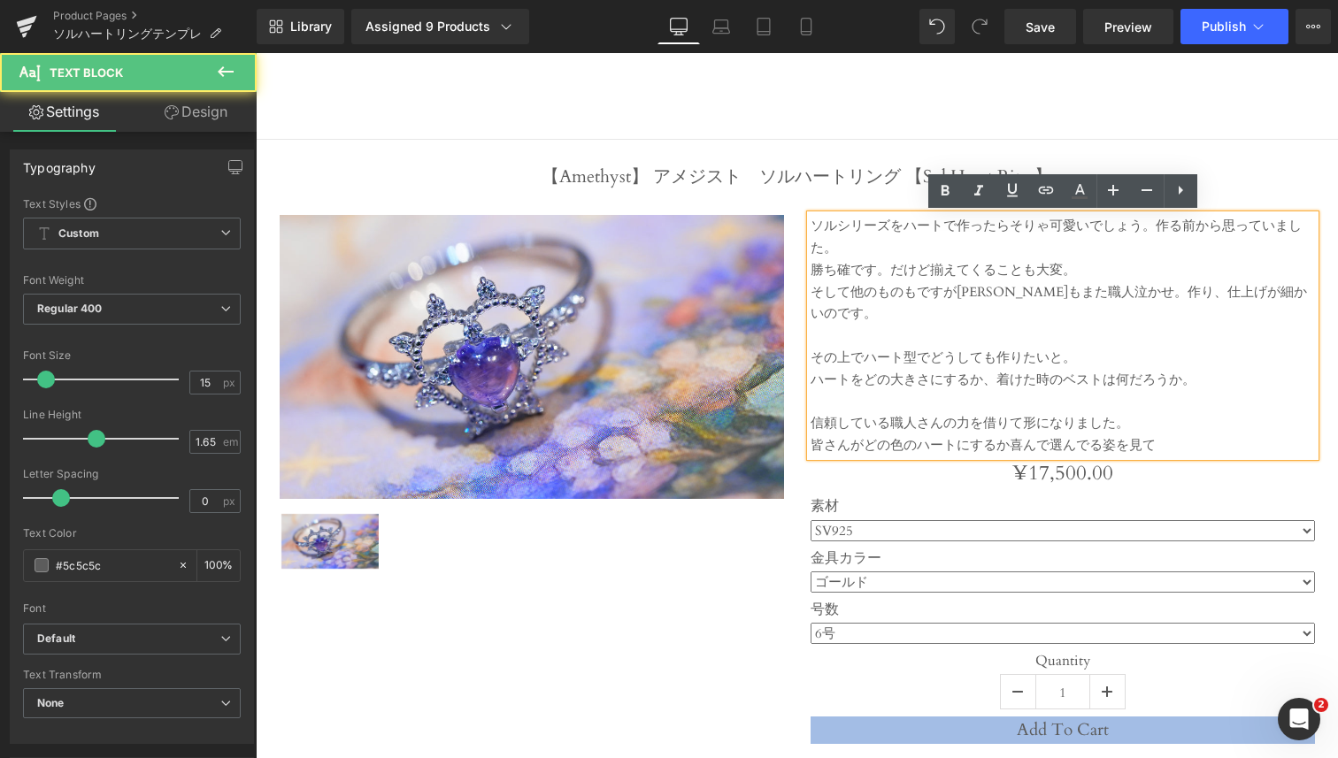
click at [888, 260] on div "勝ち確です。だけど揃えてくることも大変。" at bounding box center [1063, 270] width 504 height 22
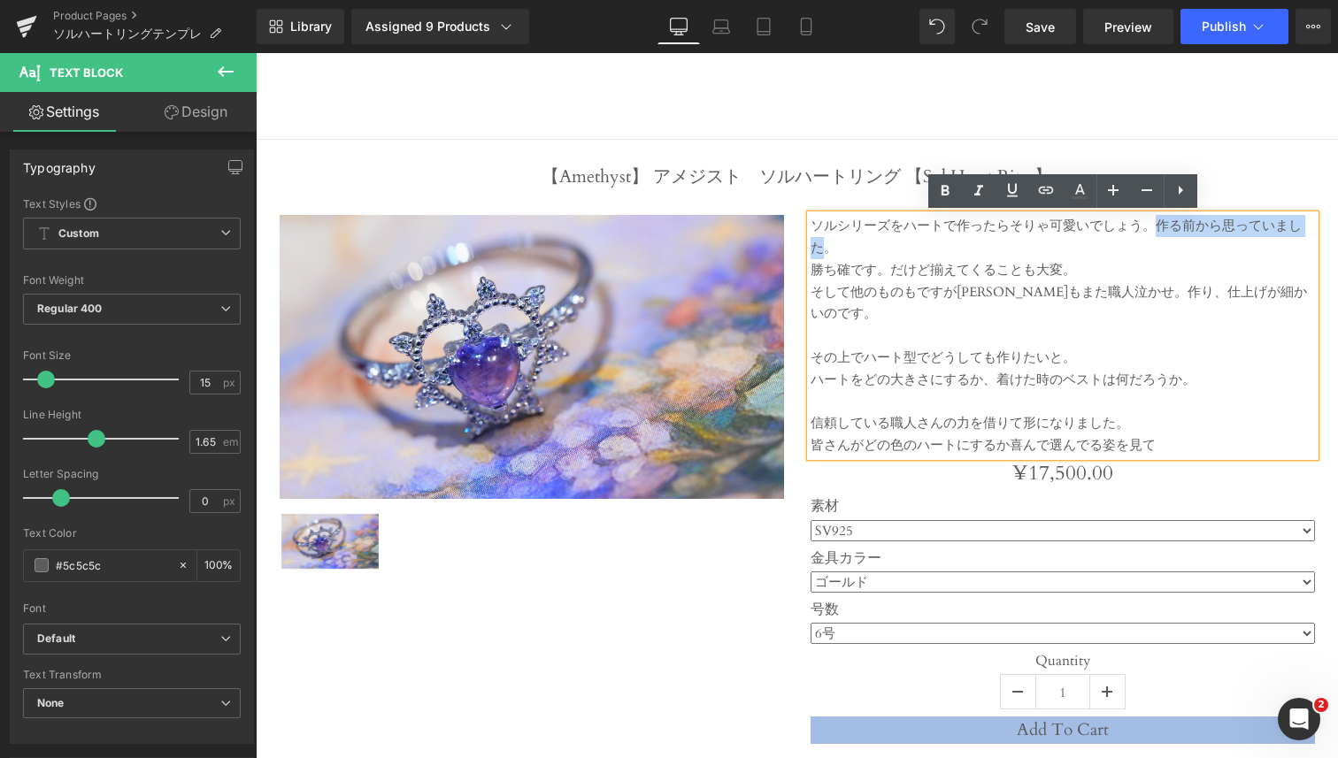
drag, startPoint x: 828, startPoint y: 254, endPoint x: 1145, endPoint y: 219, distance: 318.7
click at [1145, 219] on div "ソルシリーズをハートで作ったらそりゃ可愛いでしょう。作る前から思っていました。 勝ち確です。だけど揃えてくることも大変。 そして他のものもですが[PERSON…" at bounding box center [1063, 335] width 504 height 241
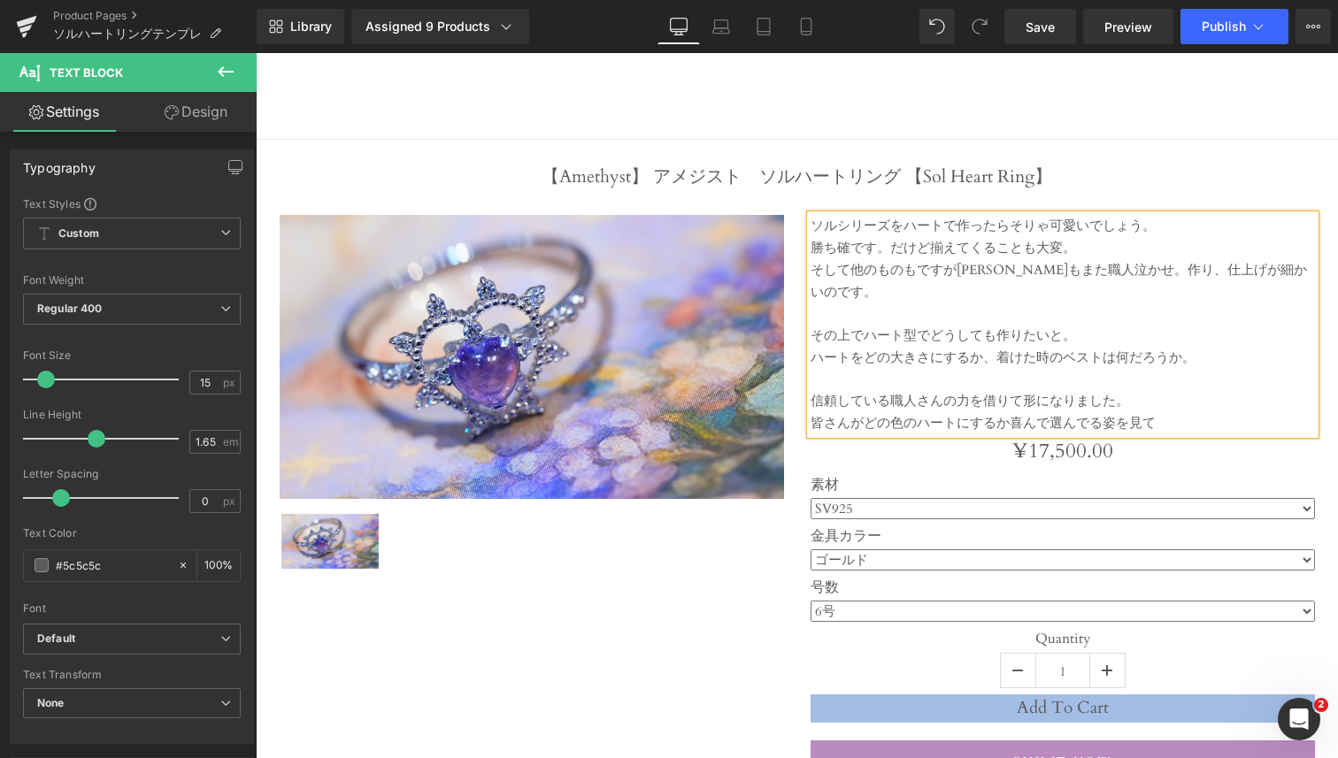
click at [1154, 412] on div "皆さんがどの色のハートにするか喜んで選んでる姿を見て" at bounding box center [1063, 423] width 504 height 22
click at [1106, 412] on div "皆さんがどの色のハートにするか喜んで選んでる姿を見てやっぱり" at bounding box center [1063, 423] width 504 height 22
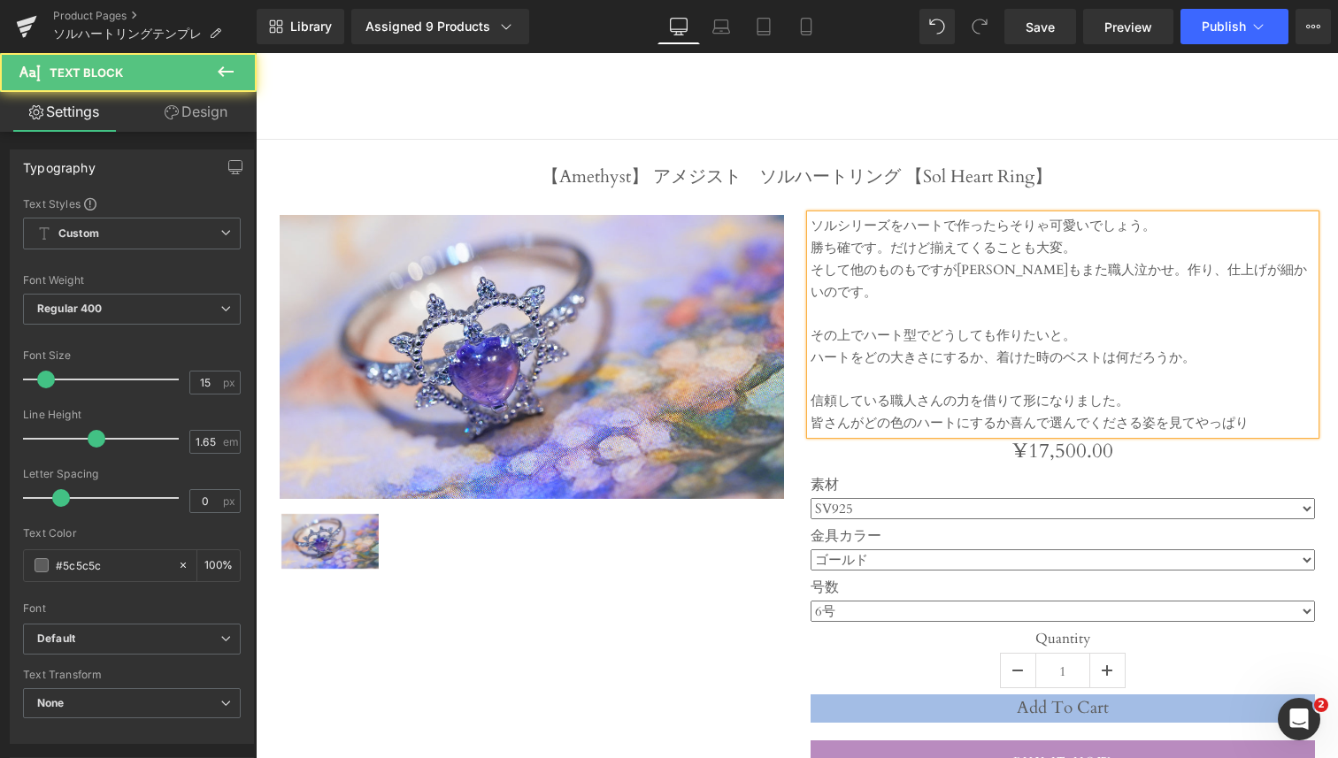
click at [1263, 412] on div "皆さんがどの色のハートにするか喜んで選んでくださる姿を見てやっぱり" at bounding box center [1063, 423] width 504 height 22
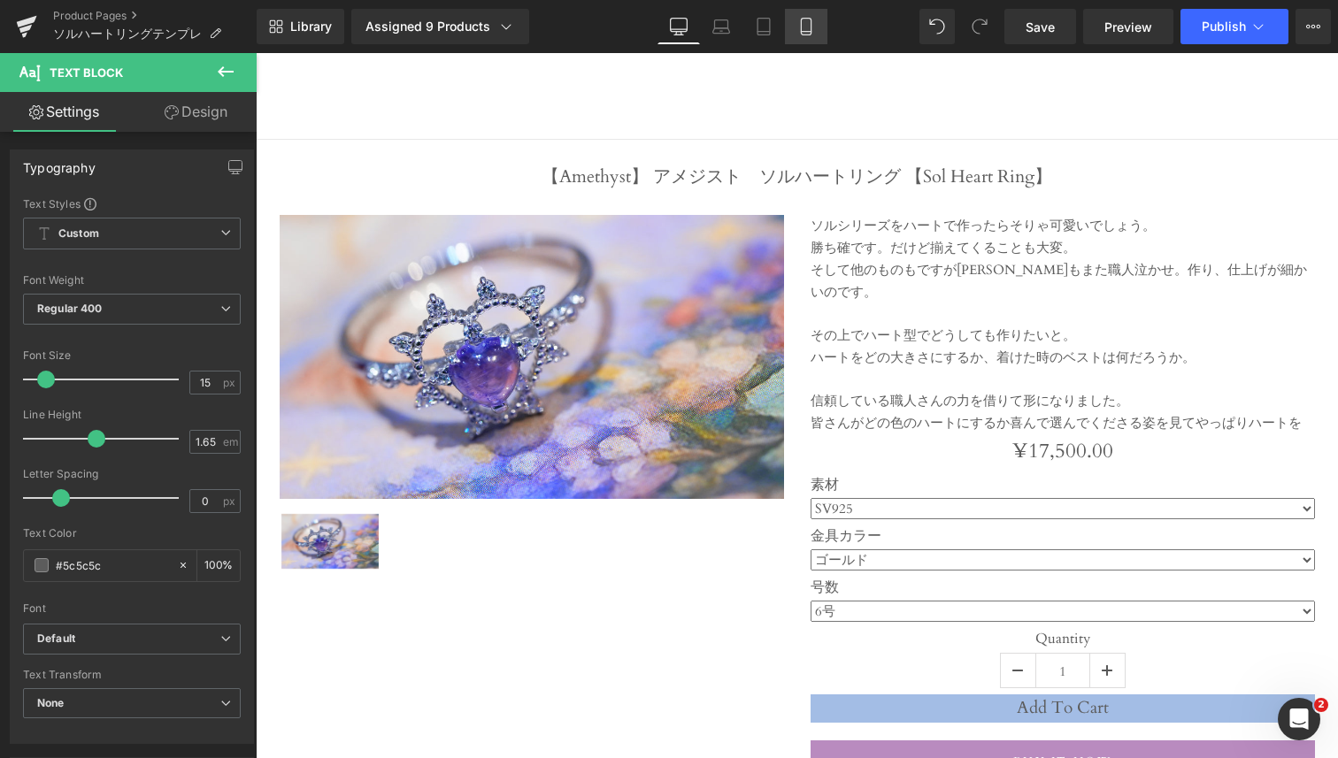
click at [810, 33] on icon at bounding box center [806, 27] width 18 height 18
type input "100"
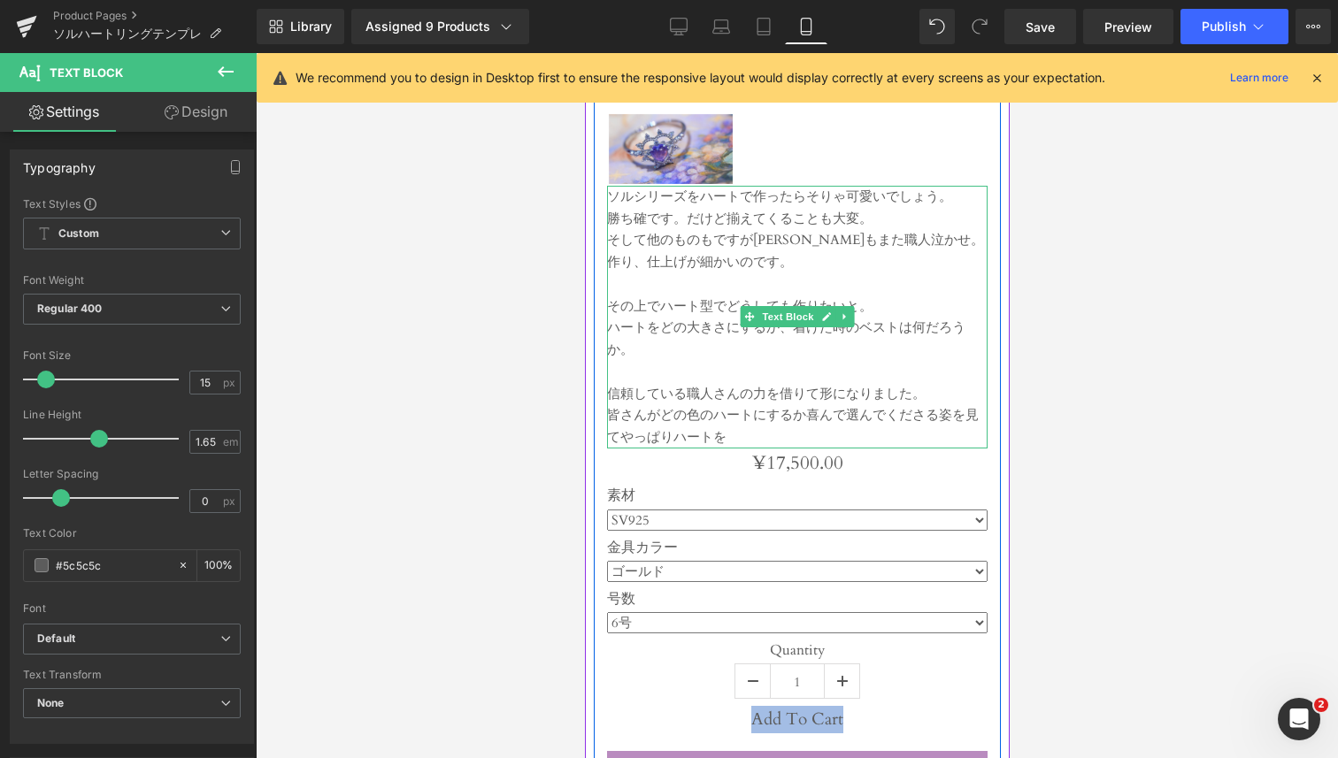
scroll to position [319, 0]
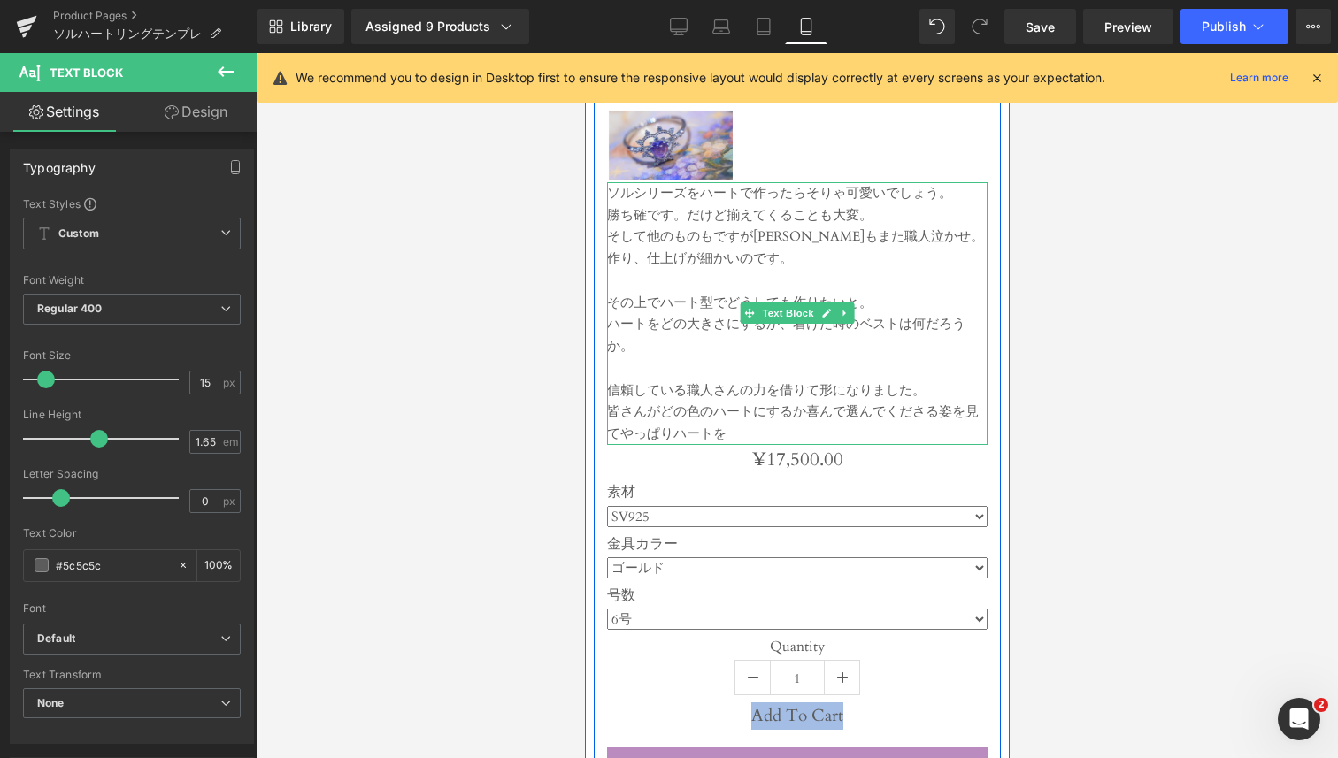
click at [815, 235] on div "そして他のものもですが[PERSON_NAME]もまた職人泣かせ。作り、仕上げが細かいのです。" at bounding box center [796, 248] width 381 height 44
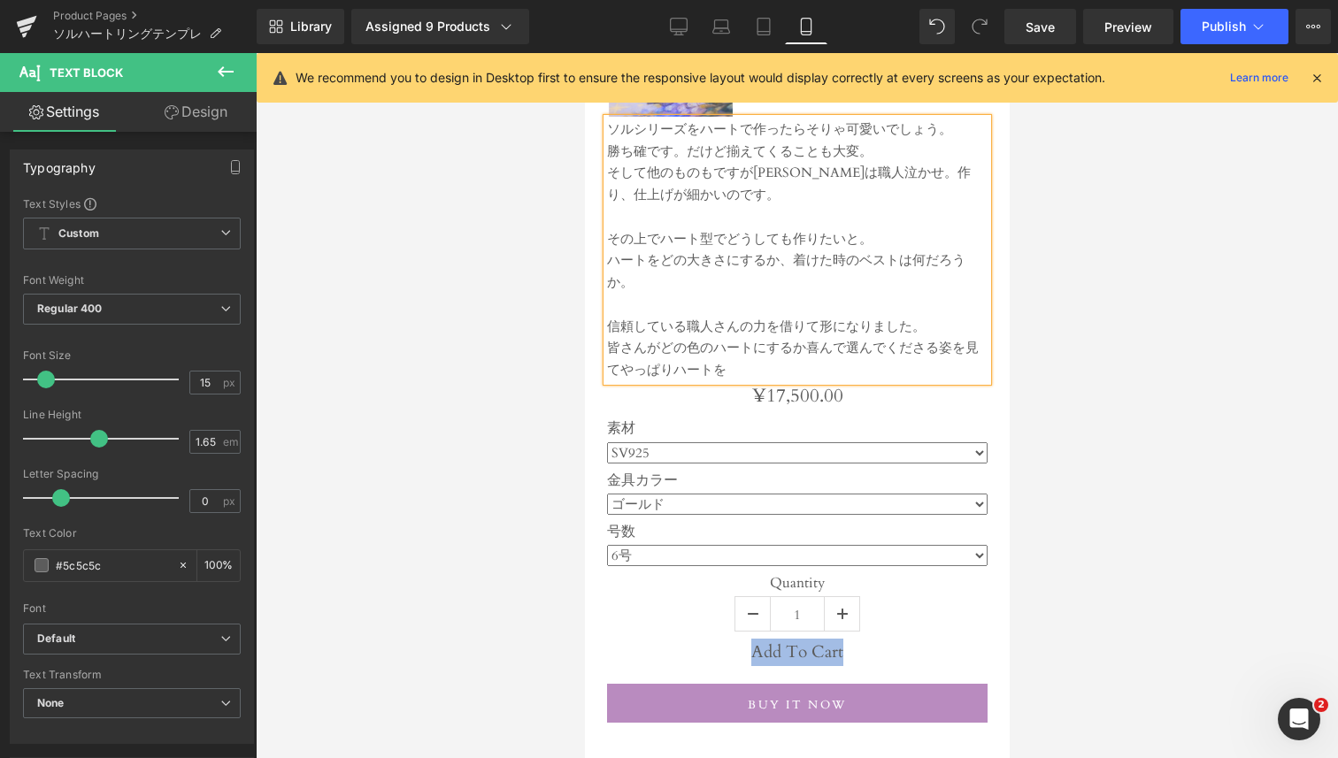
scroll to position [363, 0]
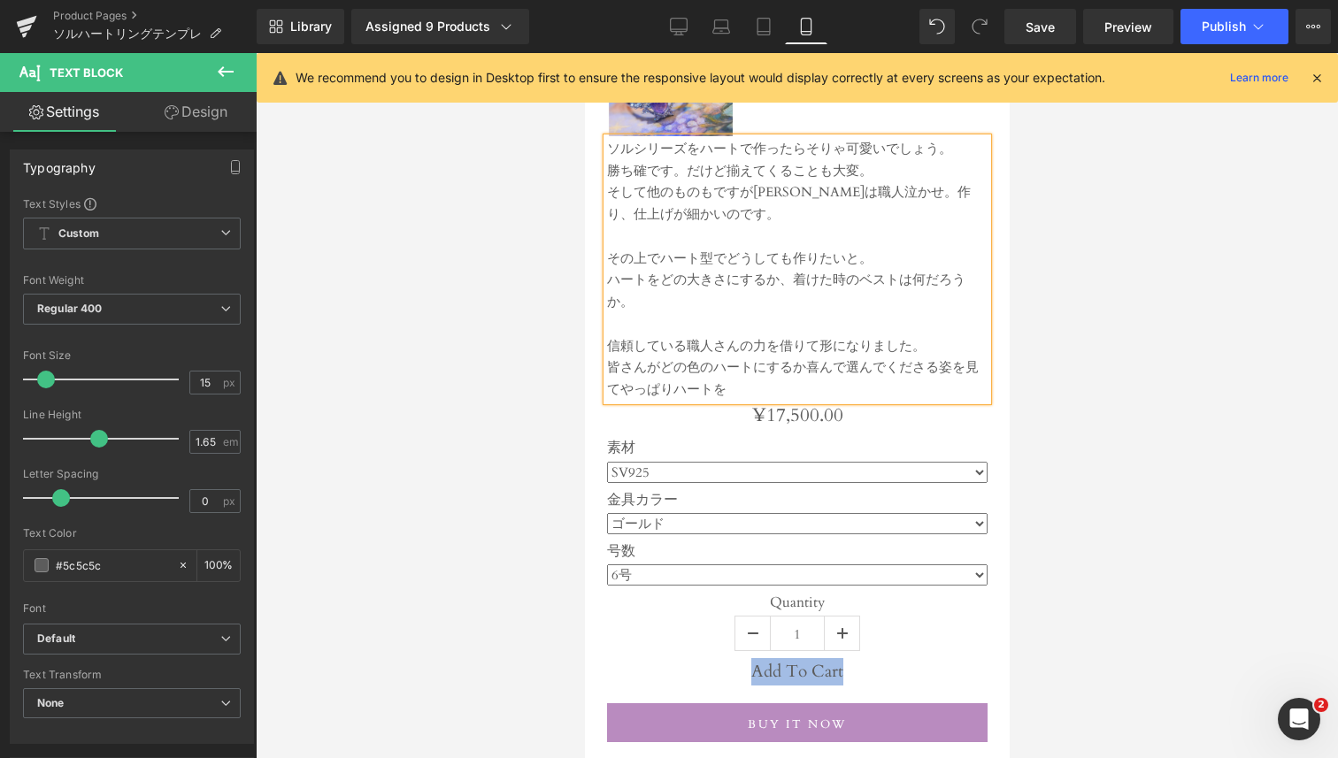
click at [759, 384] on div "皆さんがどの色のハートにするか喜んで選んでくださる姿を見てやっぱりハートを" at bounding box center [796, 379] width 381 height 44
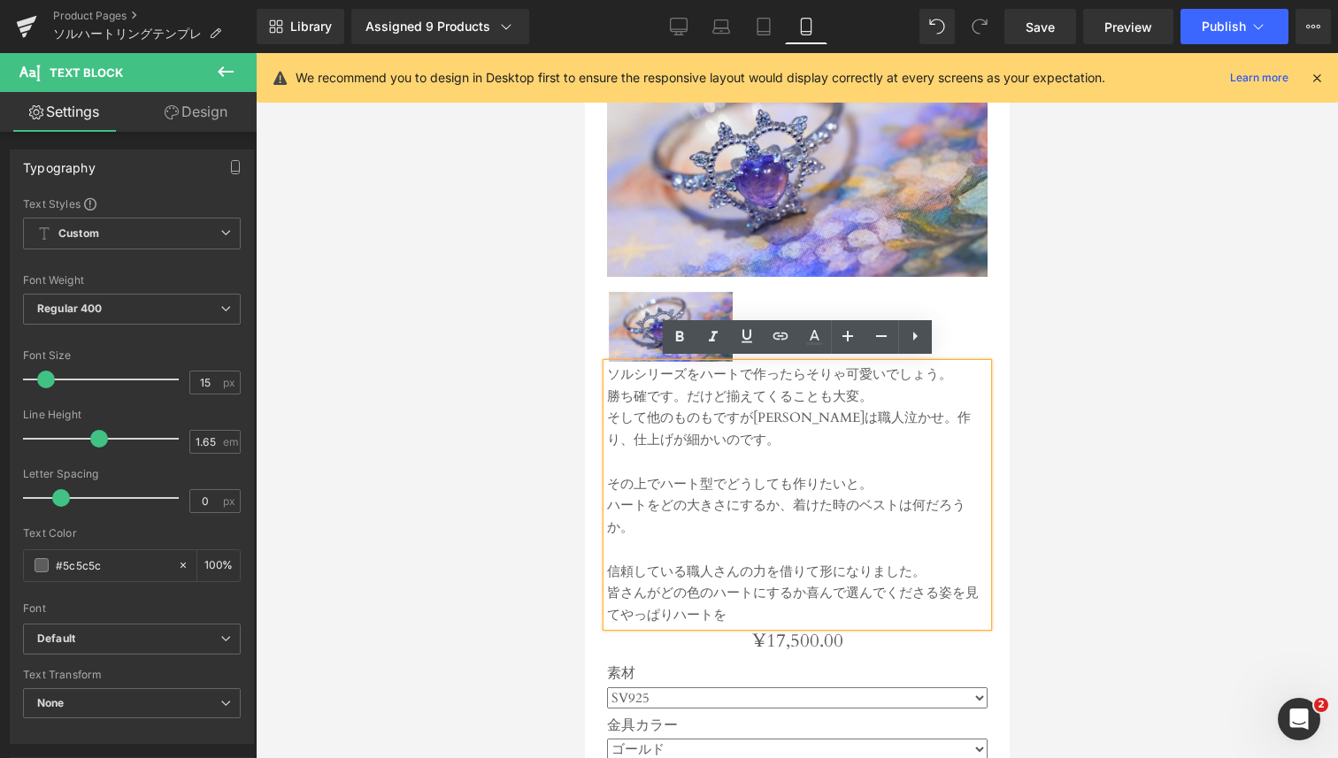
scroll to position [132, 0]
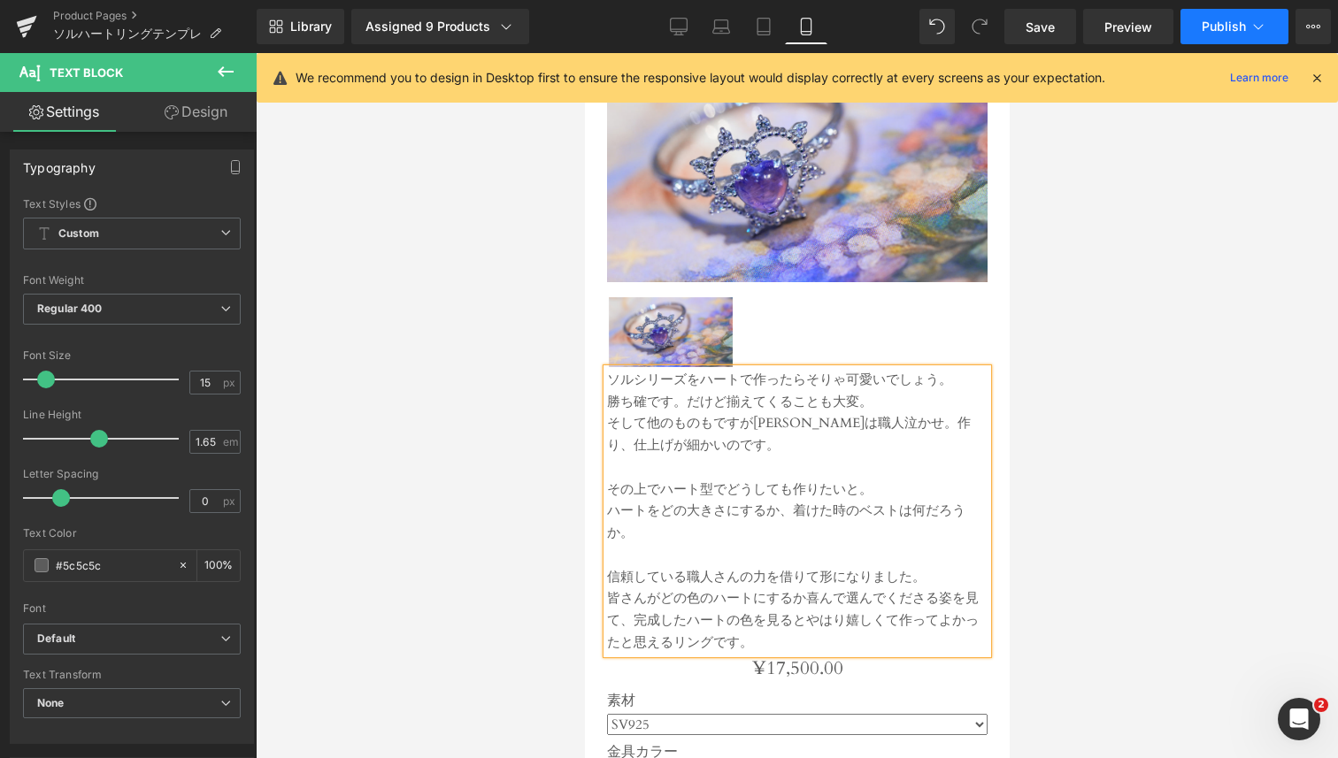
click at [1241, 25] on span "Publish" at bounding box center [1224, 26] width 44 height 14
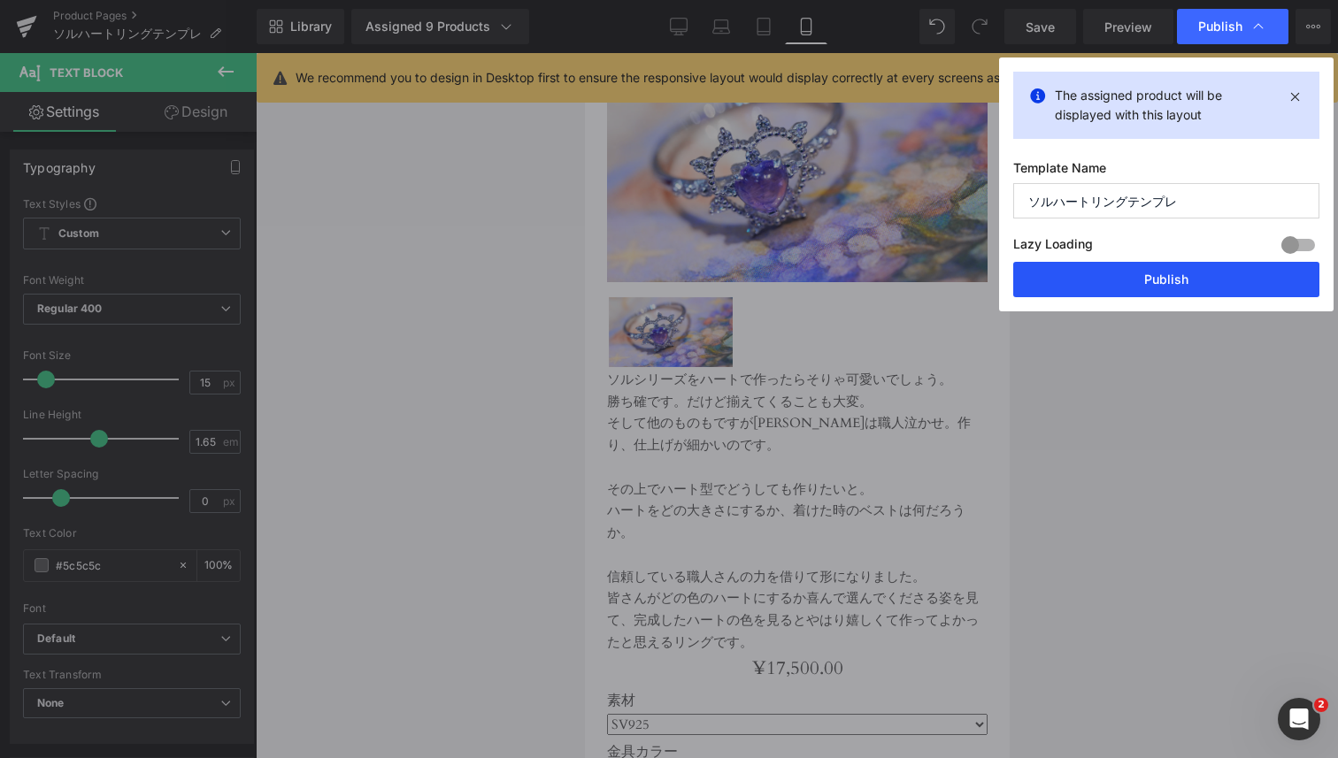
click at [1079, 284] on button "Publish" at bounding box center [1166, 279] width 306 height 35
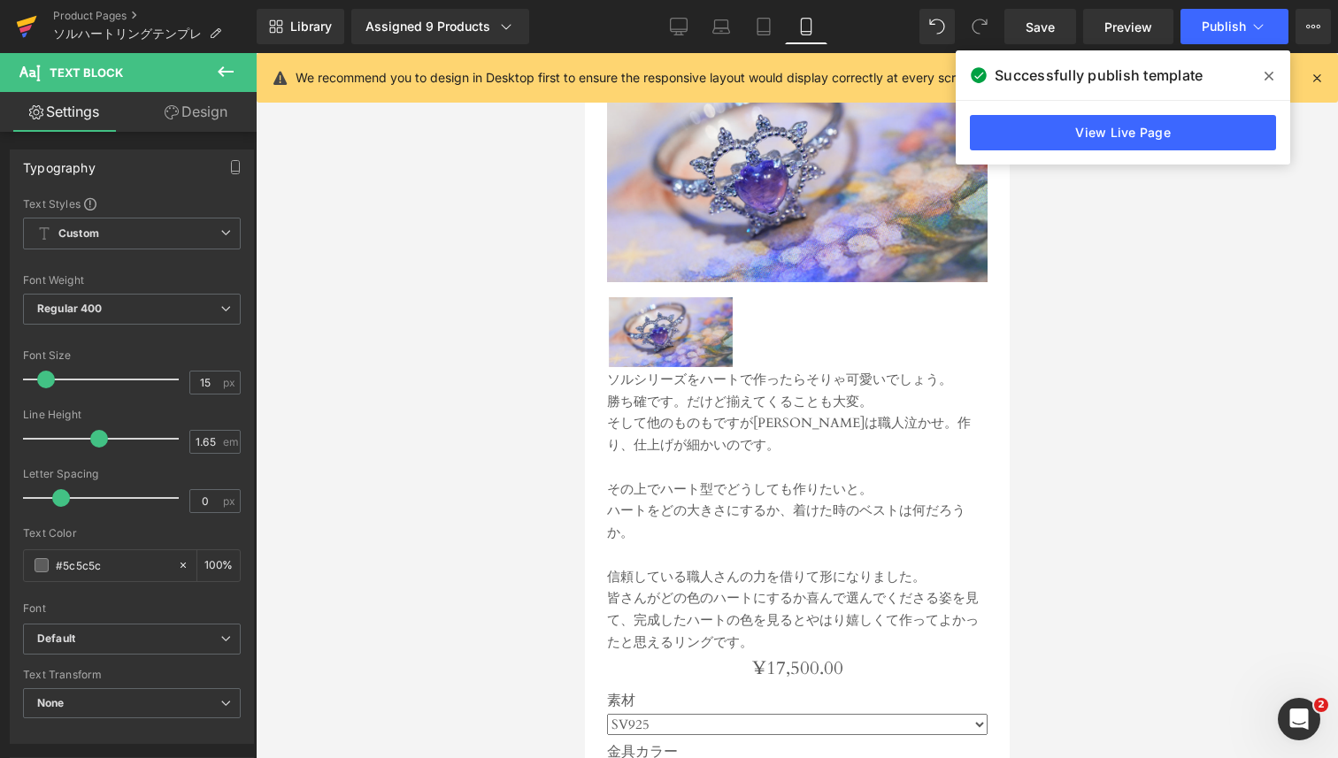
click at [35, 30] on icon at bounding box center [26, 26] width 21 height 44
